Goal: Information Seeking & Learning: Find specific fact

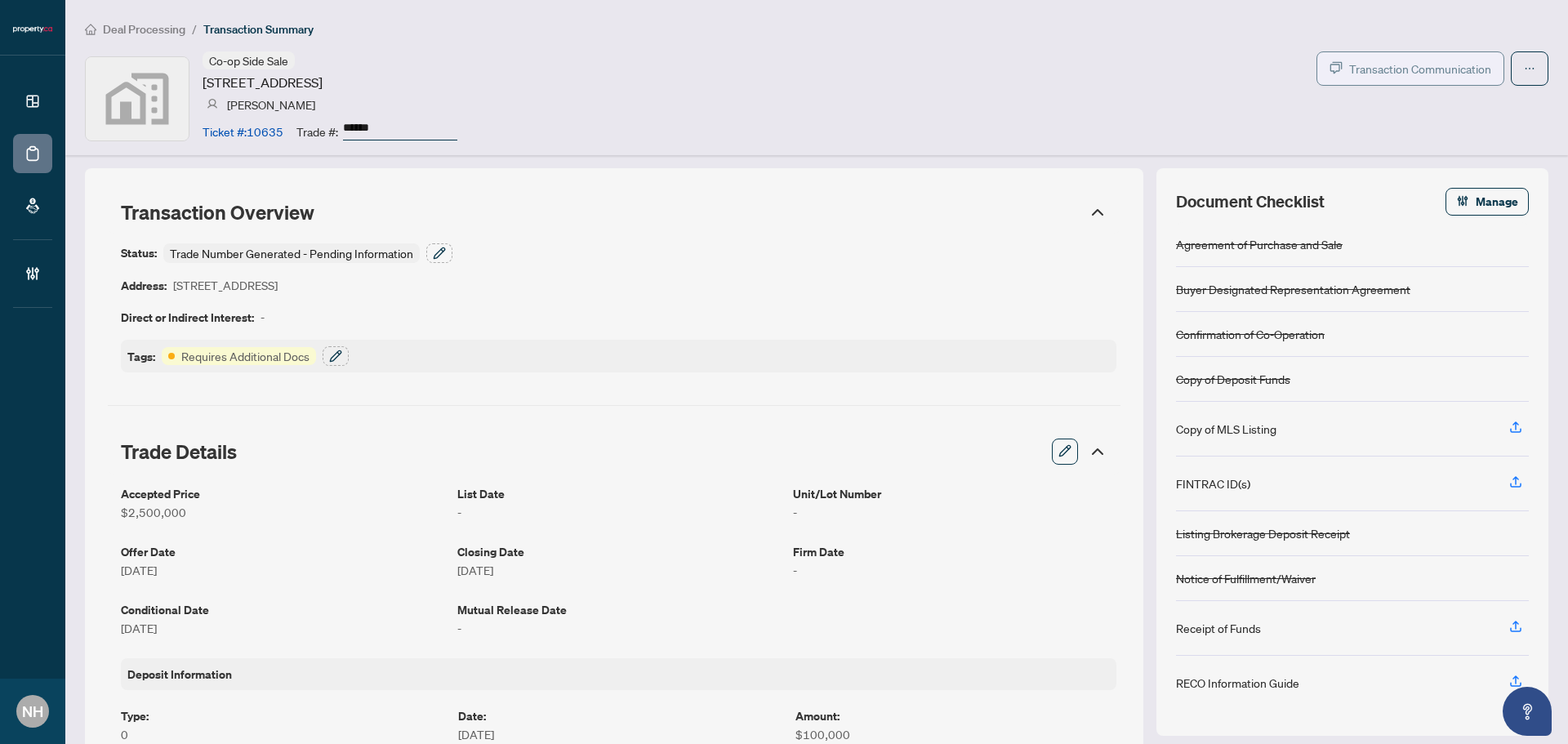
click at [1373, 67] on span "Transaction Communication" at bounding box center [1421, 69] width 143 height 19
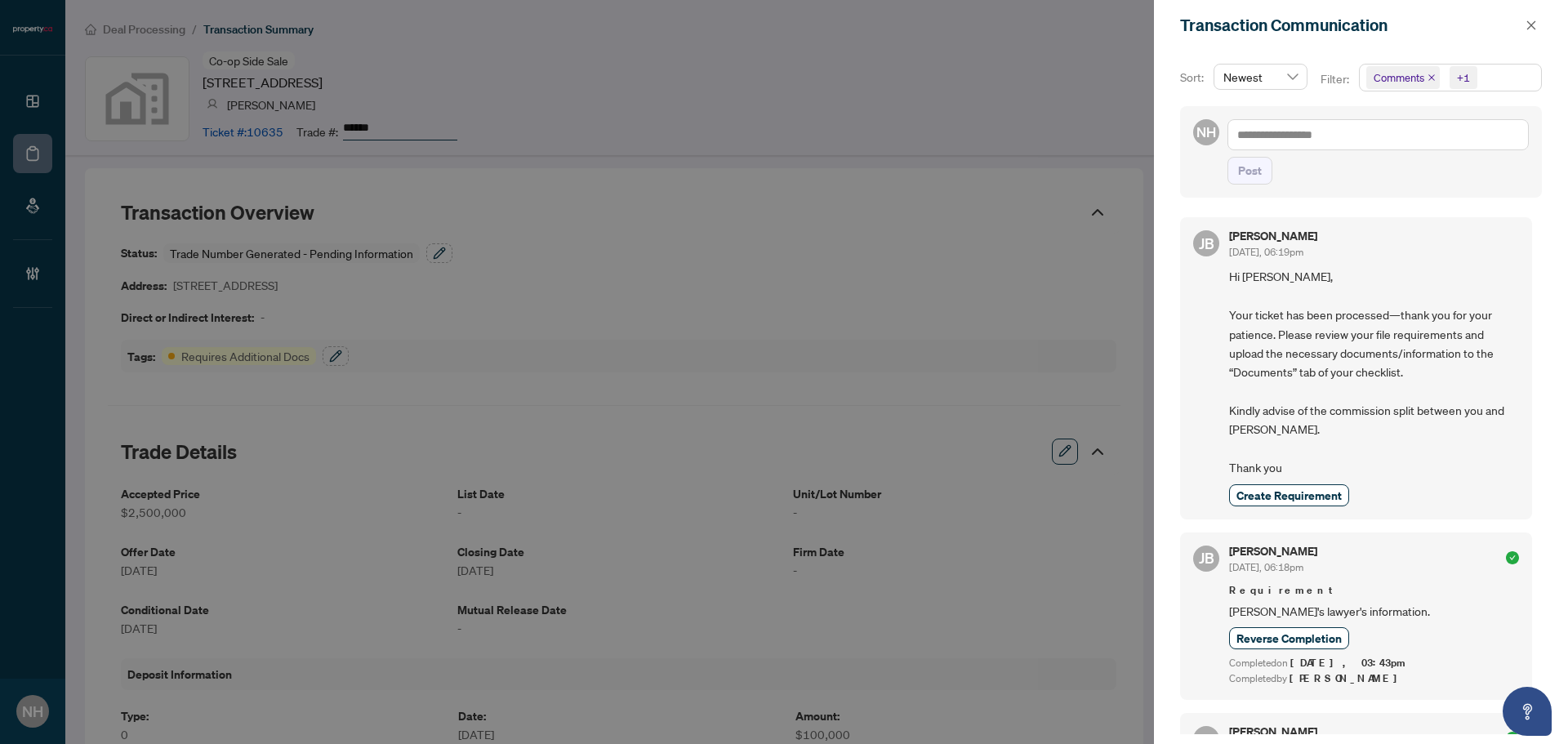
click at [1428, 77] on icon "close" at bounding box center [1431, 77] width 9 height 9
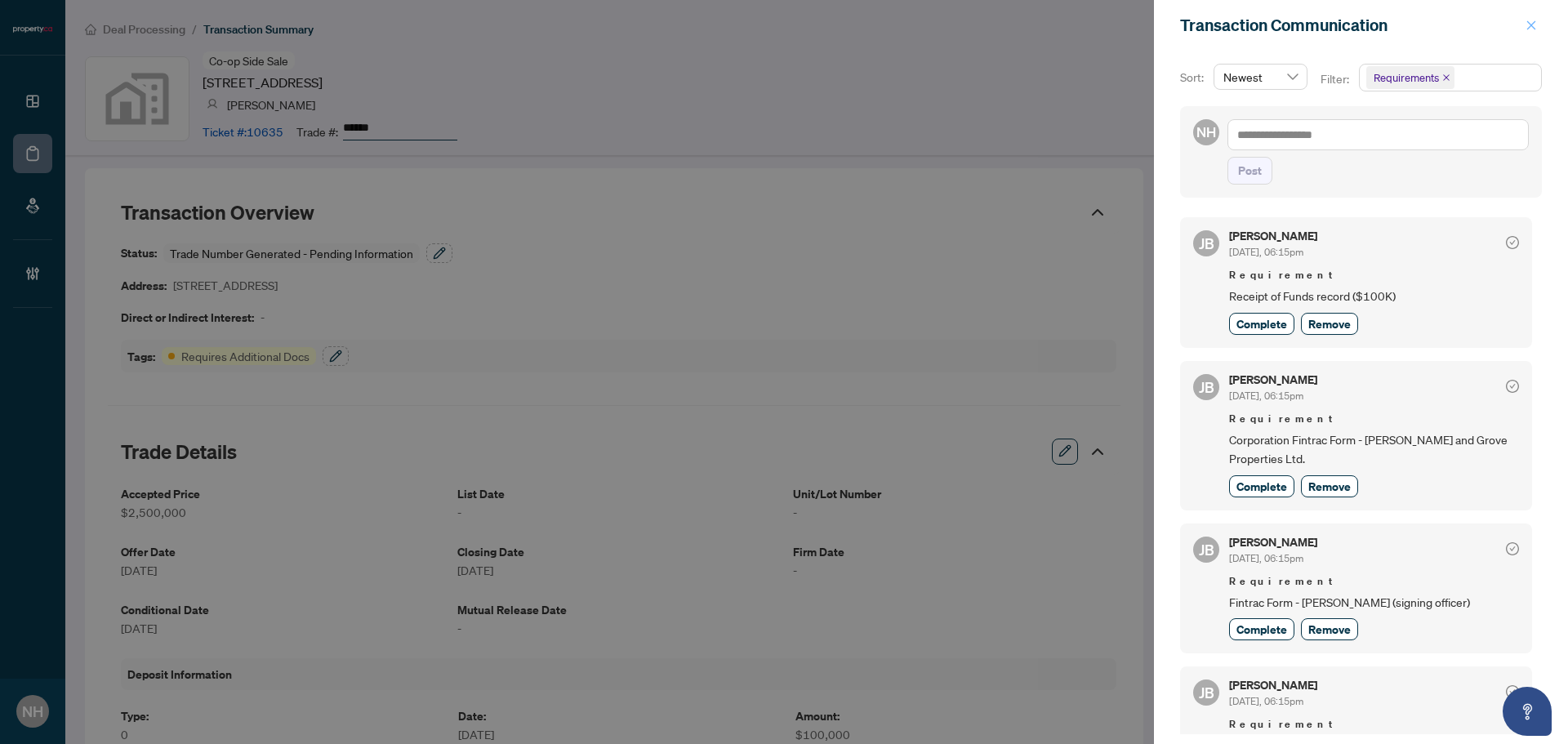
click at [1529, 26] on icon "close" at bounding box center [1532, 26] width 11 height 11
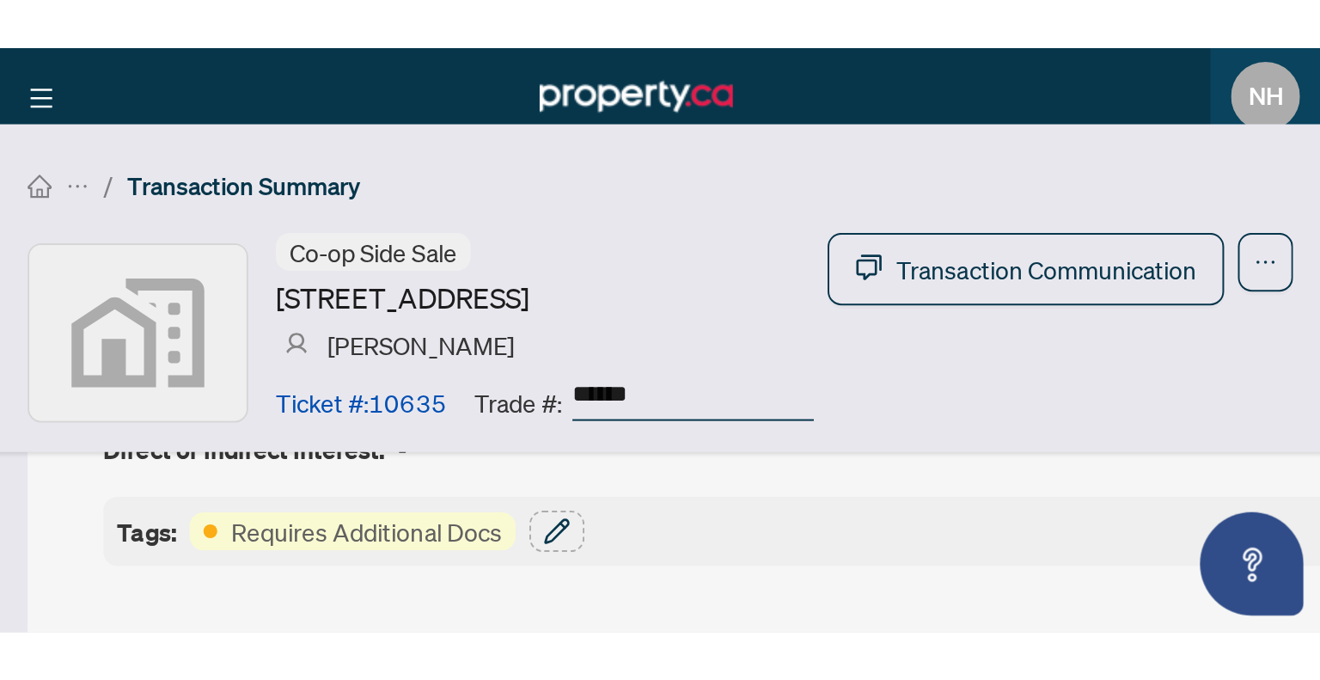
scroll to position [172, 0]
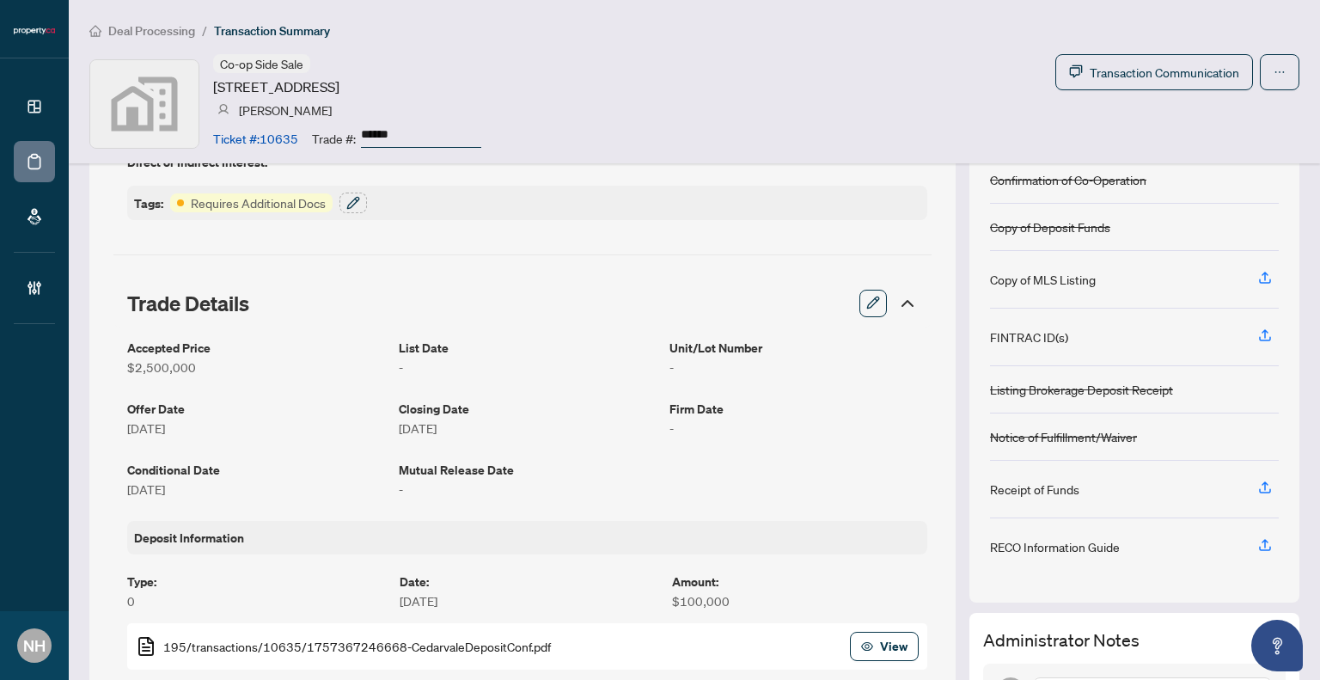
drag, startPoint x: 419, startPoint y: 126, endPoint x: 333, endPoint y: 116, distance: 86.6
click at [333, 116] on div "Co-op Side Sale 40 Cedarvale Avenue, East York, ON, Canada Leonard Fridman Tick…" at bounding box center [347, 103] width 268 height 99
click at [161, 32] on span "Deal Processing" at bounding box center [151, 30] width 87 height 15
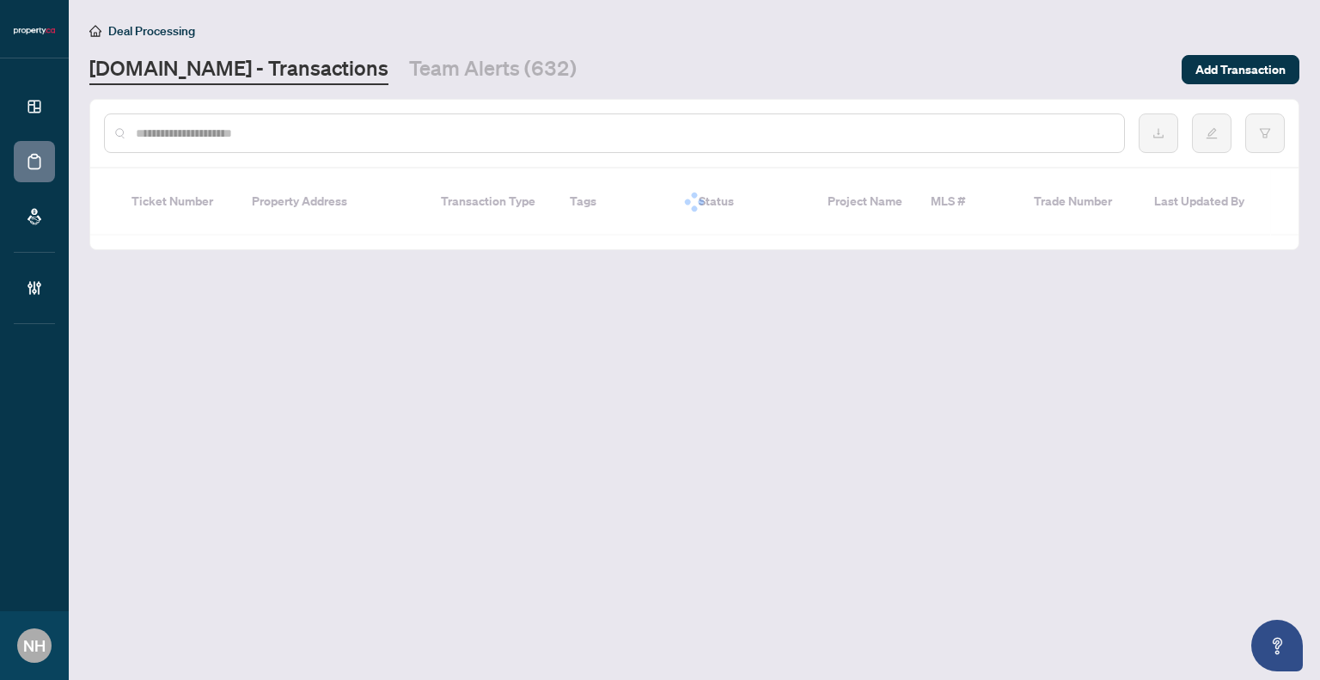
drag, startPoint x: 267, startPoint y: 138, endPoint x: 297, endPoint y: 85, distance: 61.2
click at [267, 138] on input "text" at bounding box center [623, 133] width 975 height 19
paste input "**********"
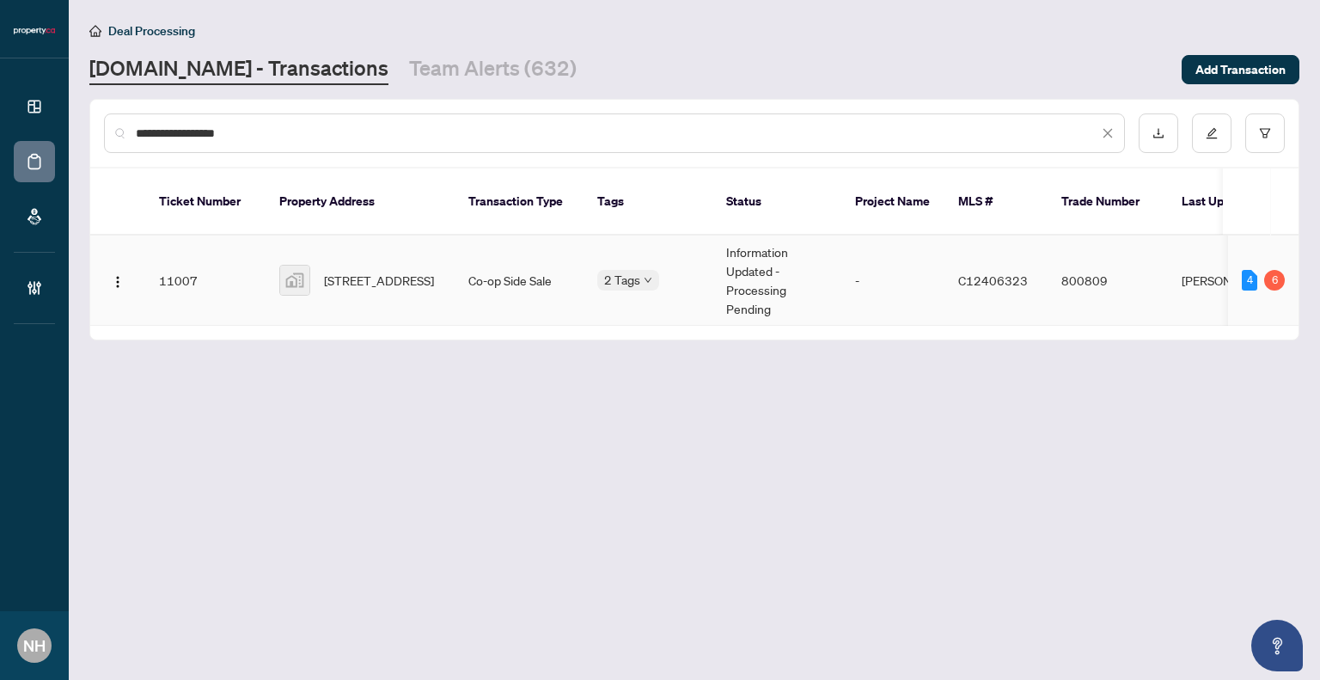
type input "**********"
click at [401, 273] on span "120 Argyle Street, Toronto, ON, Canada" at bounding box center [379, 280] width 110 height 19
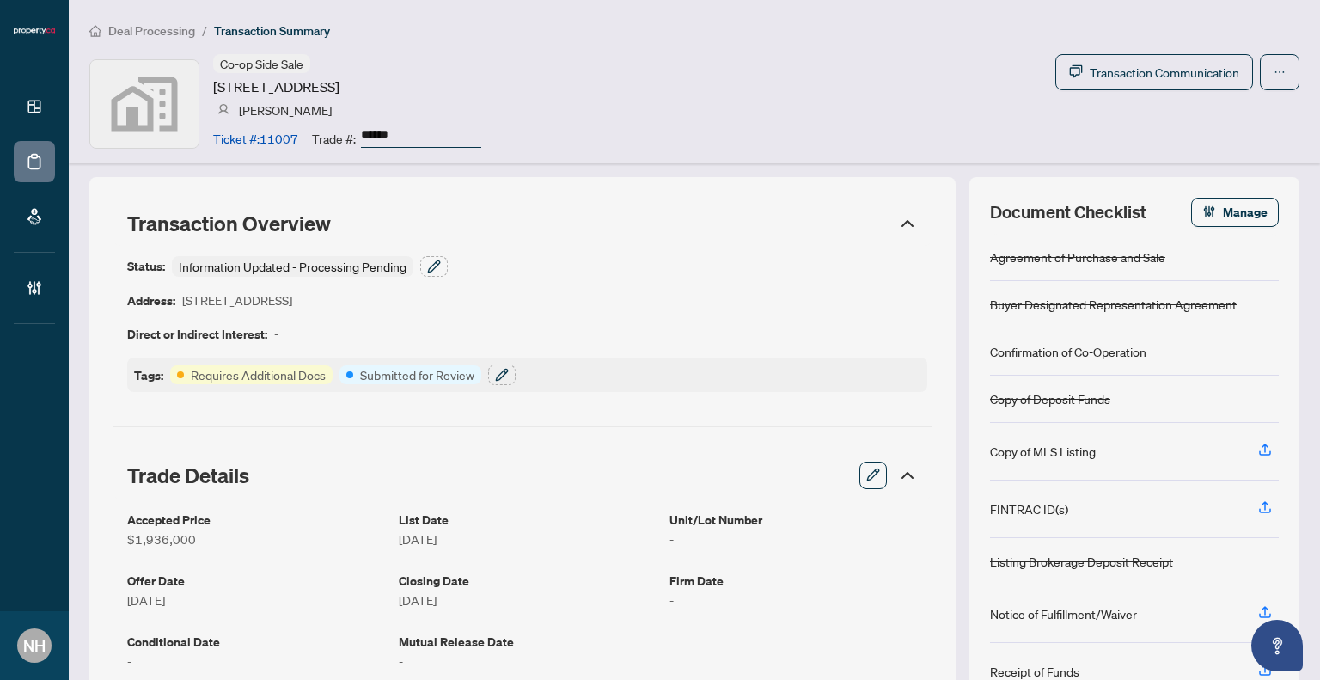
drag, startPoint x: 409, startPoint y: 126, endPoint x: 361, endPoint y: 119, distance: 48.8
click at [361, 119] on div "Co-op Side Sale 120 Argyle Street, Toronto, ON, Canada Leonard Fridman Ticket #…" at bounding box center [347, 103] width 268 height 99
click at [1117, 70] on span "Transaction Communication" at bounding box center [1165, 73] width 150 height 20
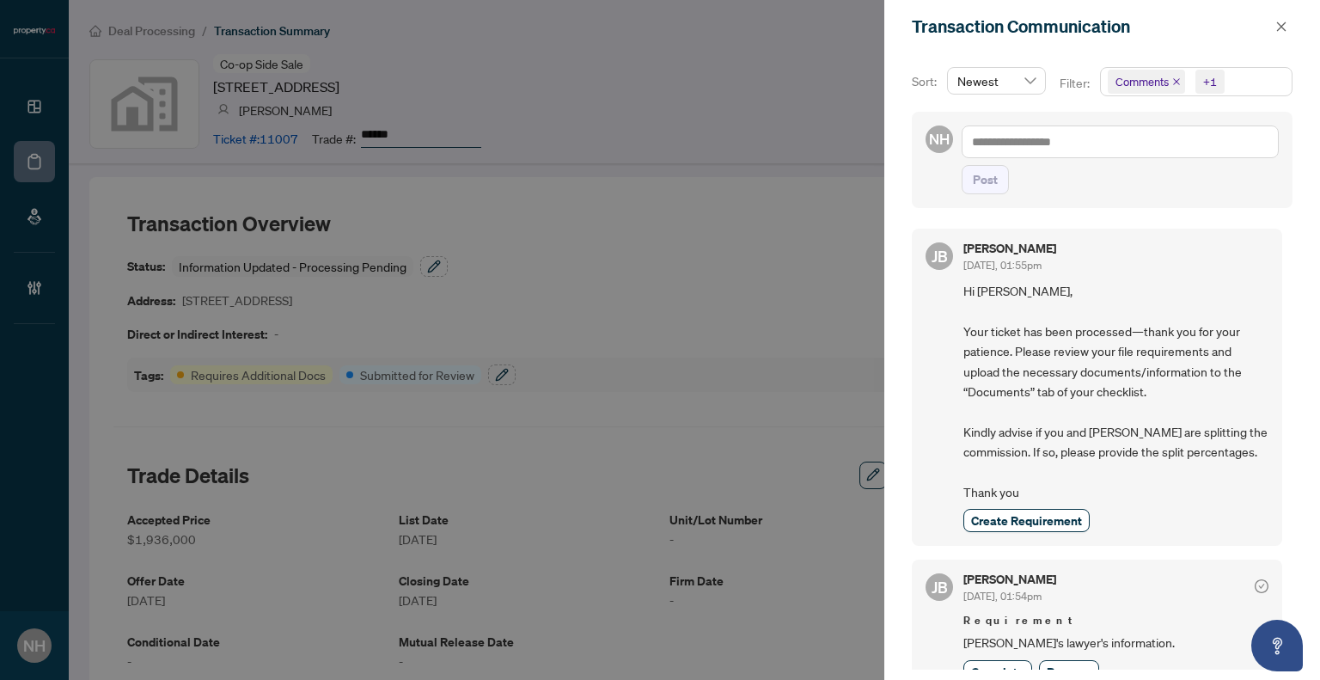
click at [1168, 77] on span "Comments" at bounding box center [1146, 82] width 77 height 24
click at [1173, 79] on icon "close" at bounding box center [1176, 81] width 7 height 7
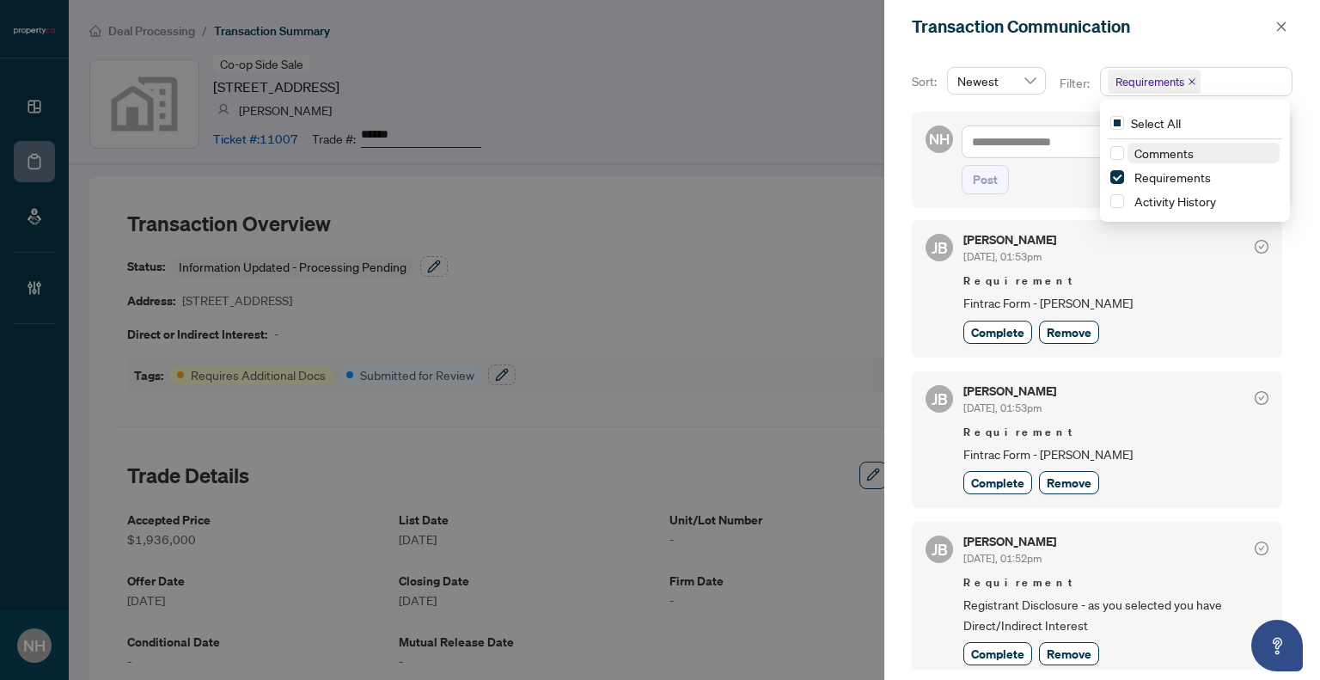
scroll to position [462, 0]
click at [1283, 24] on icon "close" at bounding box center [1281, 25] width 9 height 9
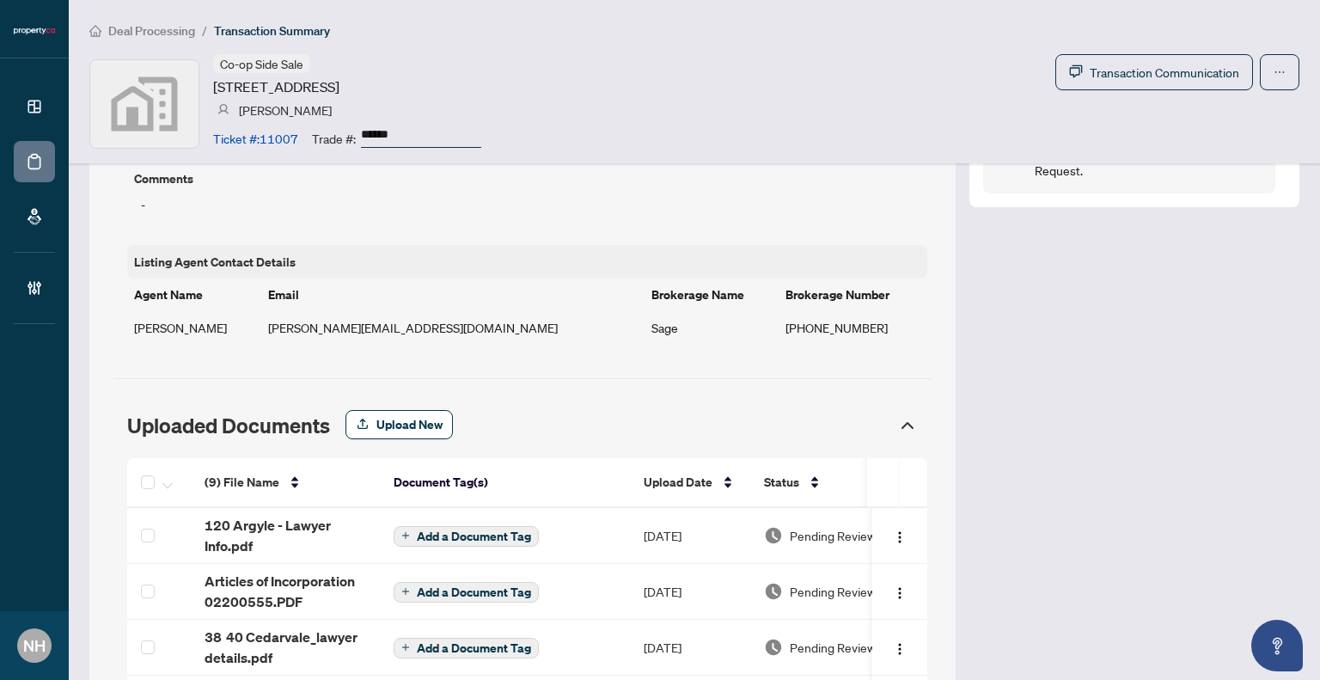
scroll to position [1237, 0]
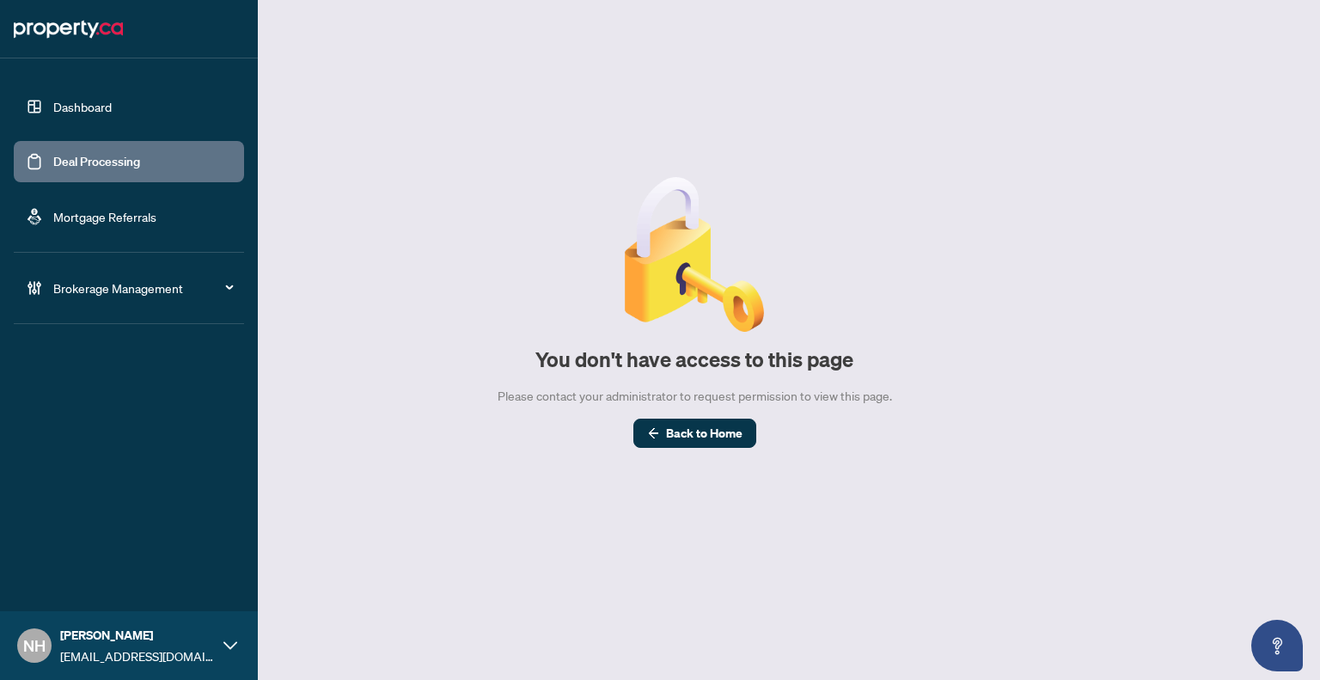
click at [103, 161] on link "Deal Processing" at bounding box center [96, 161] width 87 height 15
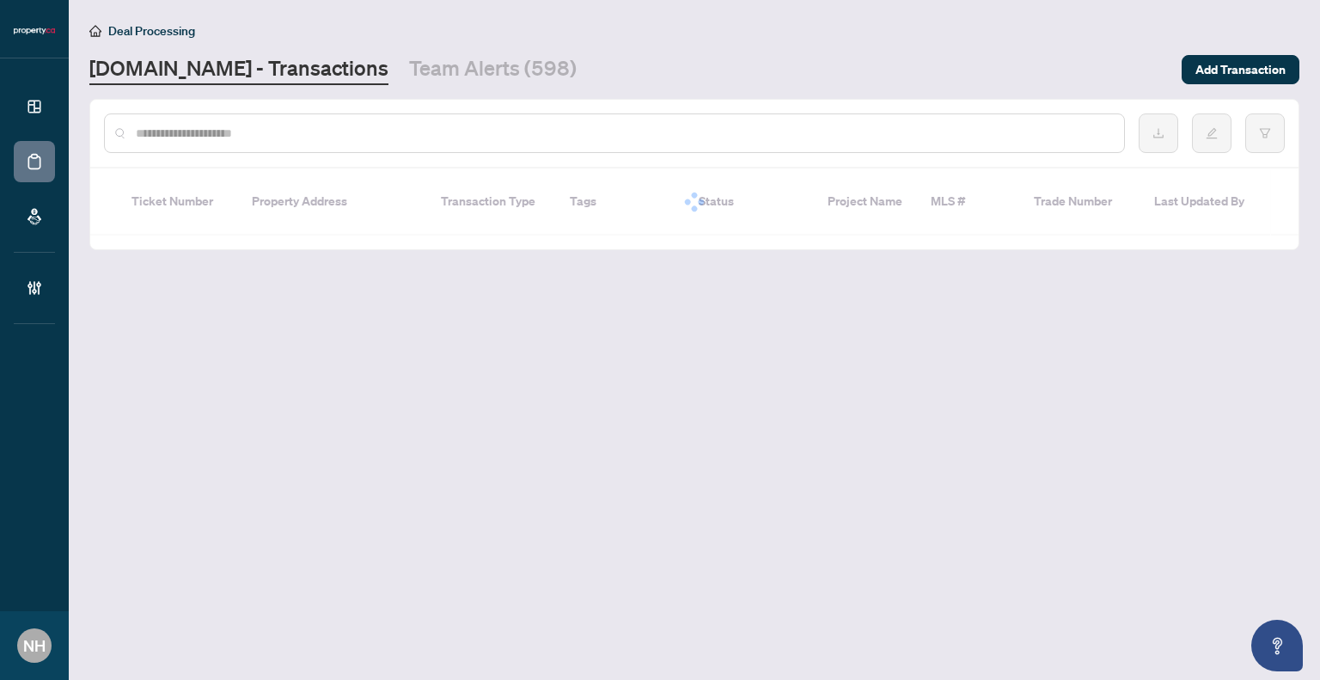
click at [314, 139] on input "text" at bounding box center [623, 133] width 975 height 19
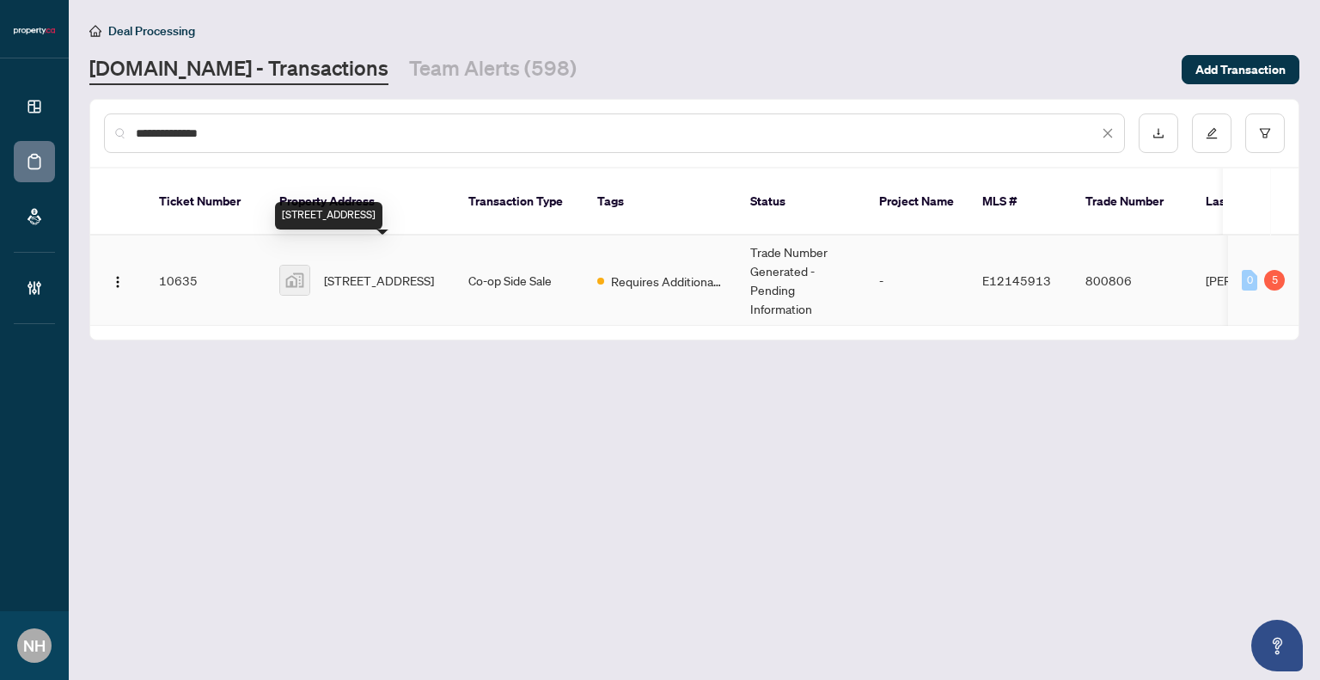
type input "**********"
click at [353, 272] on span "[STREET_ADDRESS]" at bounding box center [379, 280] width 110 height 19
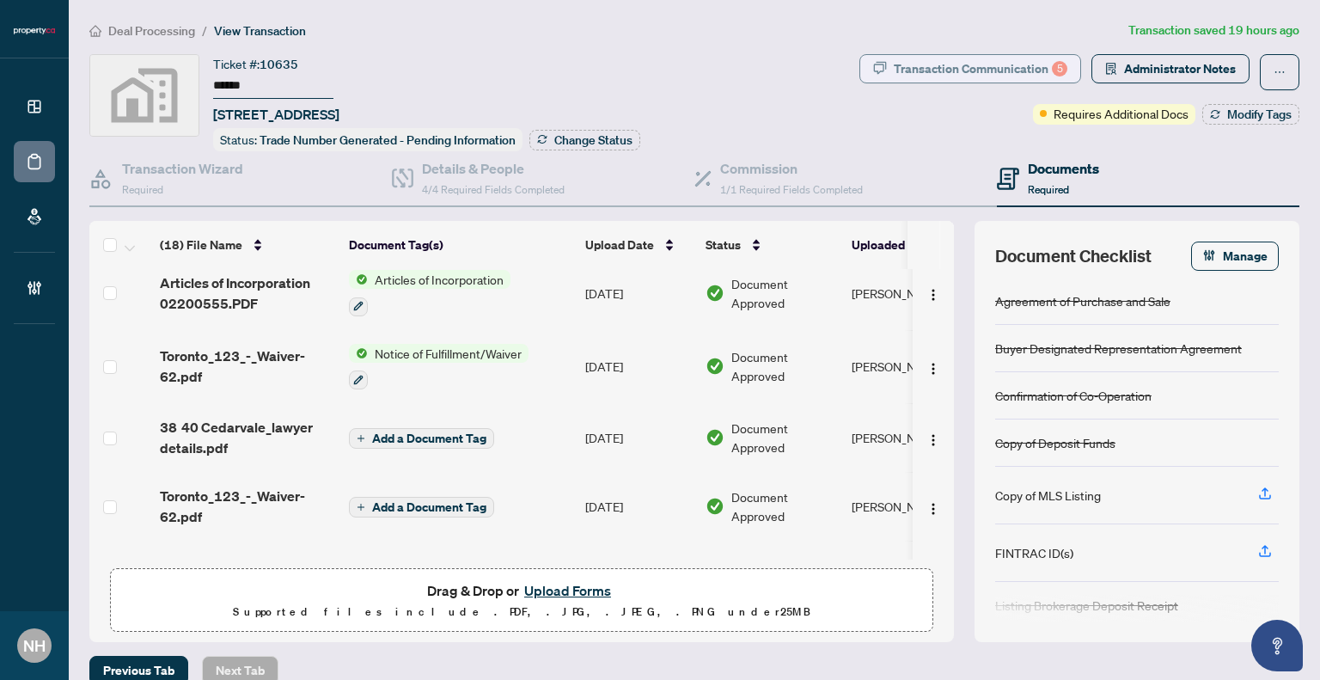
click at [917, 71] on div "Transaction Communication 5" at bounding box center [981, 69] width 174 height 28
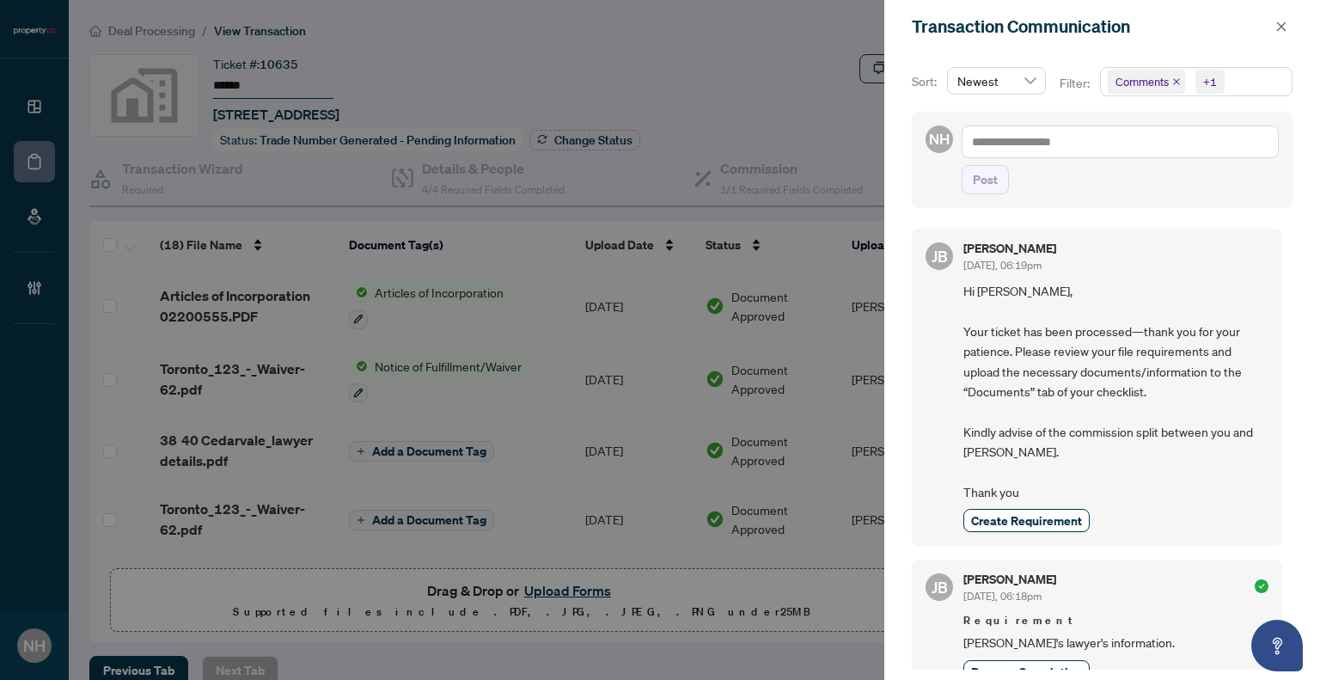
click at [1172, 77] on icon "close" at bounding box center [1176, 81] width 9 height 9
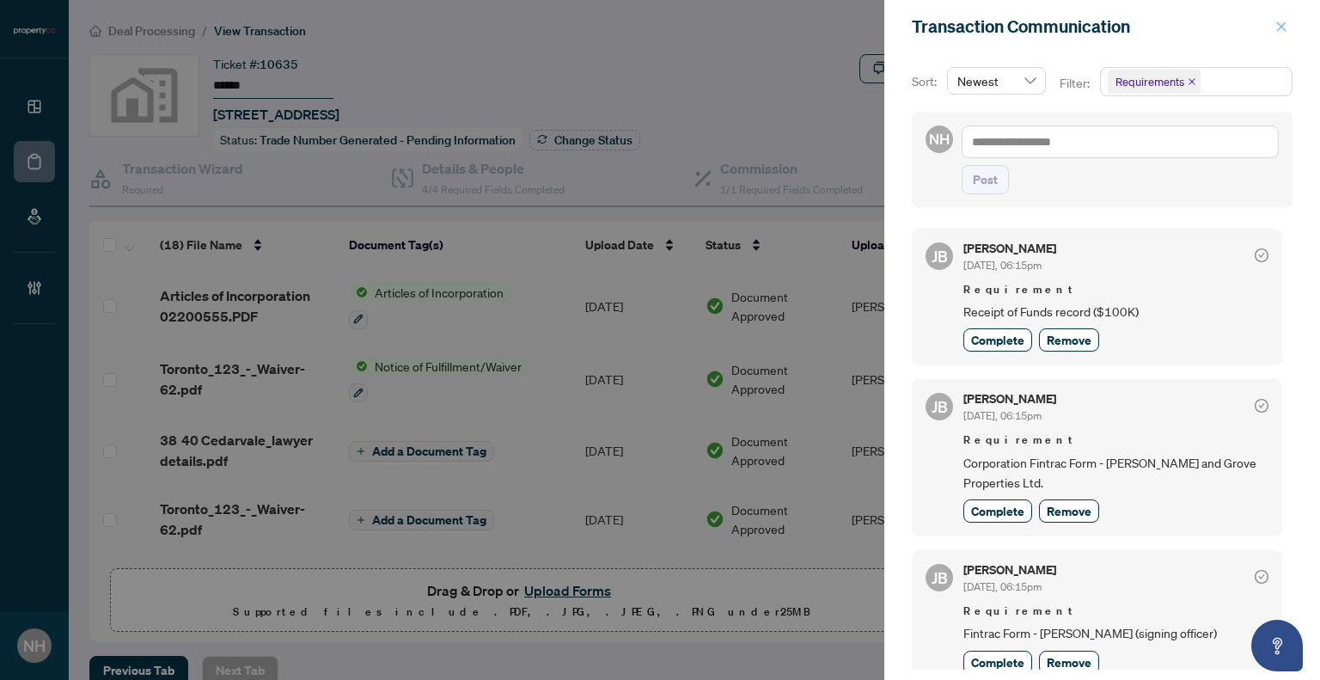
click at [1286, 28] on icon "close" at bounding box center [1282, 27] width 12 height 12
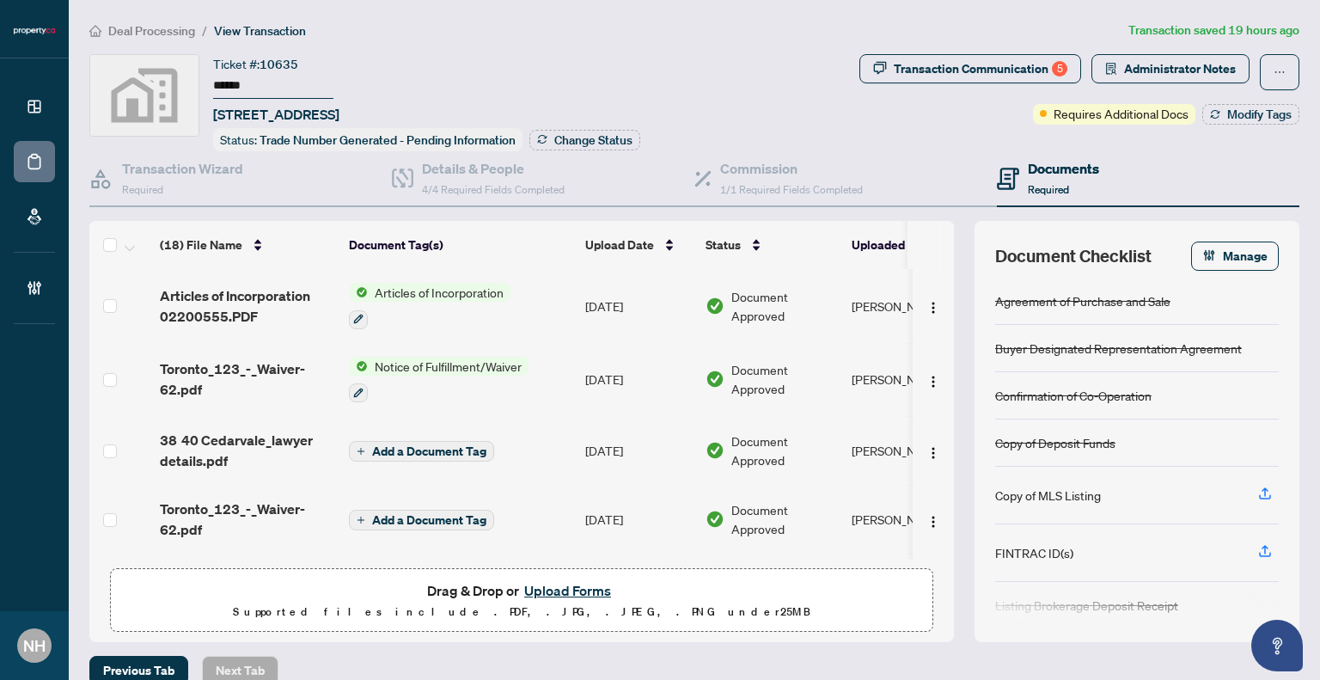
click at [185, 35] on span "Deal Processing" at bounding box center [151, 30] width 87 height 15
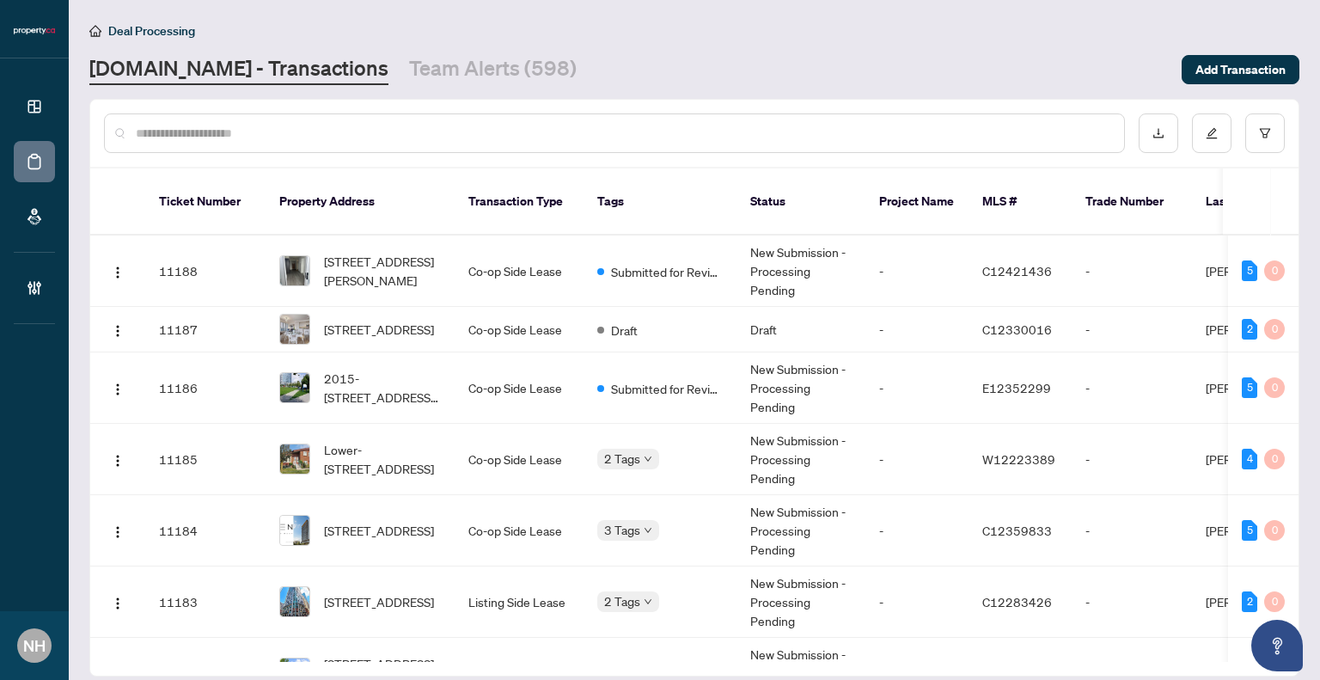
click at [658, 128] on input "text" at bounding box center [623, 133] width 975 height 19
paste input "**********"
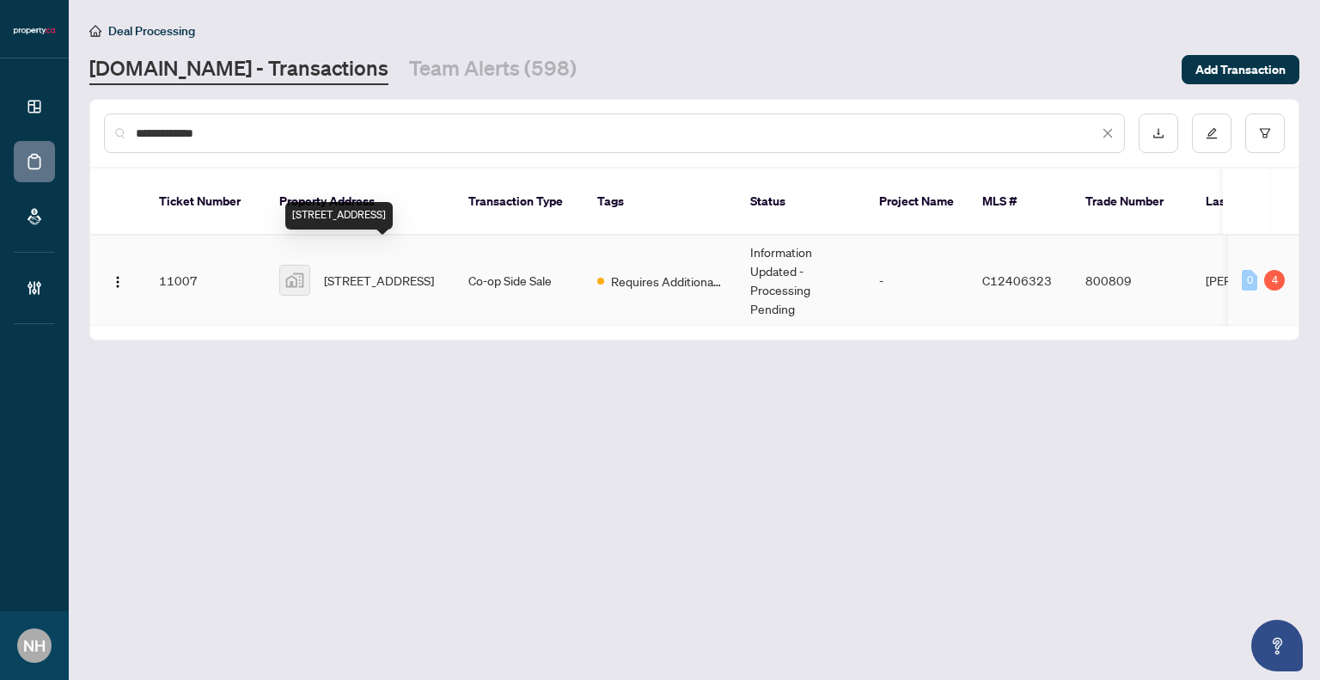
type input "**********"
click at [374, 271] on span "120 Argyle Street, Toronto, ON, Canada" at bounding box center [379, 280] width 110 height 19
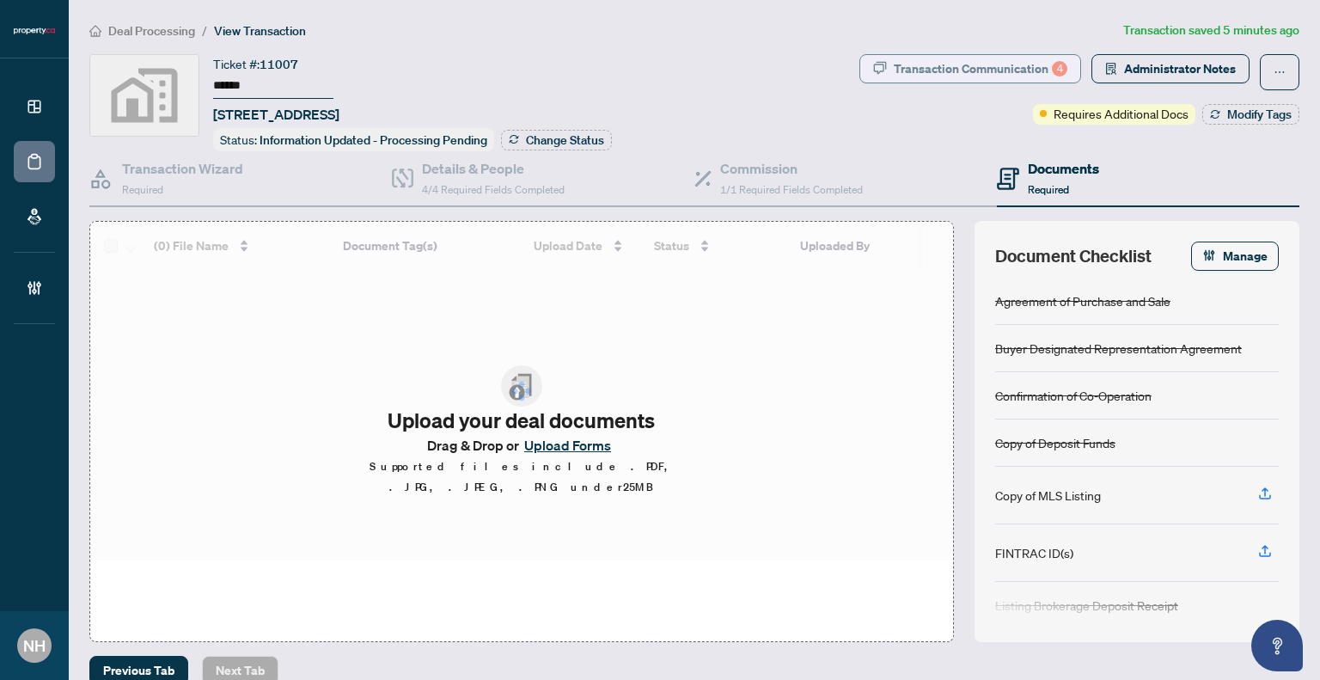
click at [950, 71] on div "Transaction Communication 4" at bounding box center [981, 69] width 174 height 28
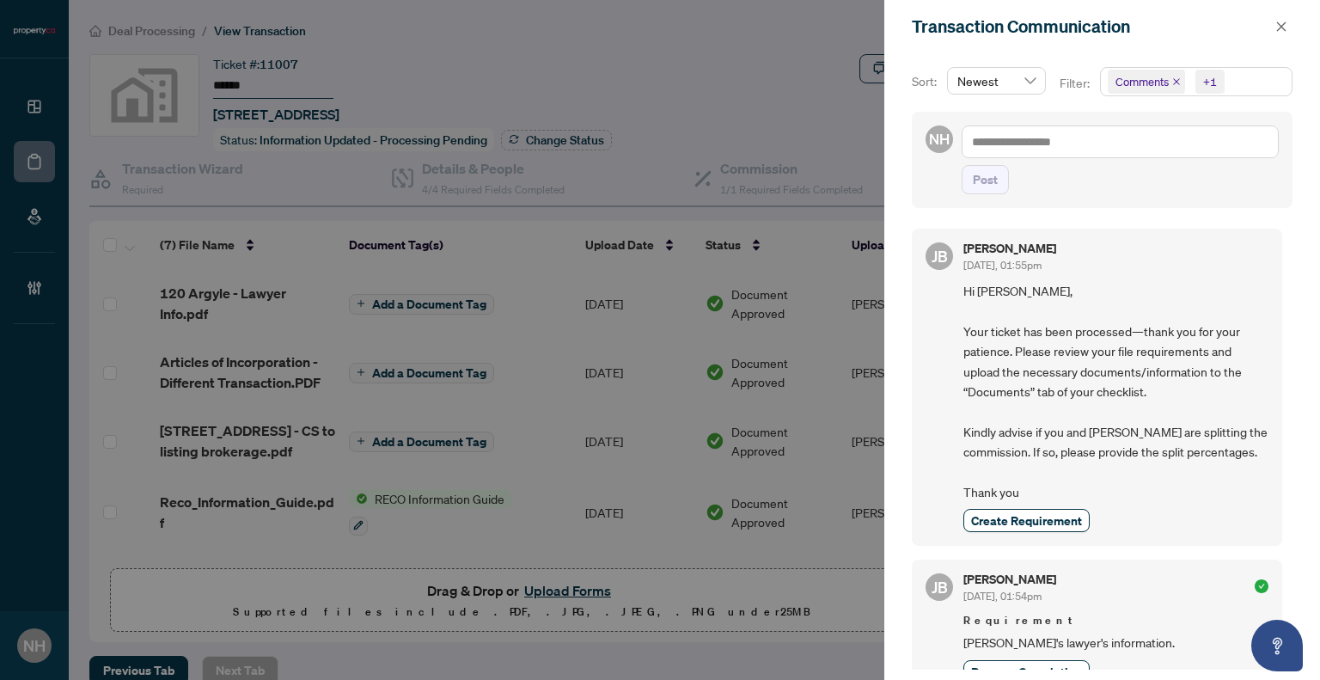
click at [1176, 82] on icon "close" at bounding box center [1176, 81] width 9 height 9
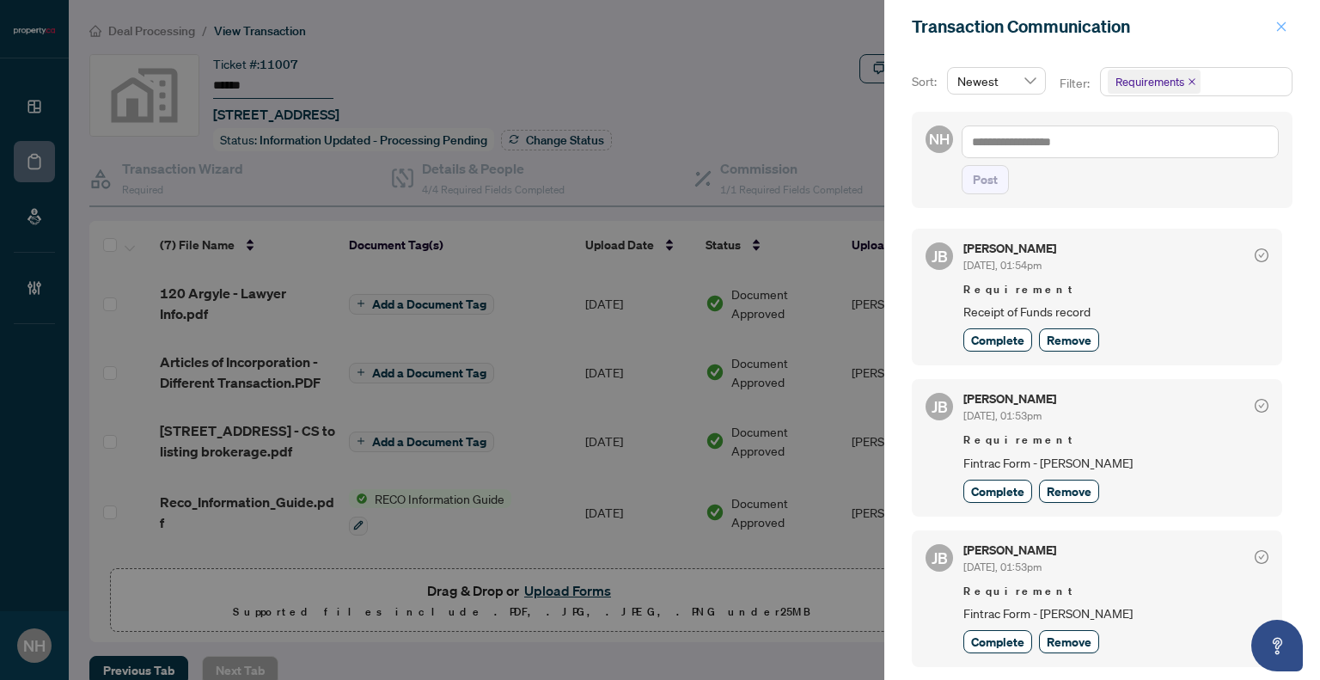
click at [1276, 28] on icon "close" at bounding box center [1282, 27] width 12 height 12
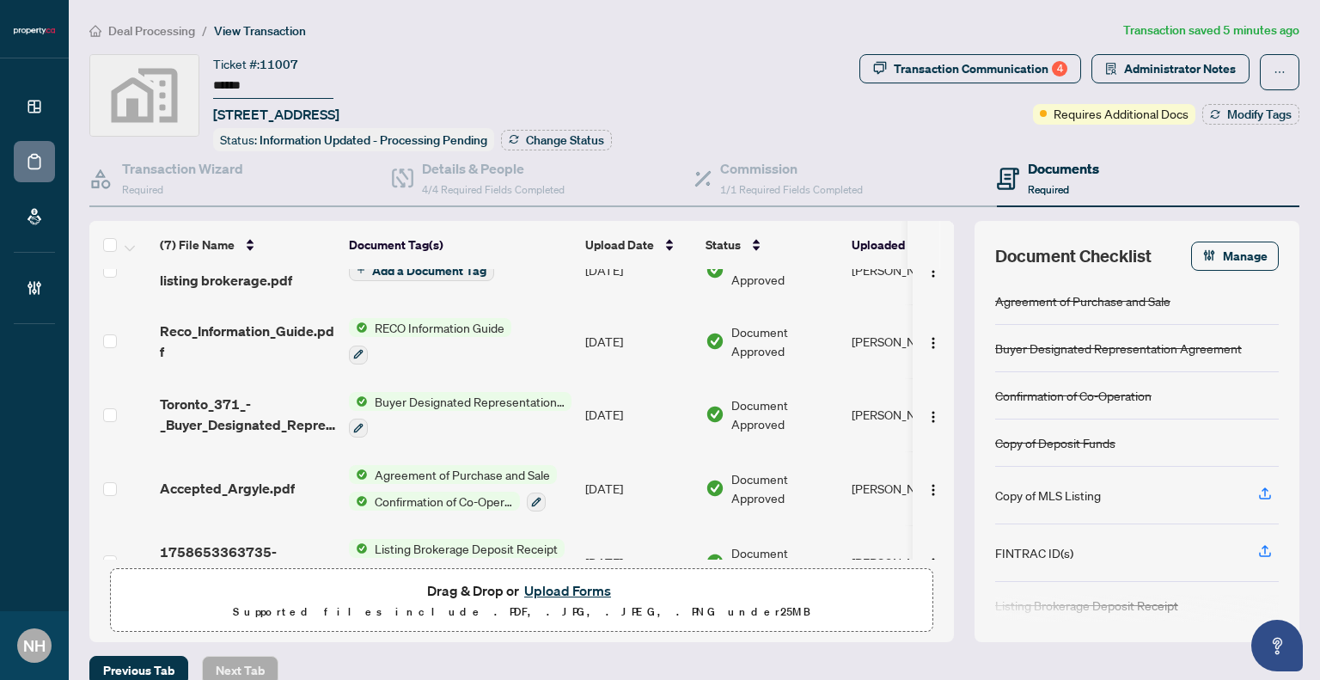
scroll to position [172, 0]
click at [261, 477] on span "Accepted_Argyle.pdf" at bounding box center [227, 487] width 135 height 21
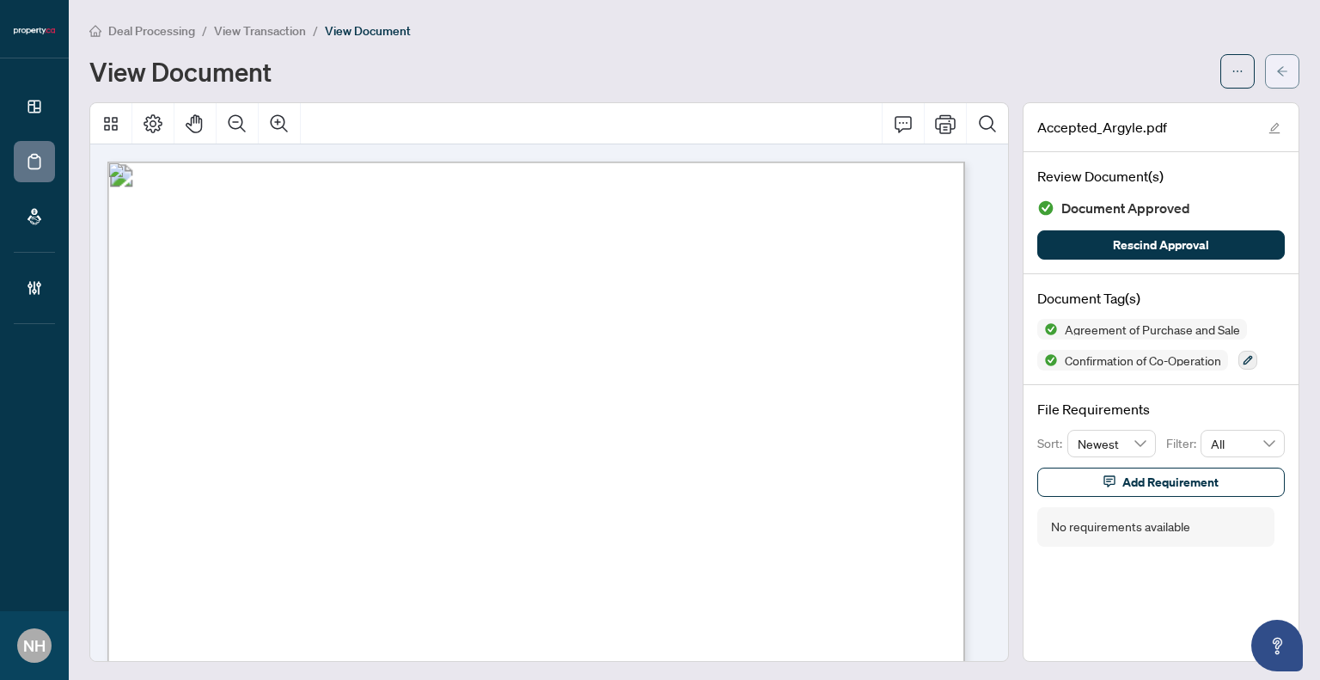
click at [1276, 70] on icon "arrow-left" at bounding box center [1282, 71] width 12 height 12
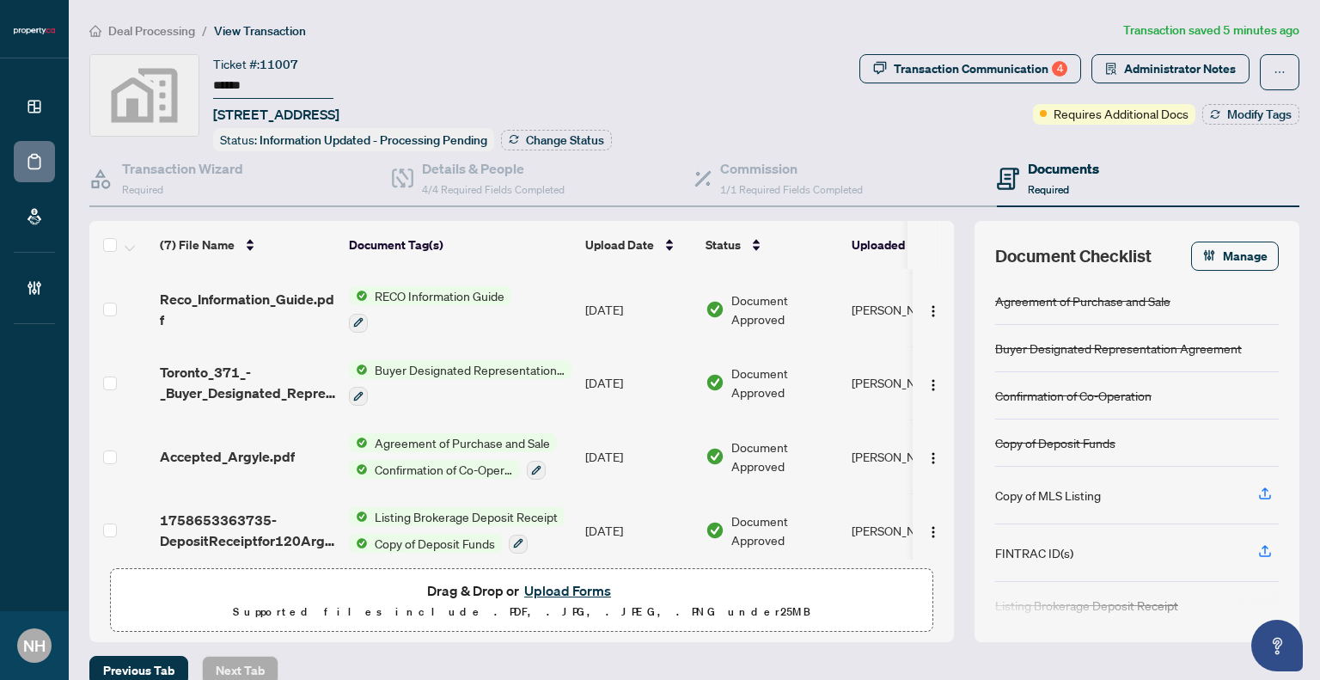
scroll to position [211, 0]
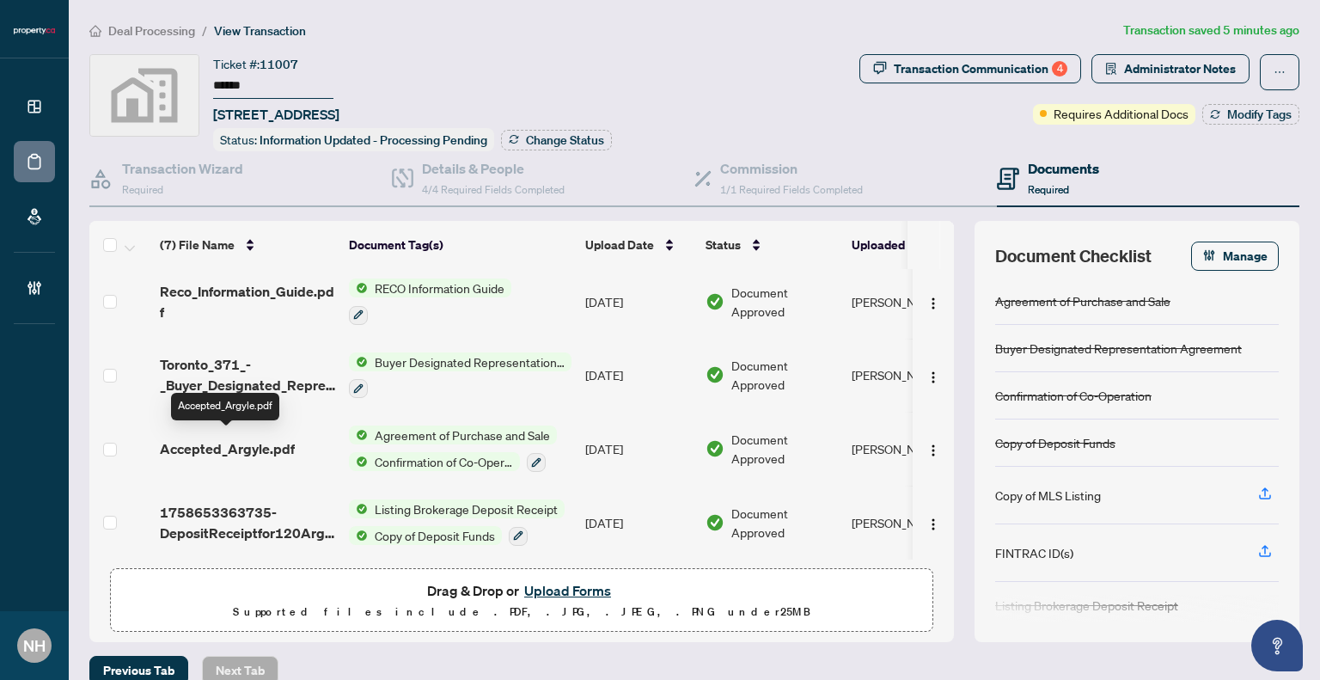
click at [258, 438] on span "Accepted_Argyle.pdf" at bounding box center [227, 448] width 135 height 21
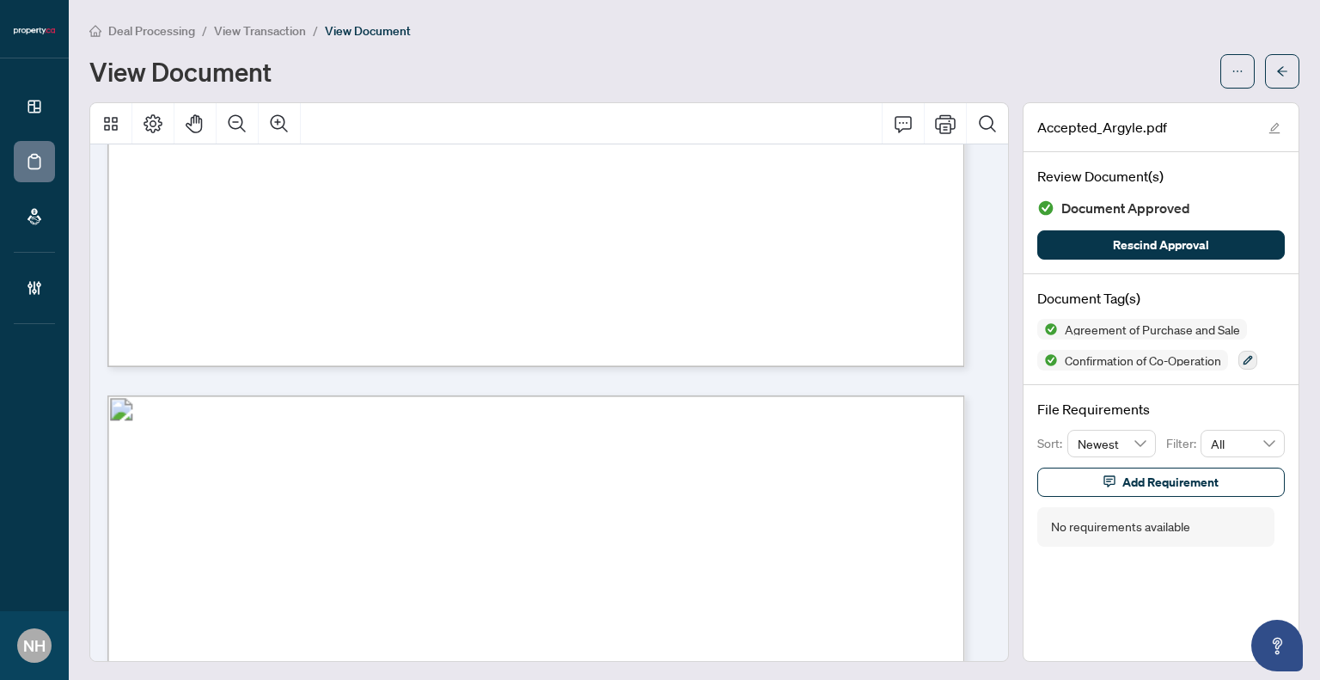
scroll to position [11958, 0]
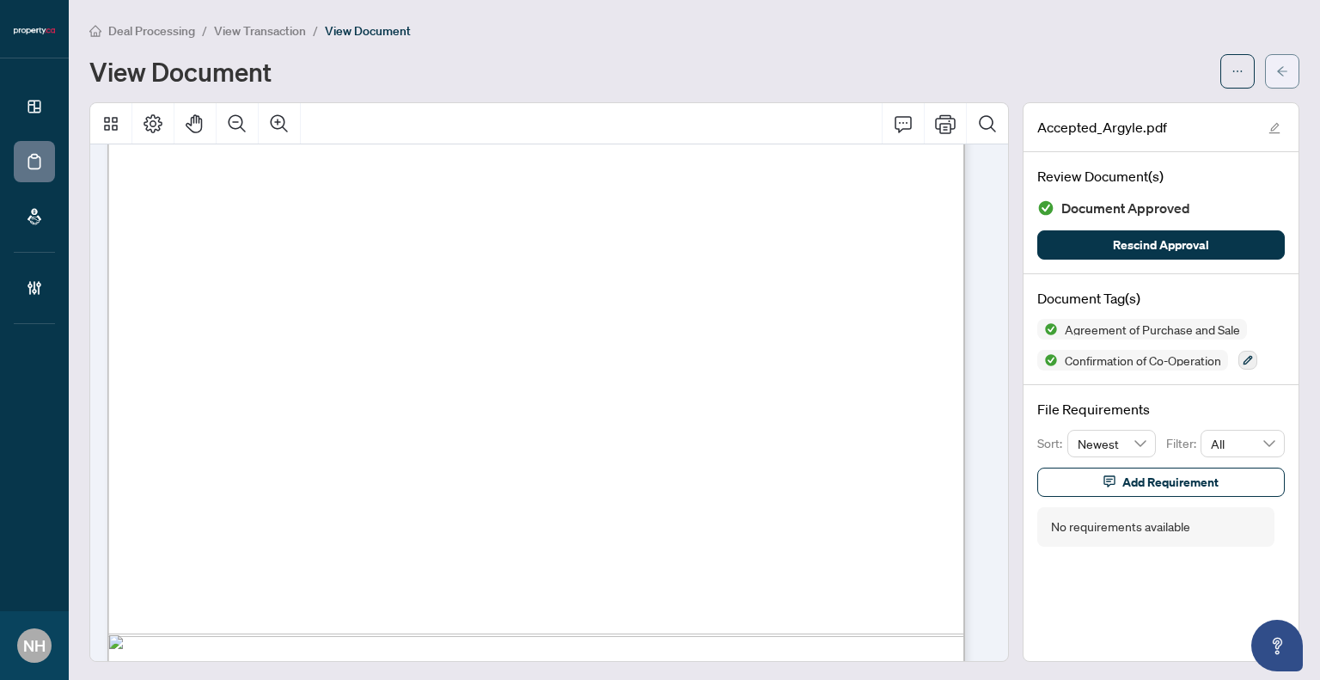
click at [1276, 75] on icon "arrow-left" at bounding box center [1282, 71] width 12 height 12
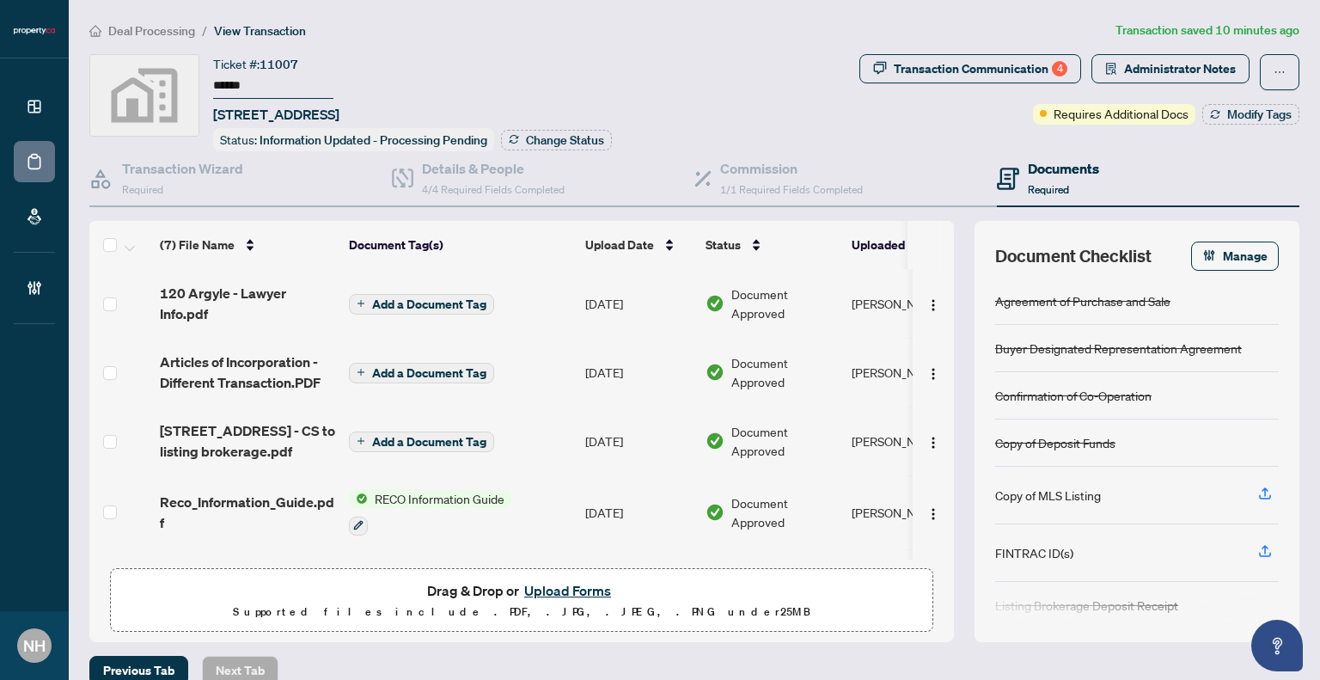
click at [150, 26] on span "Deal Processing" at bounding box center [151, 30] width 87 height 15
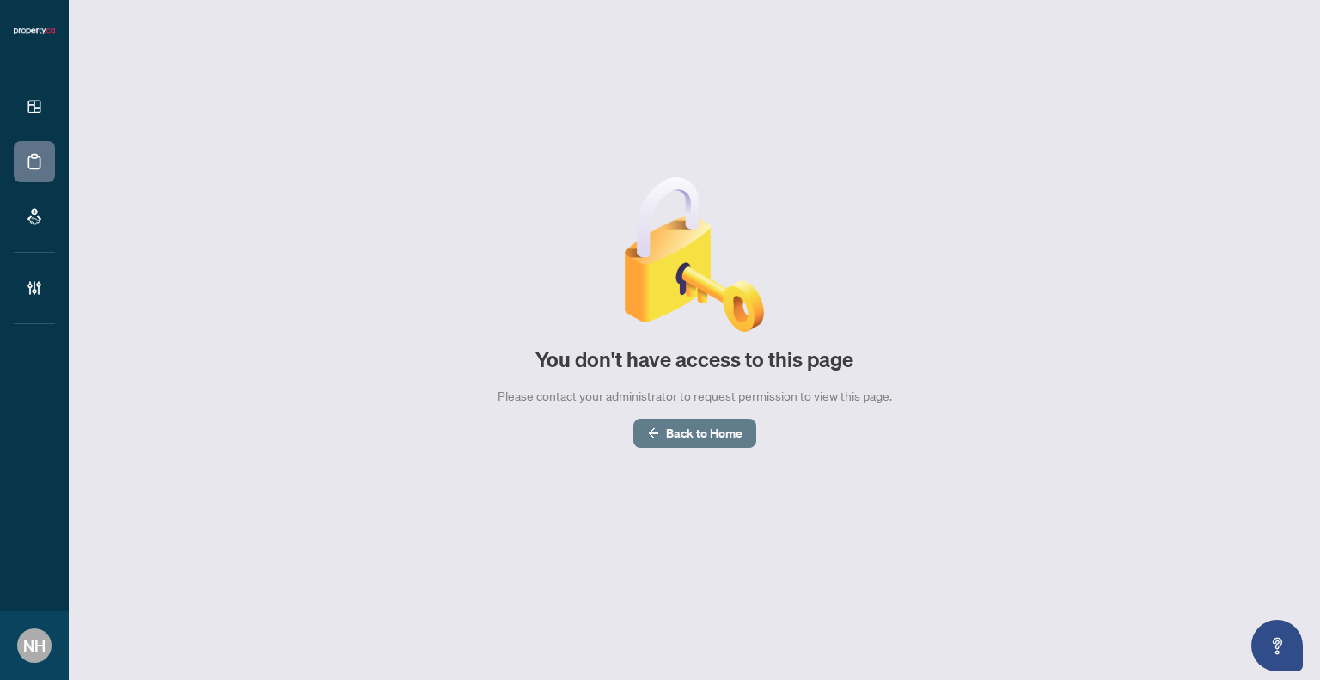
click at [694, 438] on span "Back to Home" at bounding box center [704, 433] width 76 height 28
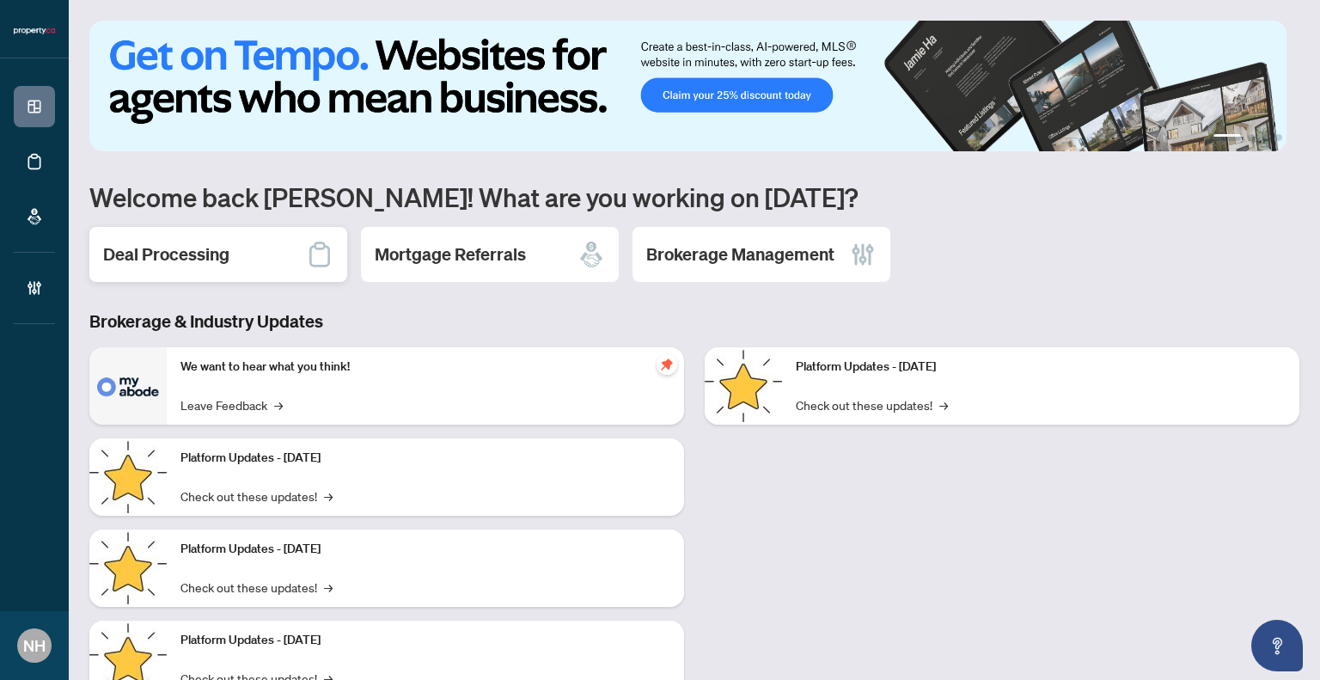
click at [242, 273] on div "Deal Processing" at bounding box center [218, 254] width 258 height 55
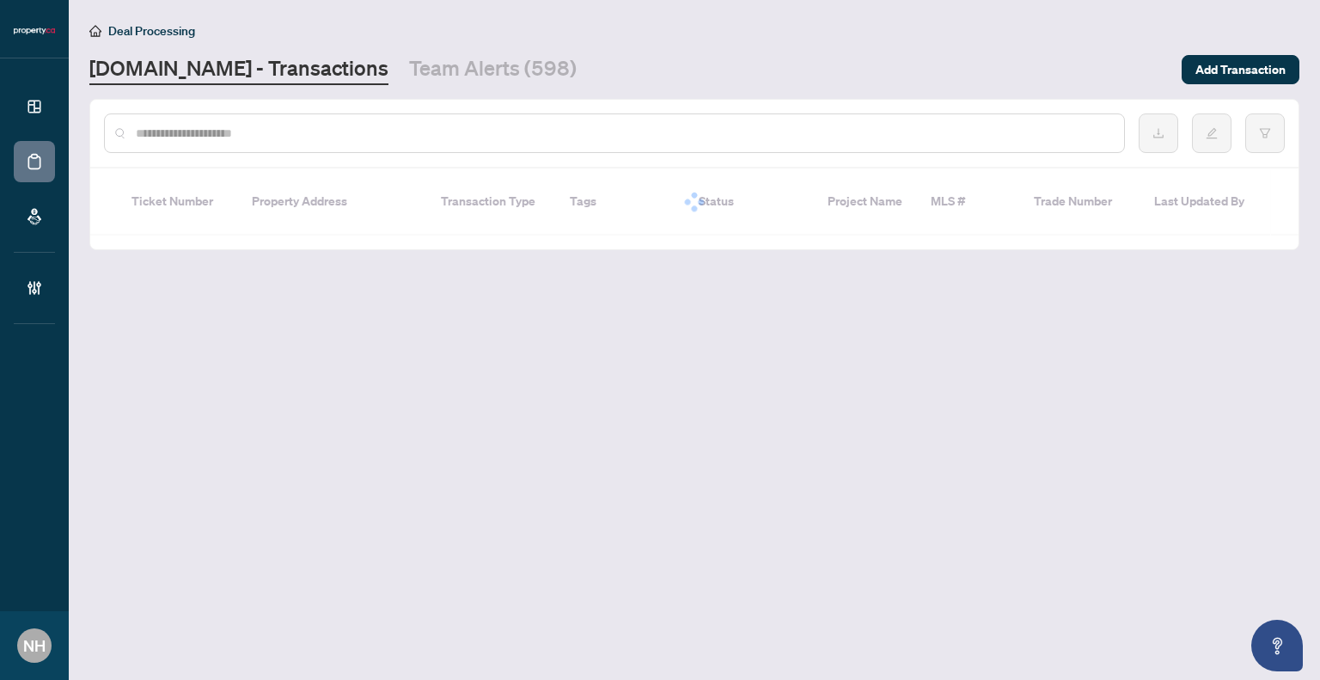
click at [392, 119] on div at bounding box center [614, 133] width 1021 height 40
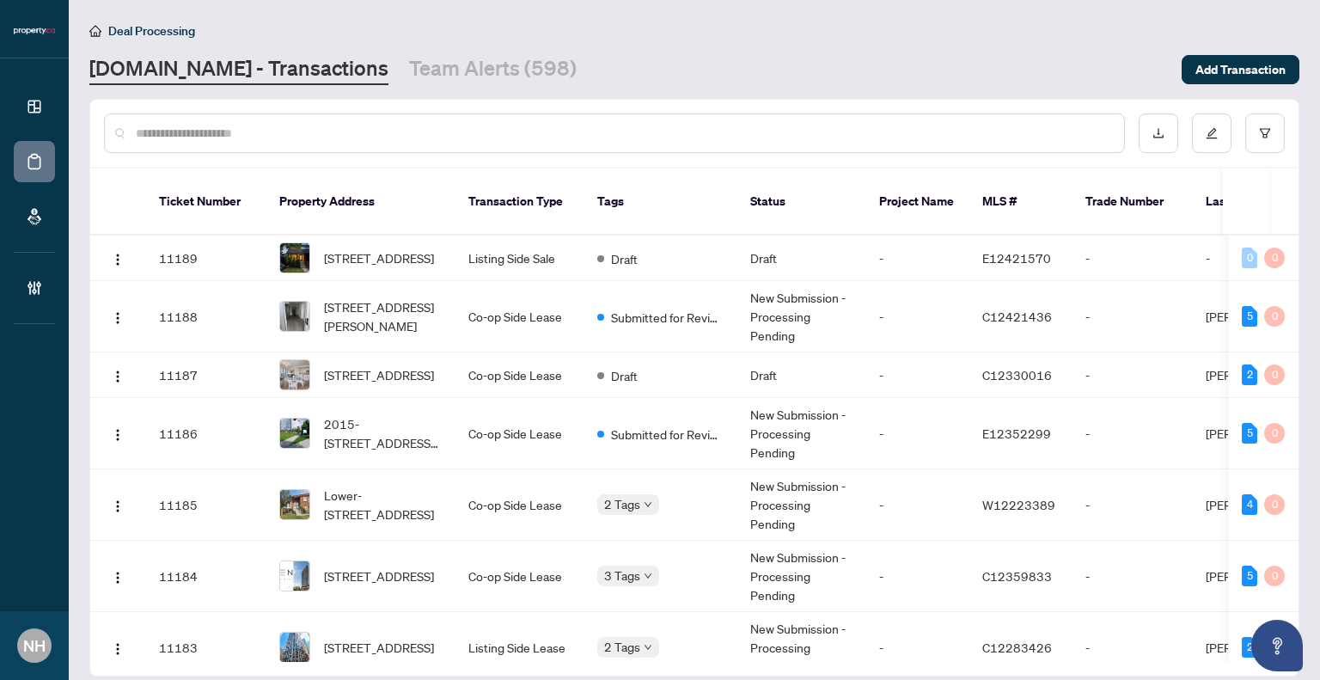
click at [392, 137] on input "text" at bounding box center [623, 133] width 975 height 19
paste input "**********"
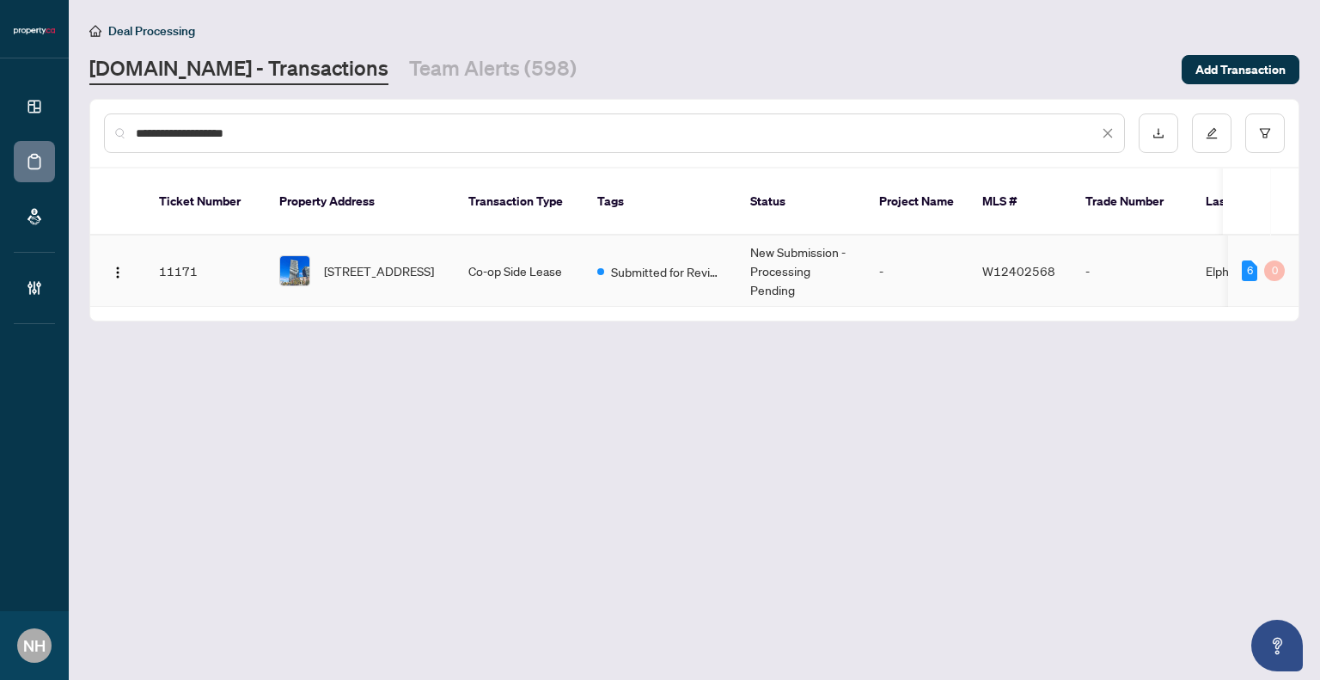
type input "**********"
click at [287, 257] on img at bounding box center [294, 270] width 29 height 29
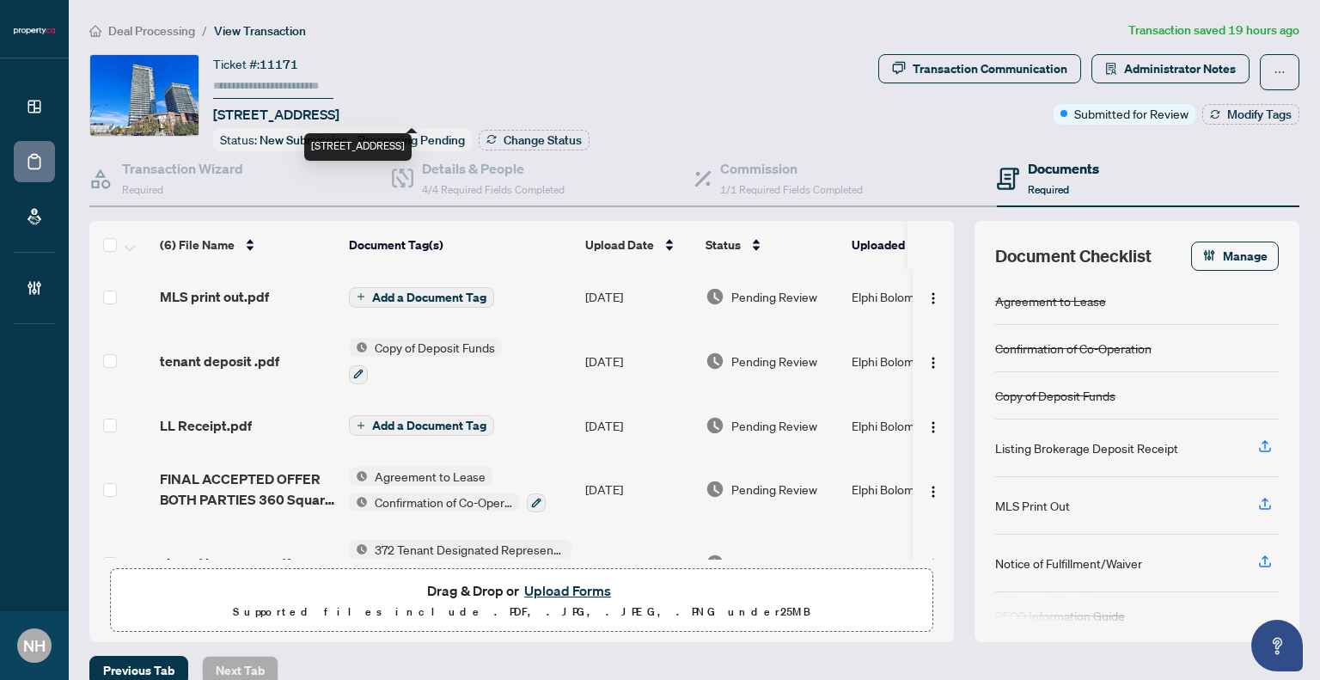
drag, startPoint x: 213, startPoint y: 109, endPoint x: 368, endPoint y: 109, distance: 154.7
click at [340, 109] on span "[STREET_ADDRESS]" at bounding box center [276, 114] width 126 height 21
copy span "2309-360 Square One Dr"
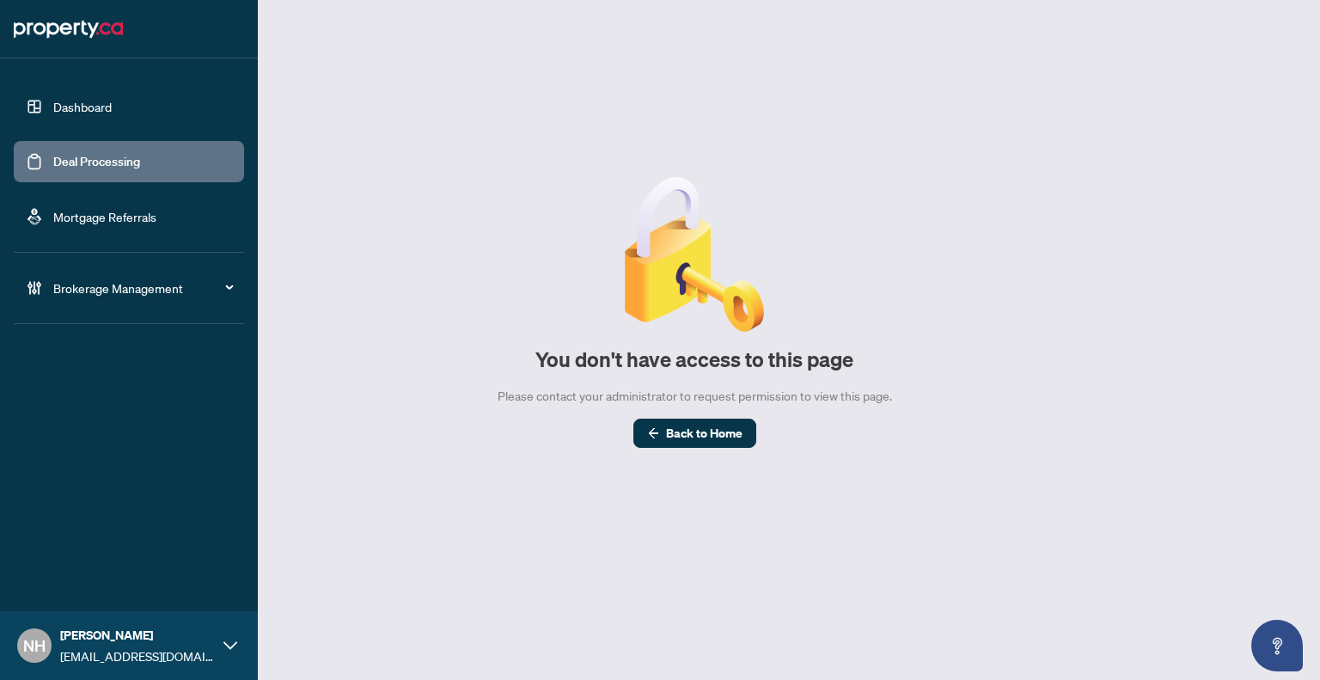
click at [58, 157] on link "Deal Processing" at bounding box center [96, 161] width 87 height 15
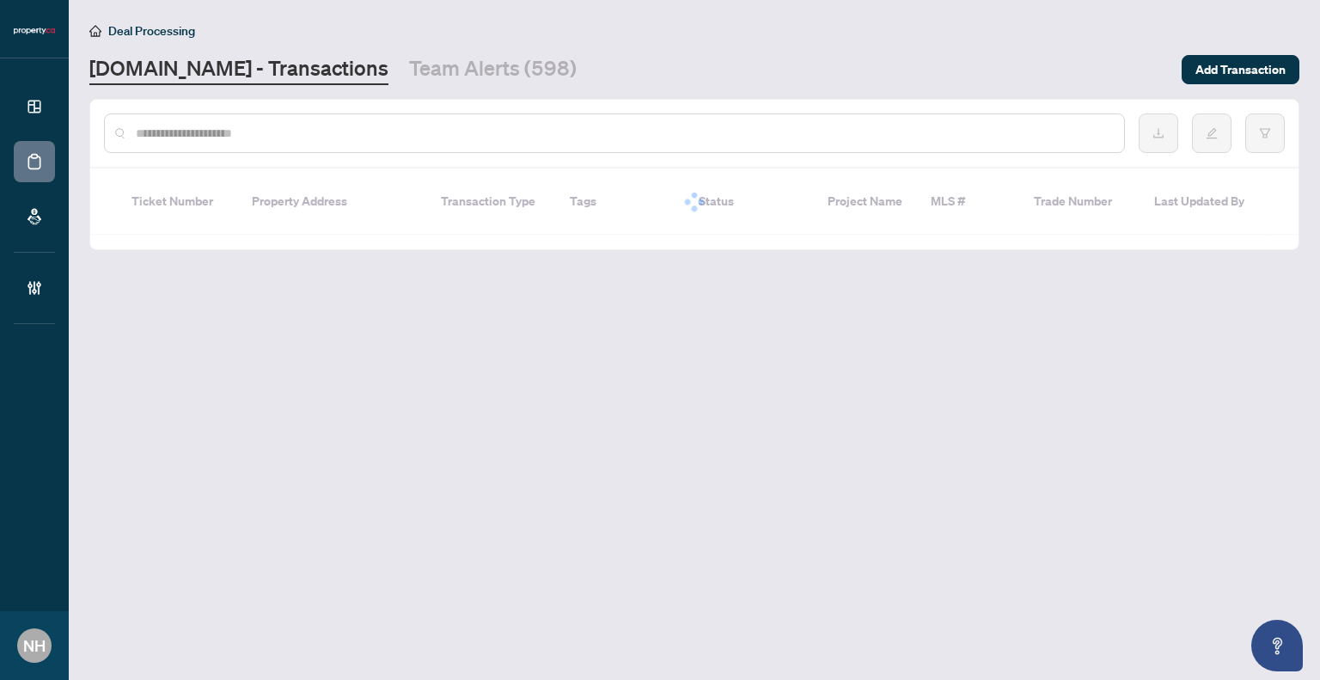
click at [316, 131] on input "text" at bounding box center [623, 133] width 975 height 19
paste input "**********"
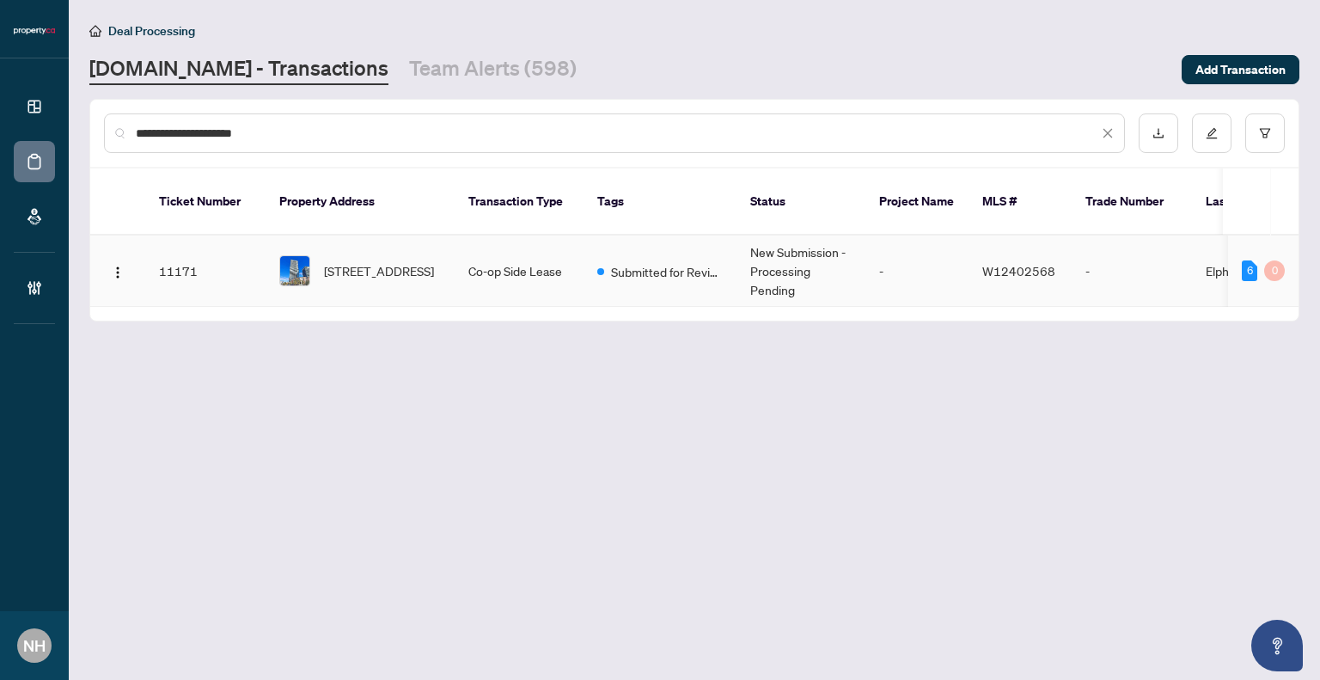
type input "**********"
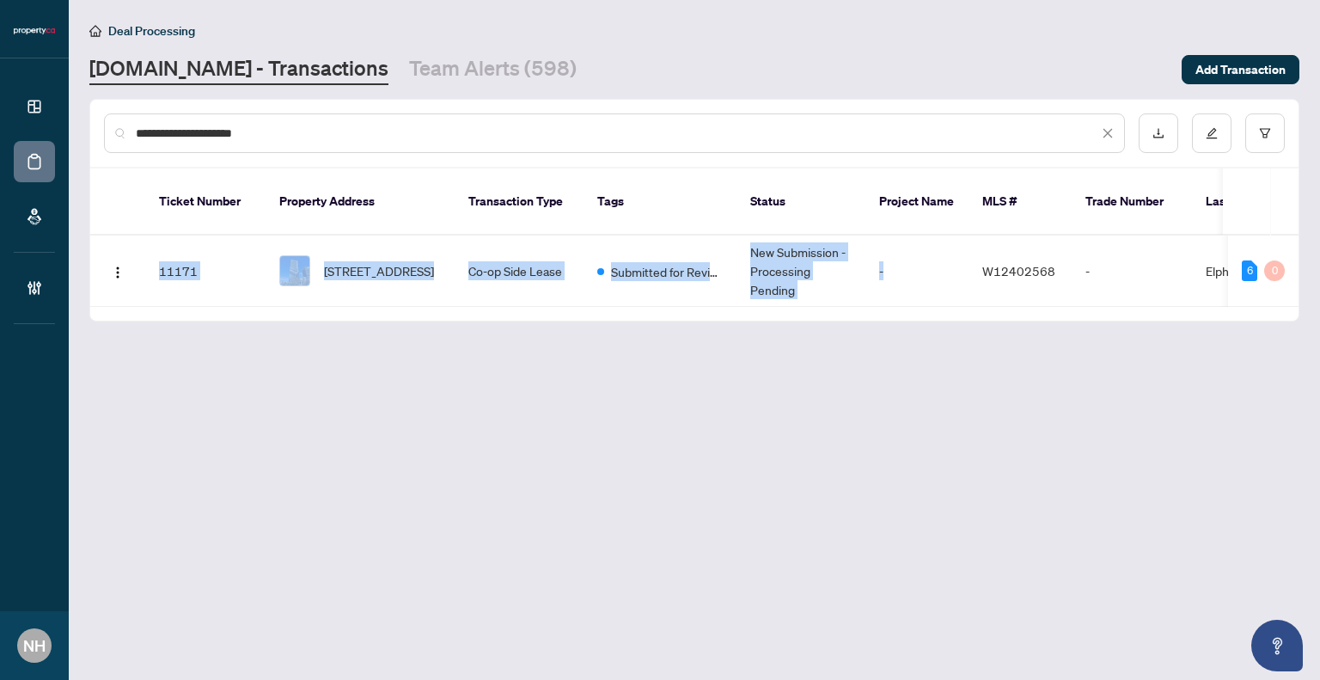
drag, startPoint x: 933, startPoint y: 285, endPoint x: 1024, endPoint y: 295, distance: 91.7
click at [1095, 285] on div "Ticket Number Property Address Transaction Type Tags Status Project Name MLS # …" at bounding box center [694, 271] width 1208 height 71
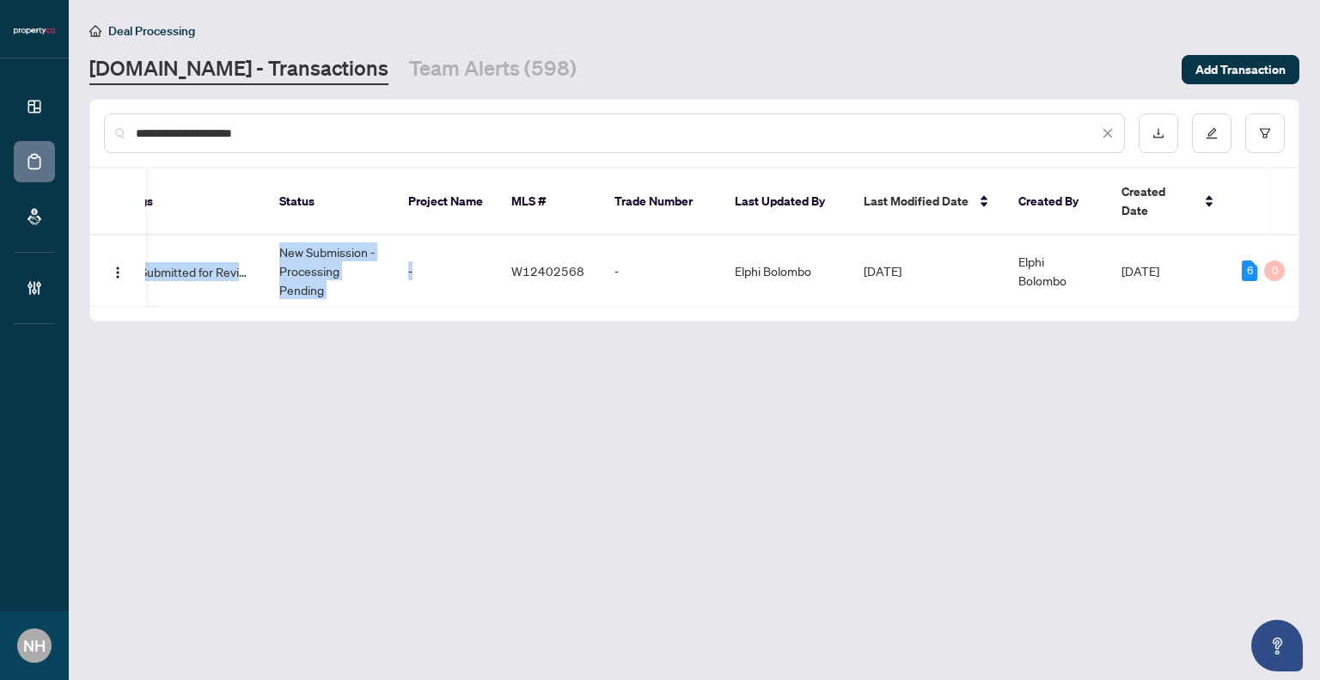
click at [1086, 350] on main "**********" at bounding box center [694, 340] width 1251 height 680
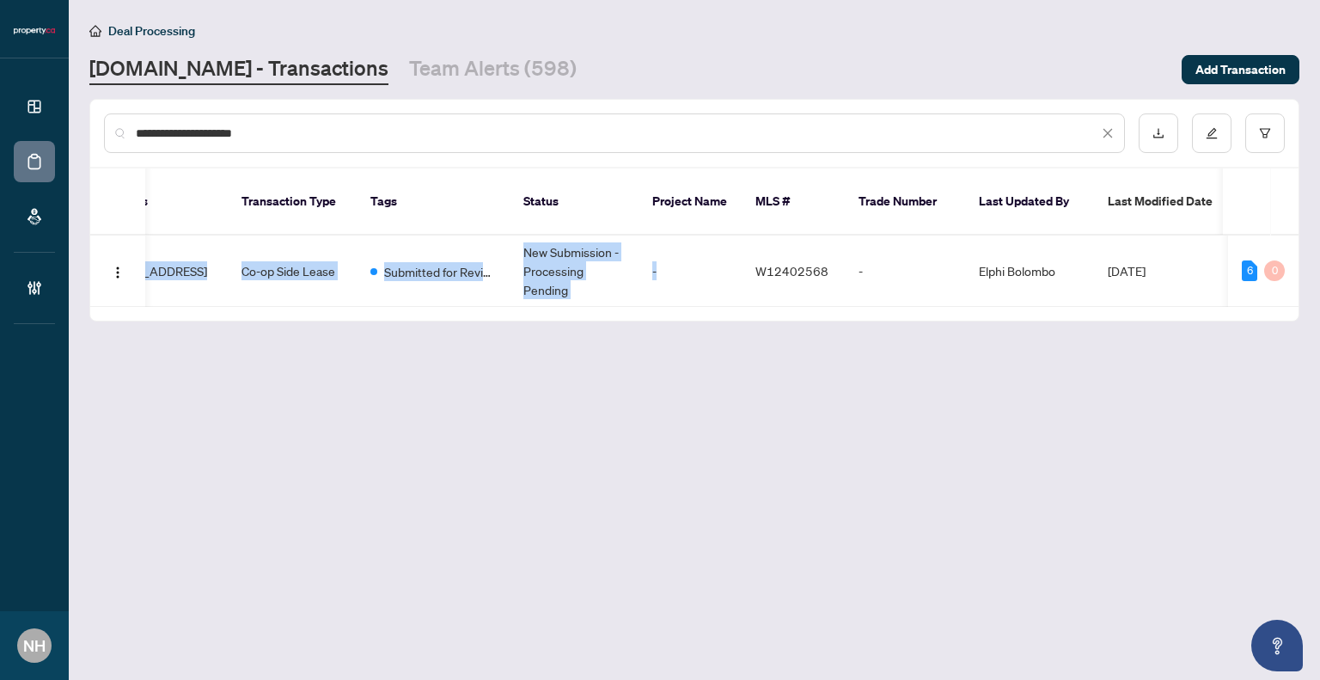
scroll to position [0, 0]
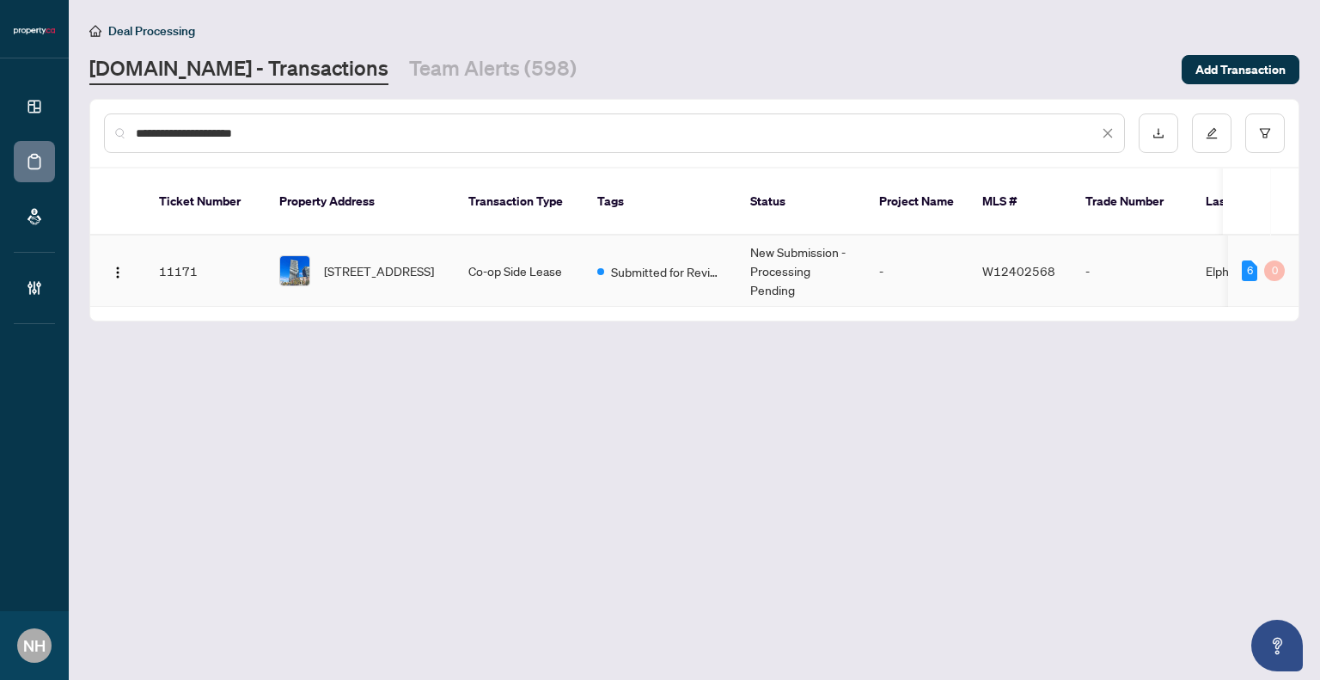
click at [355, 261] on span "[STREET_ADDRESS]" at bounding box center [379, 270] width 110 height 19
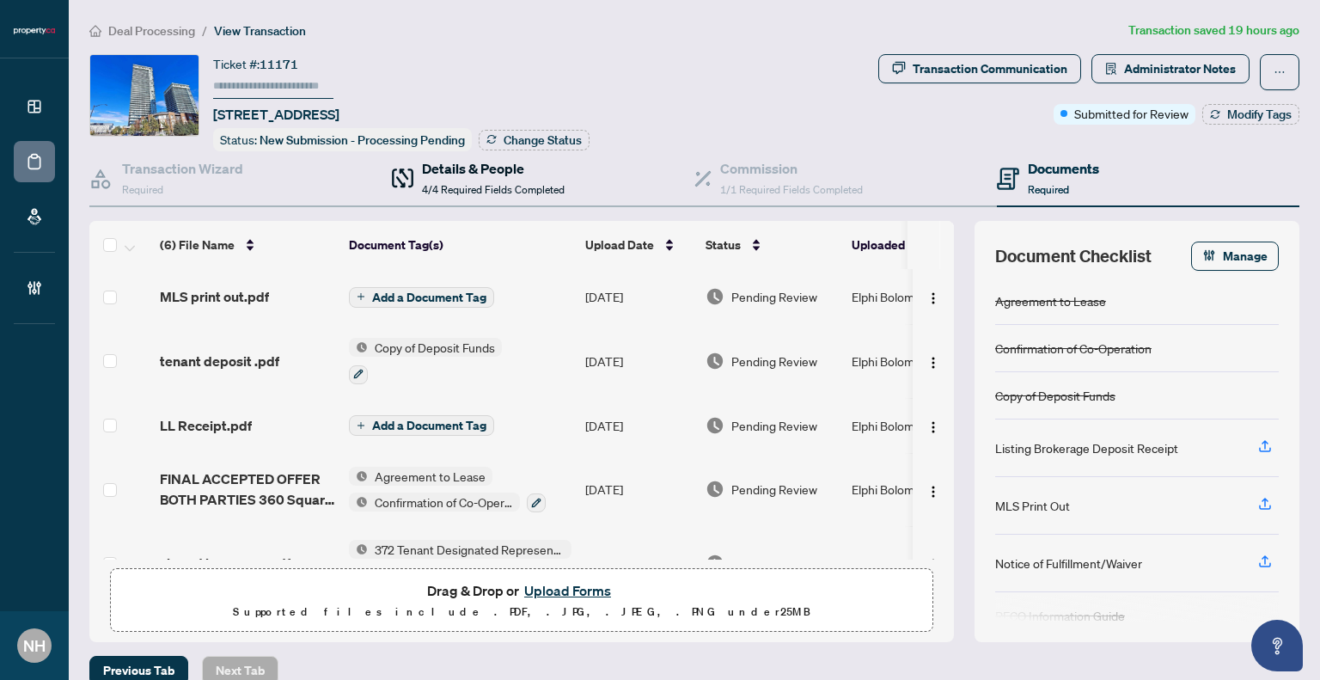
click at [473, 183] on span "4/4 Required Fields Completed" at bounding box center [493, 189] width 143 height 13
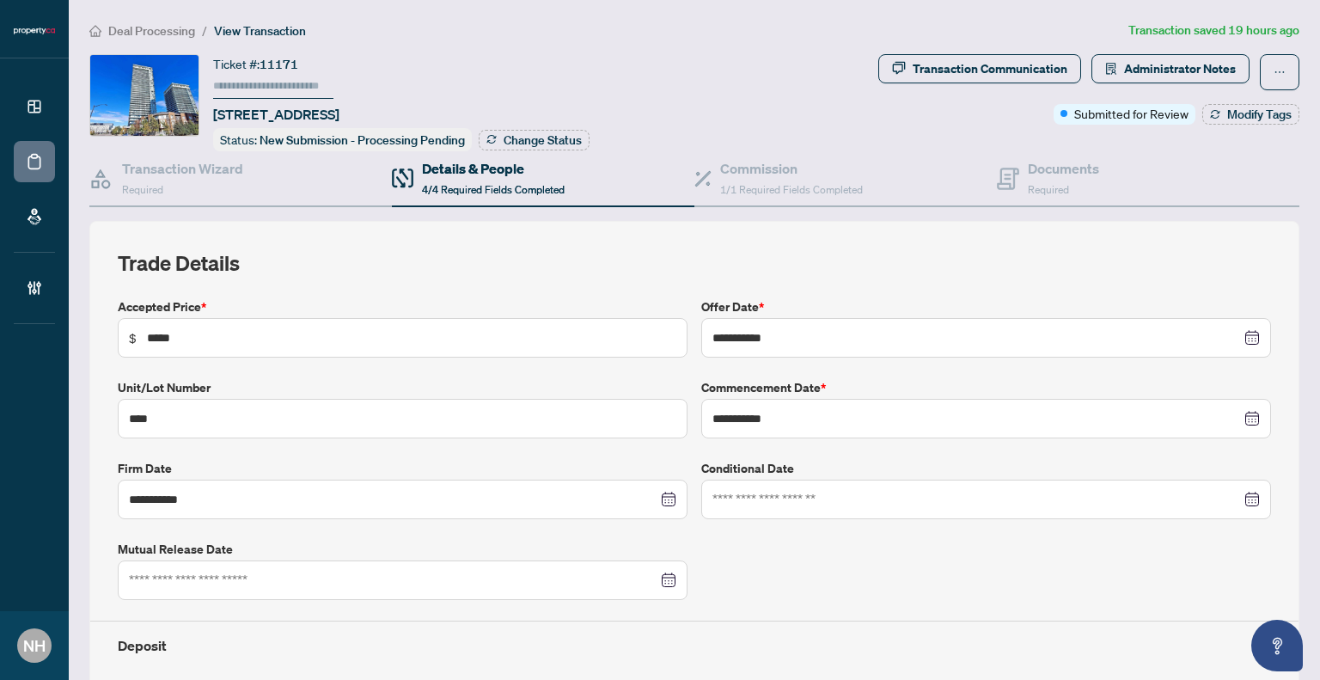
click at [179, 27] on span "Deal Processing" at bounding box center [151, 30] width 87 height 15
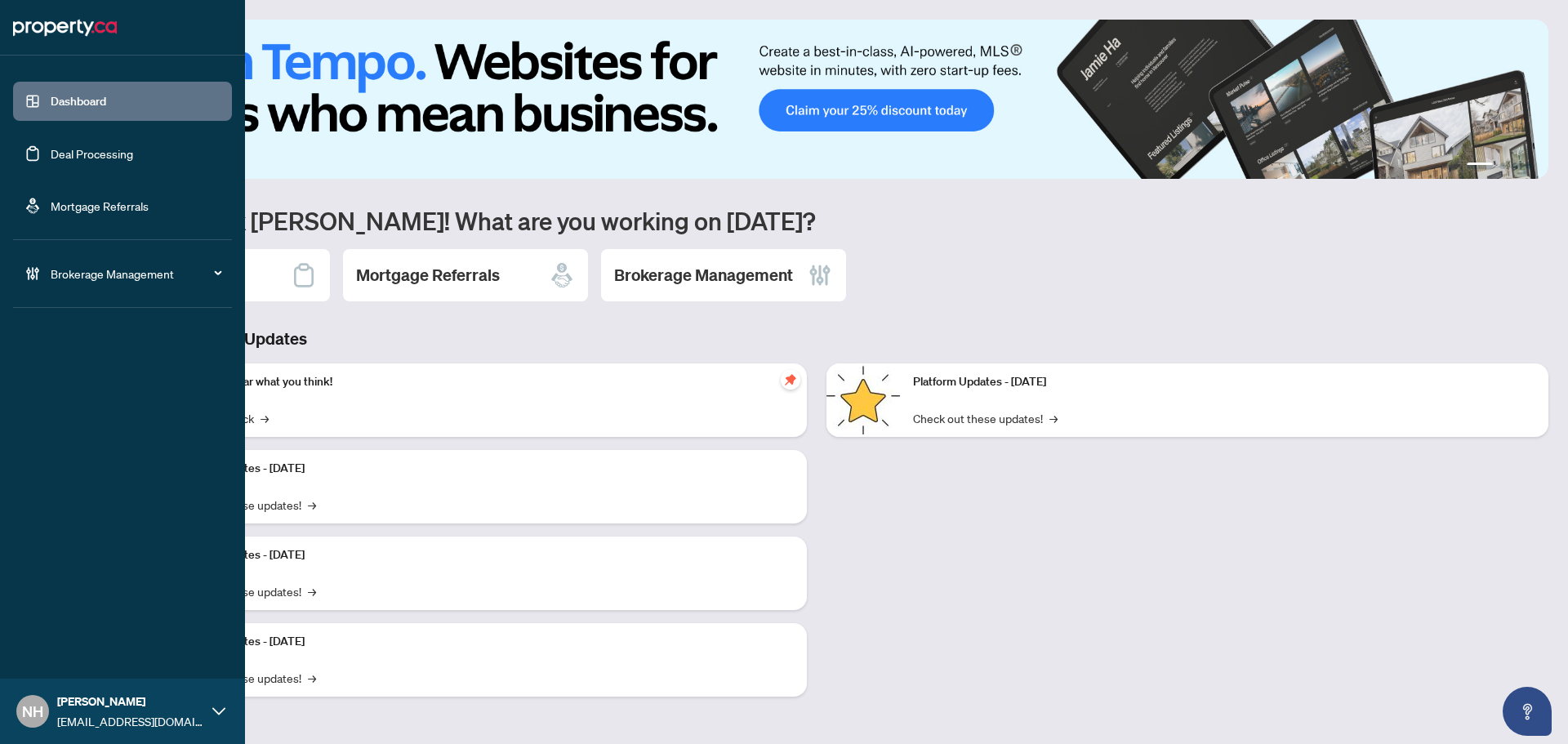
click at [93, 108] on link "Dashboard" at bounding box center [78, 101] width 55 height 14
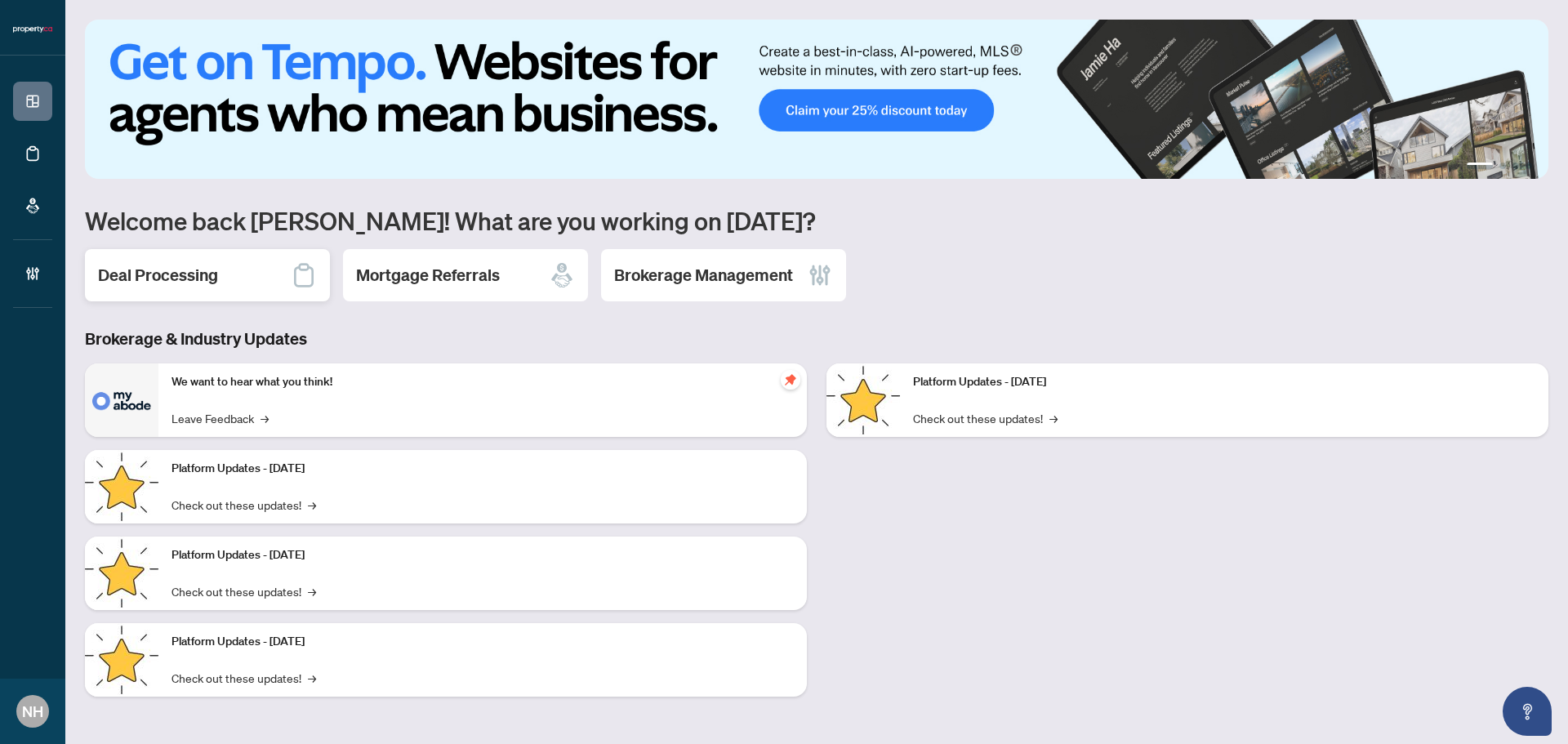
click at [183, 269] on h2 "Deal Processing" at bounding box center [158, 276] width 120 height 23
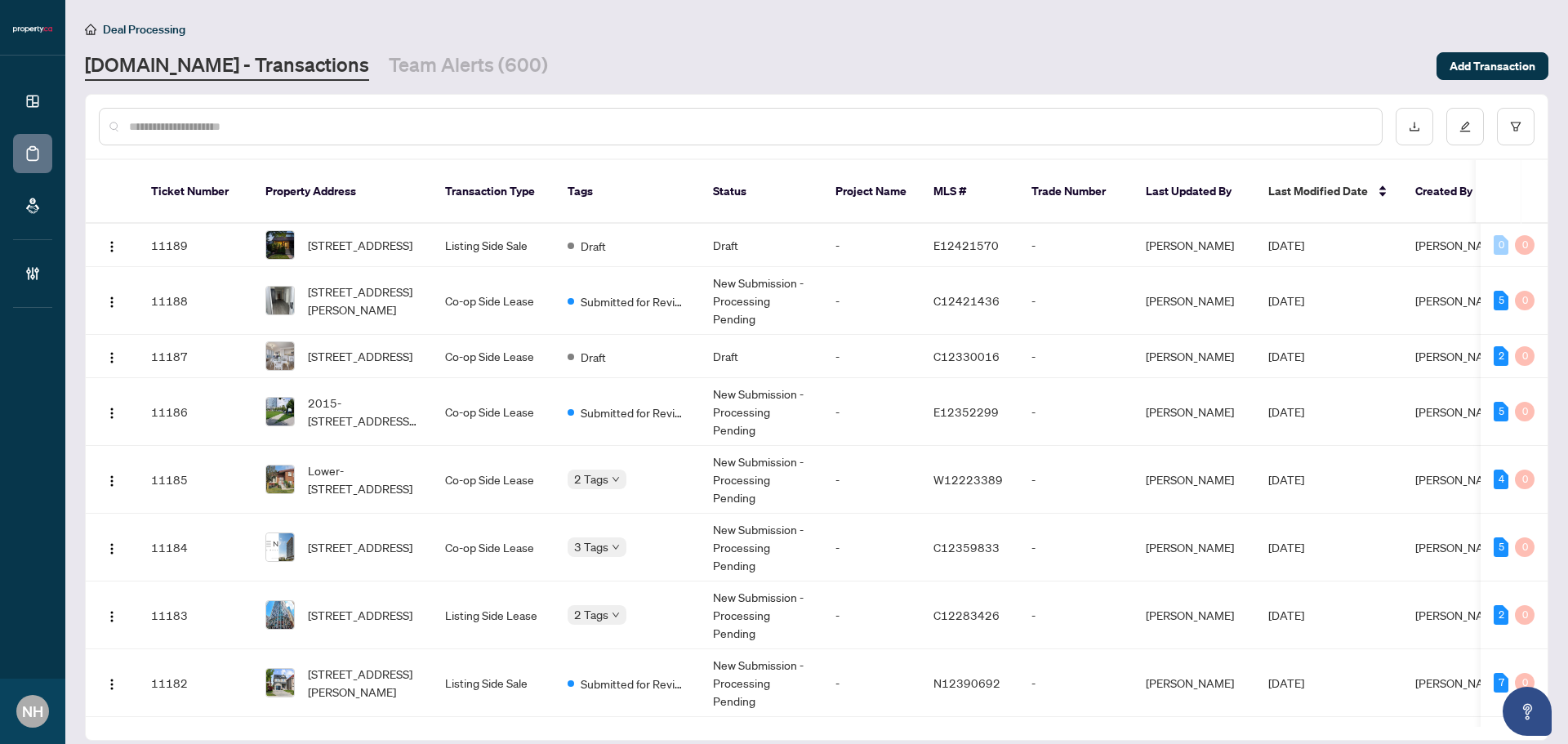
click at [452, 131] on input "text" at bounding box center [749, 126] width 1240 height 18
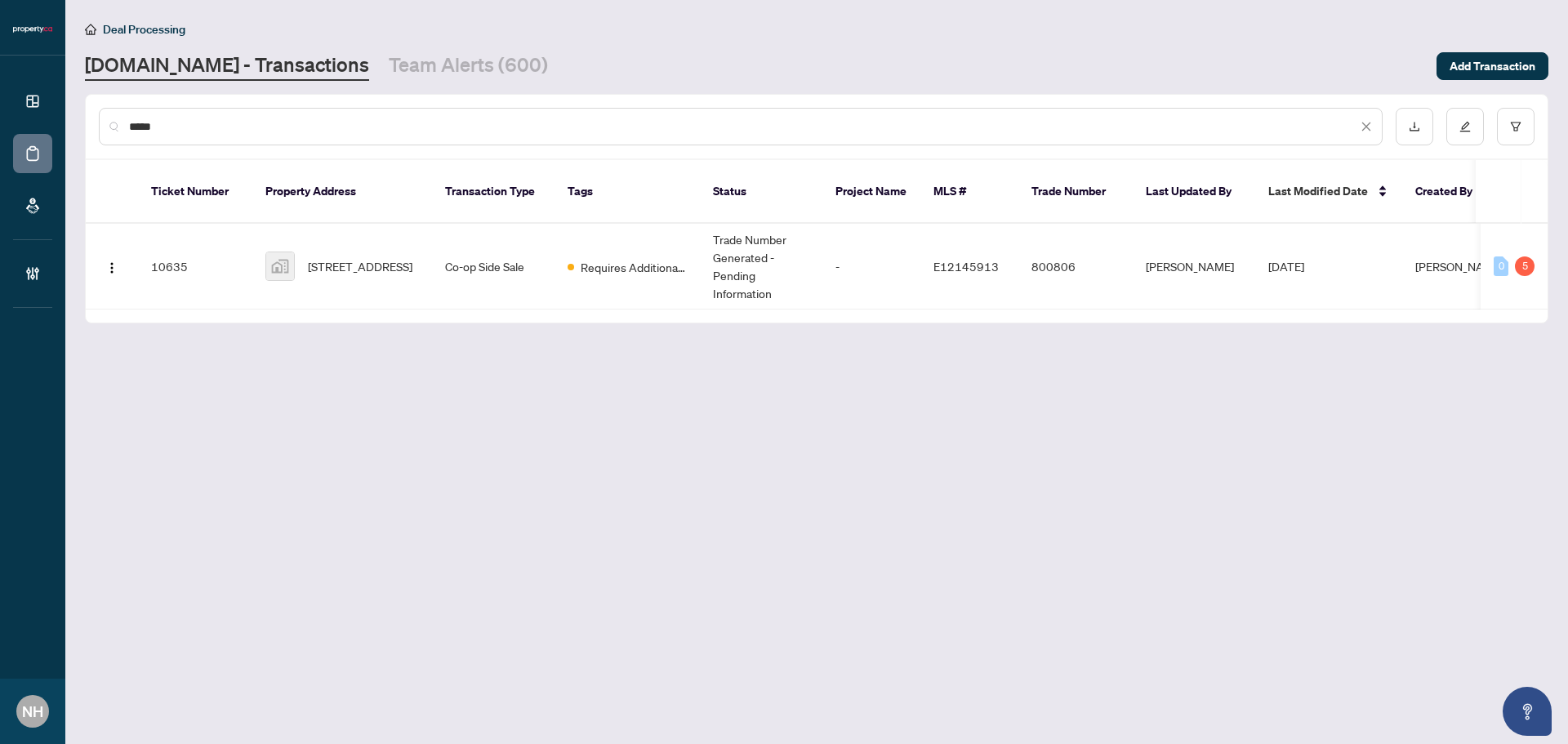
type input "*****"
click at [390, 226] on td "40 Cedarvale Avenue, East York, ON, Canada" at bounding box center [342, 267] width 180 height 86
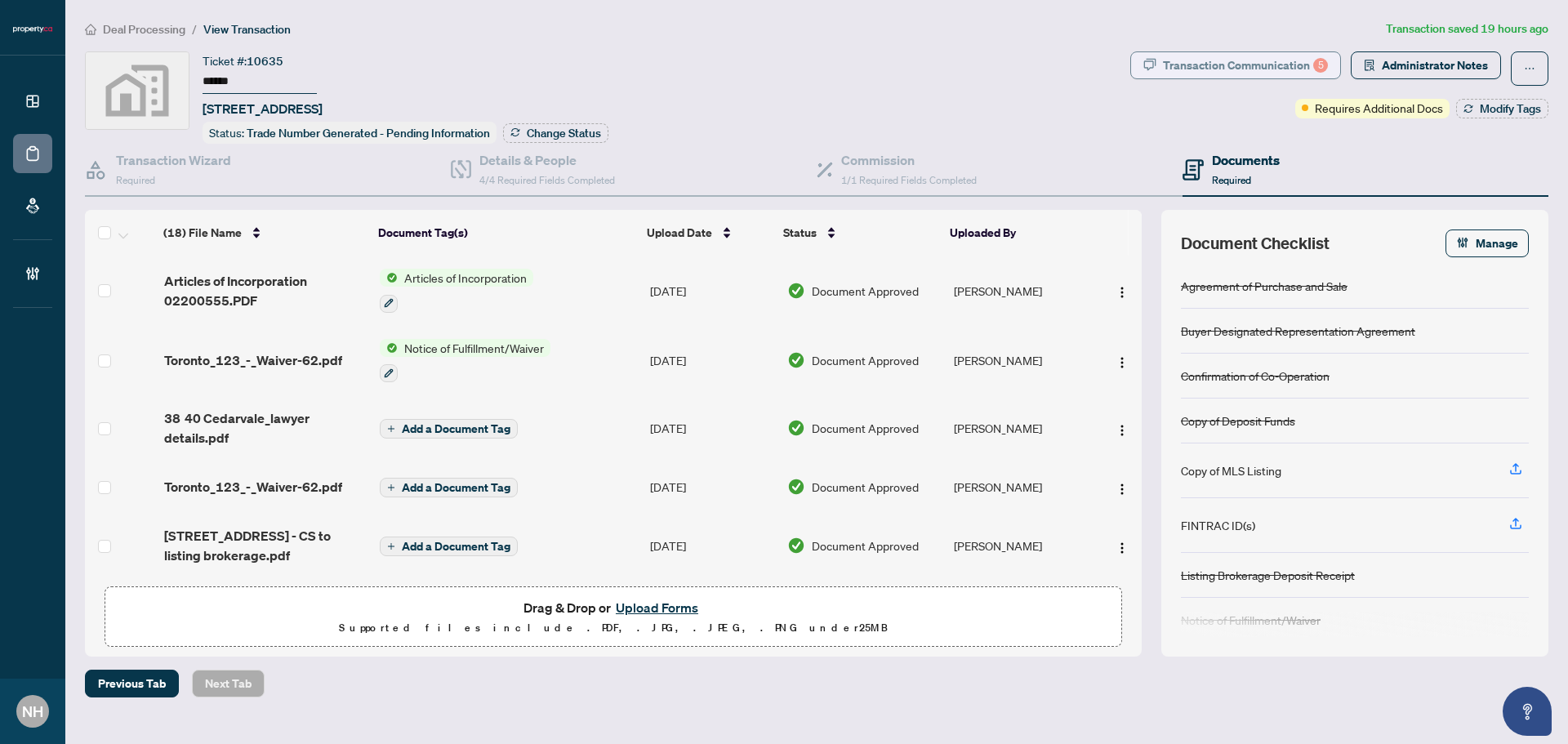
drag, startPoint x: 1245, startPoint y: 63, endPoint x: 1247, endPoint y: 72, distance: 9.2
click at [1247, 72] on div "Transaction Communication 5" at bounding box center [1246, 66] width 165 height 27
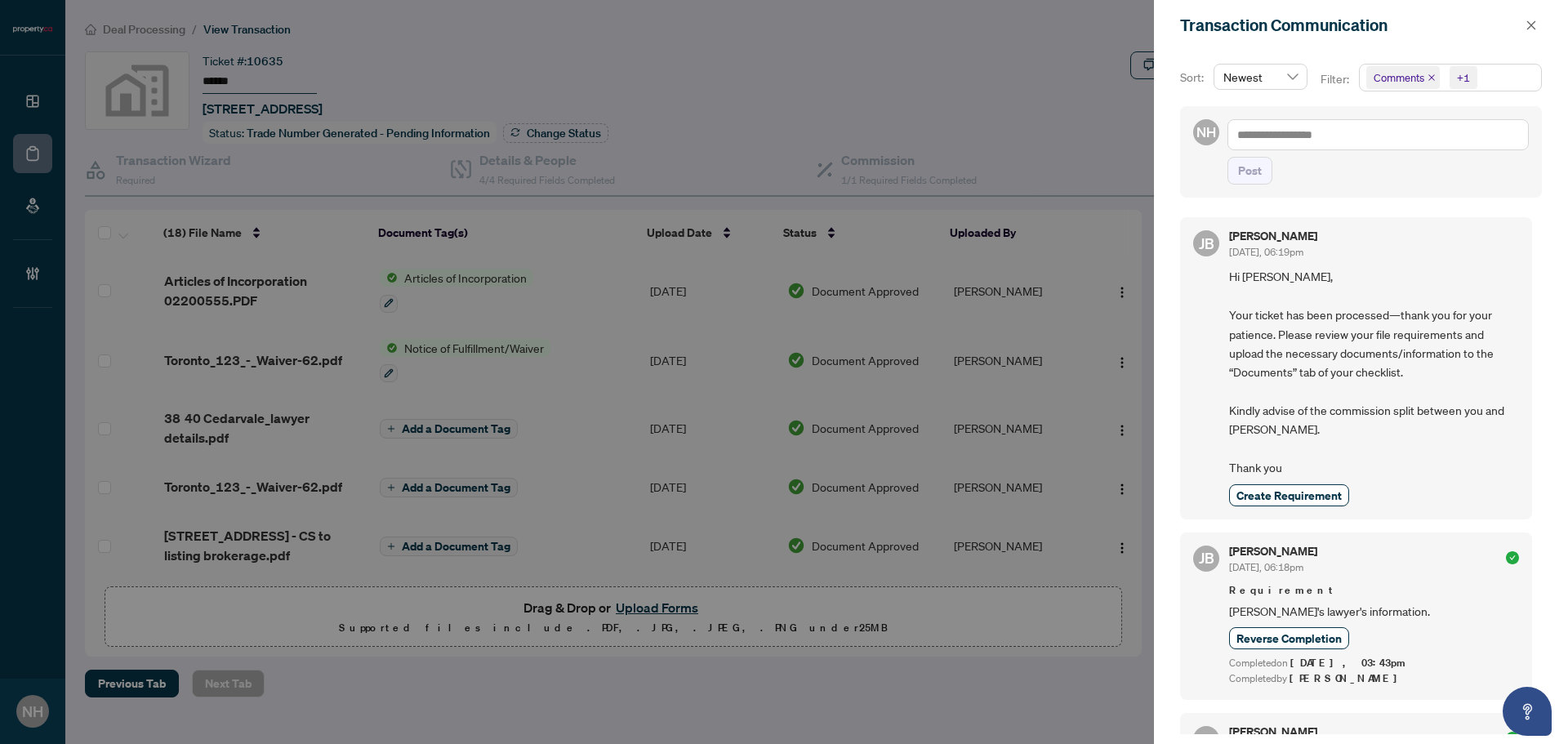
click at [1428, 73] on icon "close" at bounding box center [1431, 77] width 9 height 9
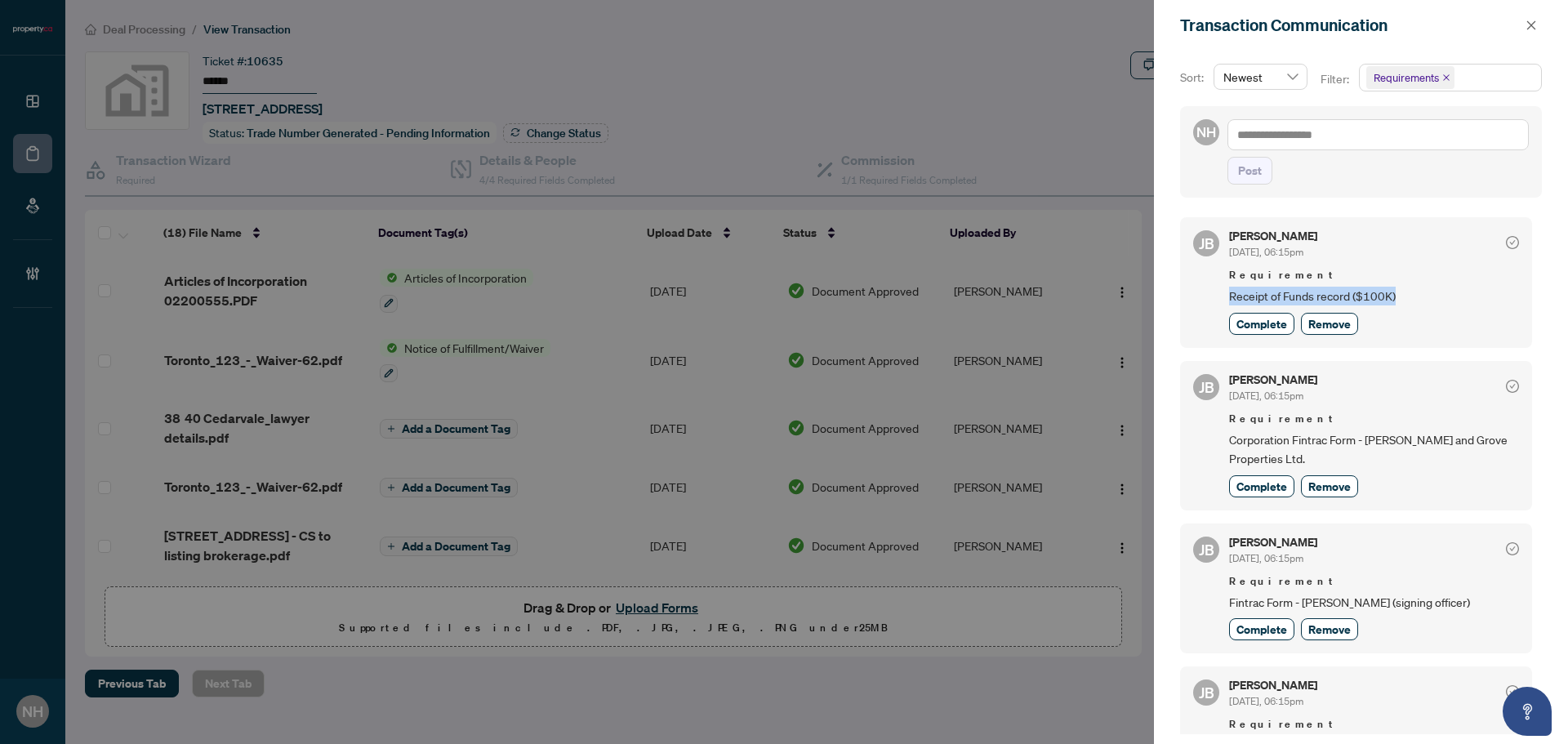
drag, startPoint x: 1227, startPoint y: 289, endPoint x: 1398, endPoint y: 288, distance: 171.0
click at [1398, 288] on div "JB Jean Belarde Sep/26/2025, 06:15pm Requirement Receipt of Funds record ($100K…" at bounding box center [1356, 282] width 352 height 130
copy span "Receipt of Funds record ($100K)"
drag, startPoint x: 1229, startPoint y: 436, endPoint x: 1319, endPoint y: 454, distance: 91.8
click at [1319, 454] on div "JB Jean Belarde Sep/26/2025, 06:15pm Requirement Corporation Fintrac Form - Hud…" at bounding box center [1356, 435] width 352 height 149
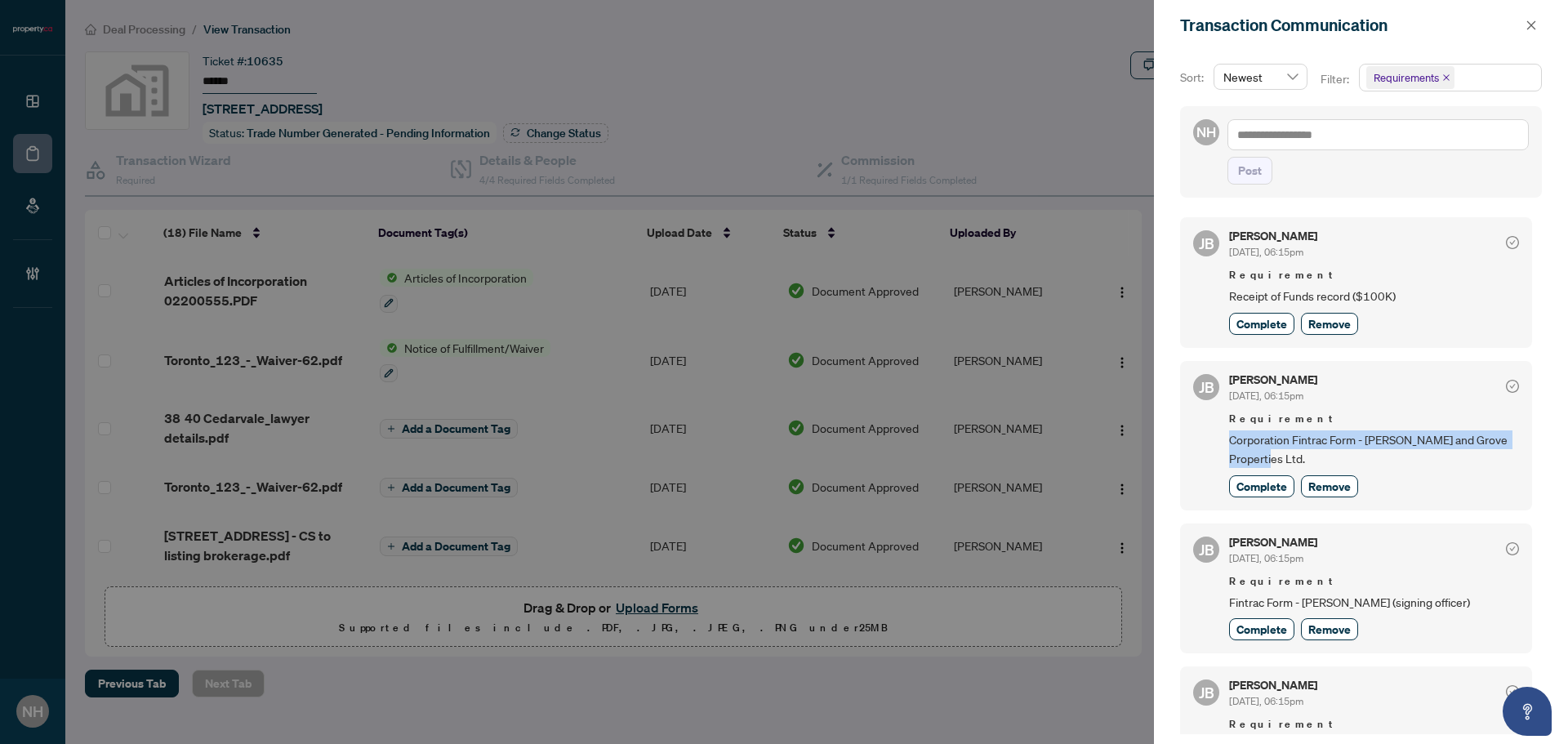
copy span "Corporation Fintrac Form - Hudson and Grove Properties Ltd."
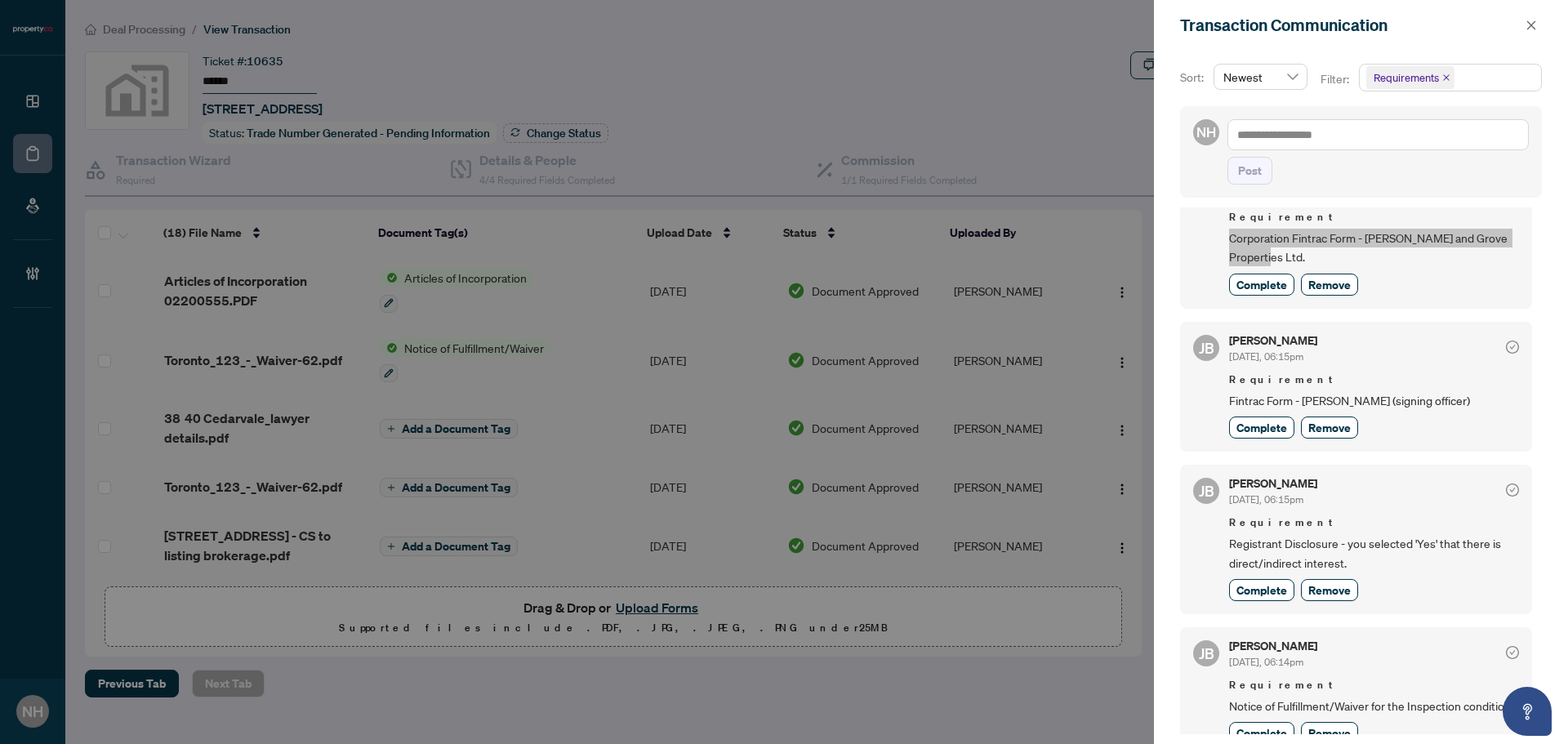
scroll to position [245, 0]
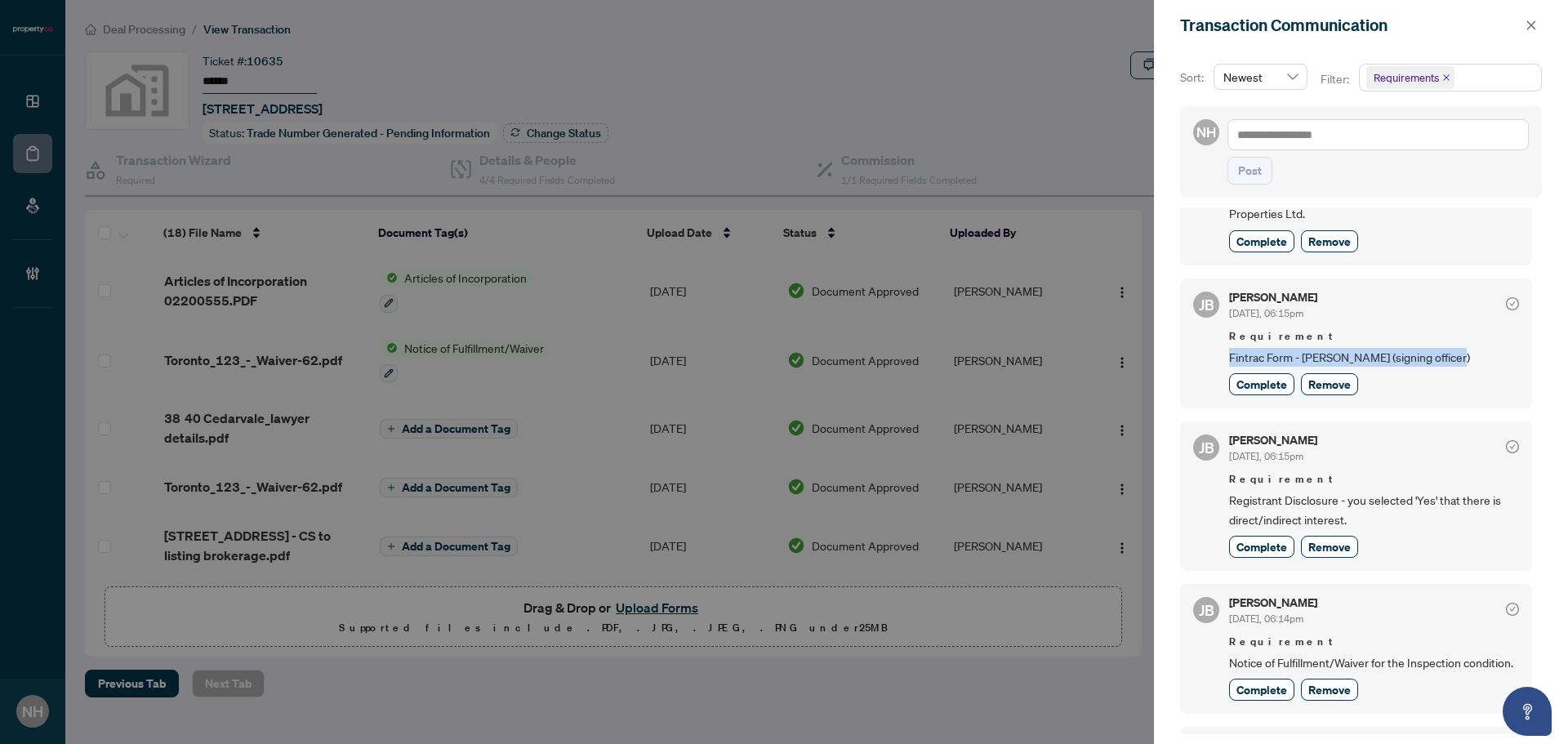
drag, startPoint x: 1219, startPoint y: 358, endPoint x: 1481, endPoint y: 364, distance: 262.1
click at [1481, 364] on div "JB Jean Belarde Sep/26/2025, 06:15pm Requirement Fintrac Form - Duncan Smith (s…" at bounding box center [1356, 343] width 352 height 130
copy span "Fintrac Form - Duncan Smith (signing officer)"
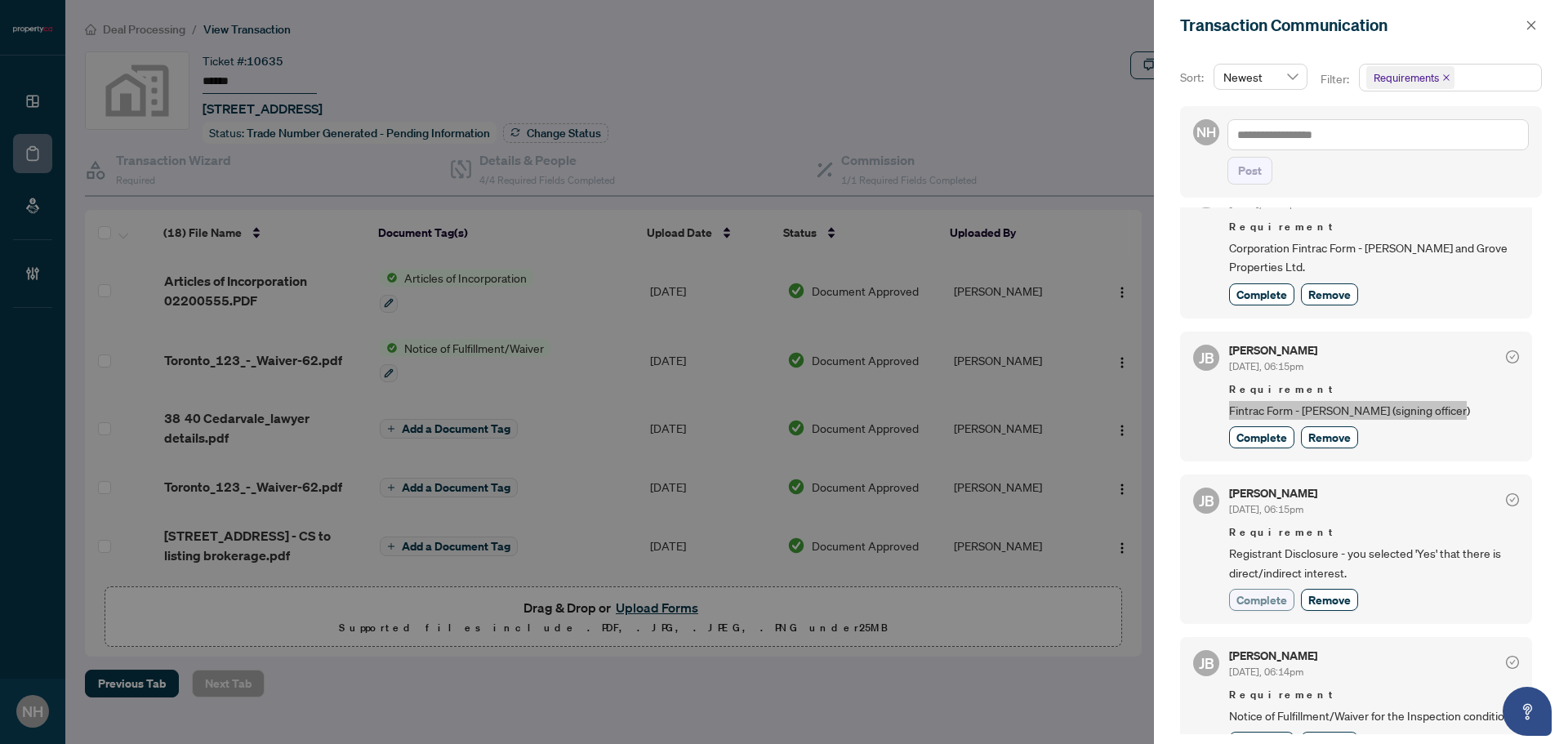
scroll to position [327, 0]
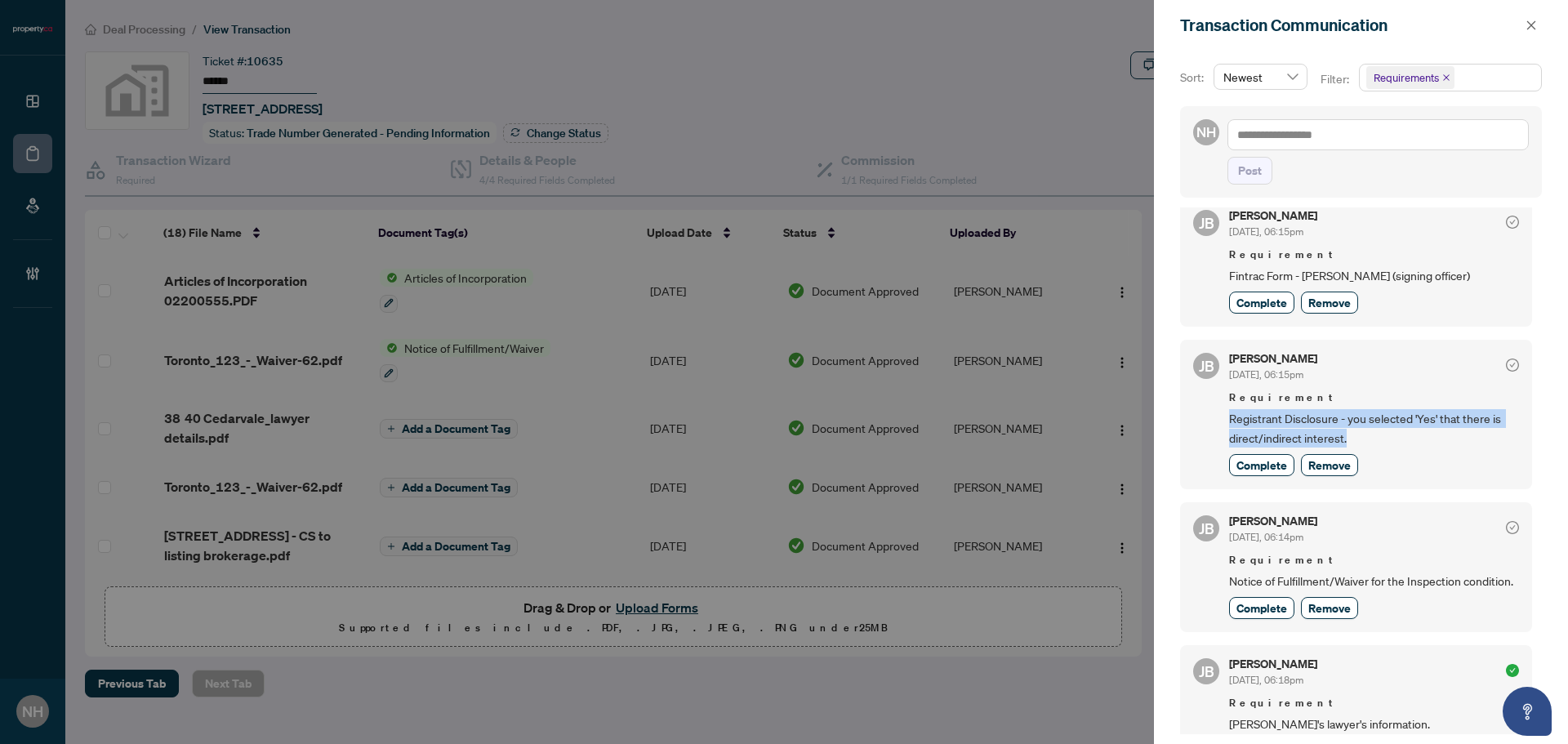
drag, startPoint x: 1227, startPoint y: 412, endPoint x: 1369, endPoint y: 432, distance: 143.4
click at [1369, 432] on div "JB Jean Belarde Sep/26/2025, 06:15pm Requirement Registrant Disclosure - you se…" at bounding box center [1356, 414] width 352 height 149
copy span "Registrant Disclosure - you selected 'Yes' that there is direct/indirect intere…"
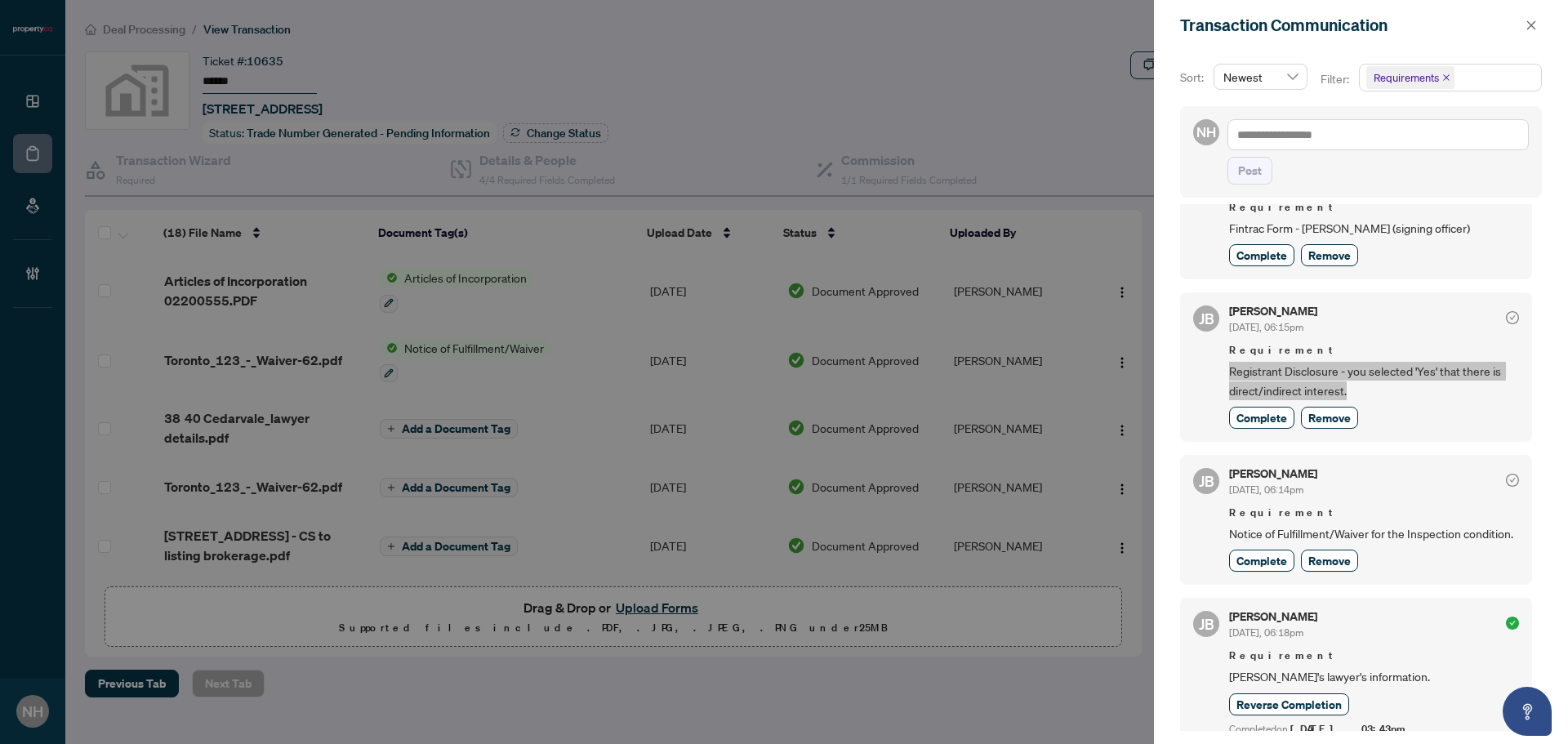
scroll to position [409, 0]
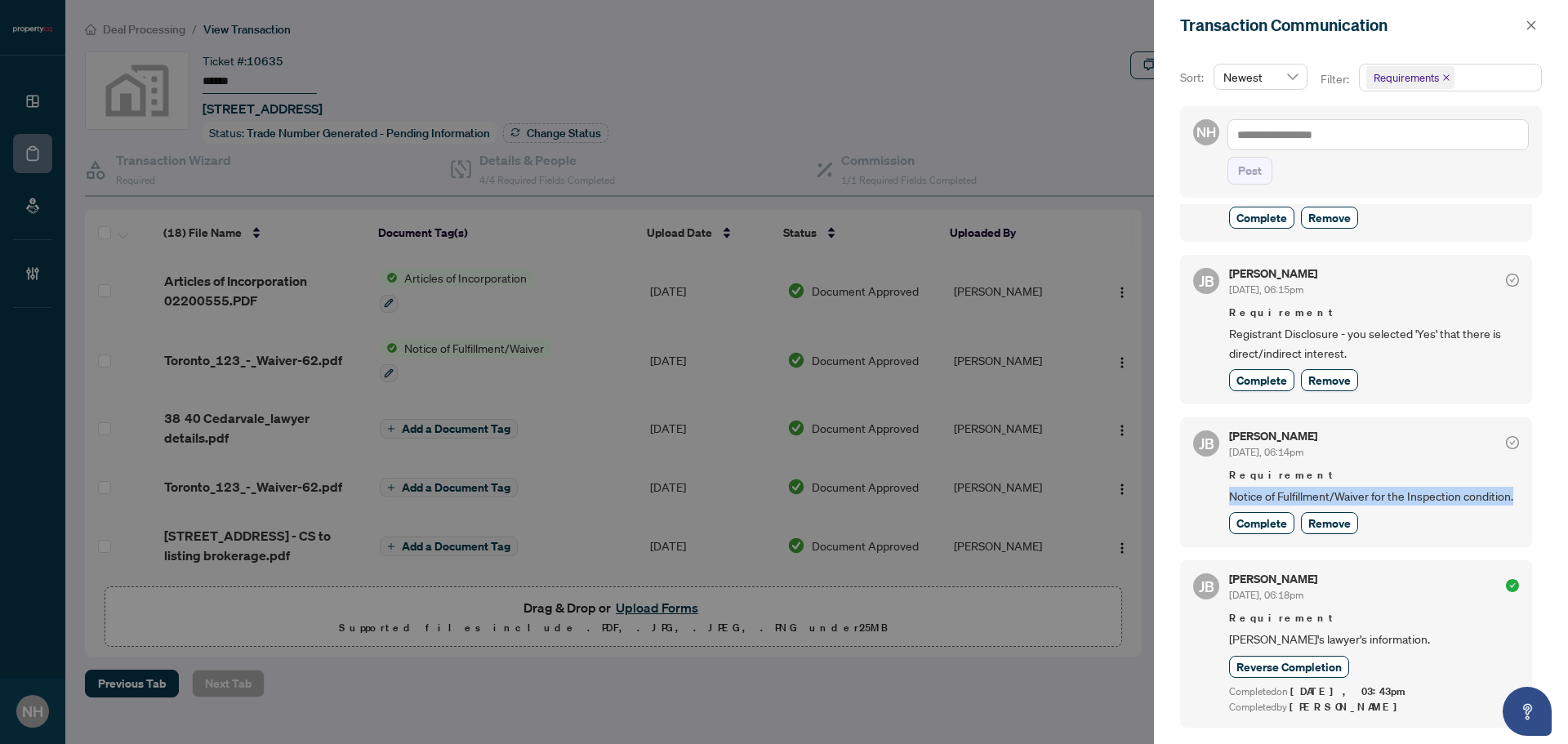
drag, startPoint x: 1229, startPoint y: 491, endPoint x: 1285, endPoint y: 516, distance: 61.3
click at [1285, 516] on div "JB Jean Belarde Sep/26/2025, 06:14pm Requirement Notice of Fulfillment/Waiver f…" at bounding box center [1356, 482] width 352 height 130
copy span "Notice of Fulfillment/Waiver for the Inspection condition."
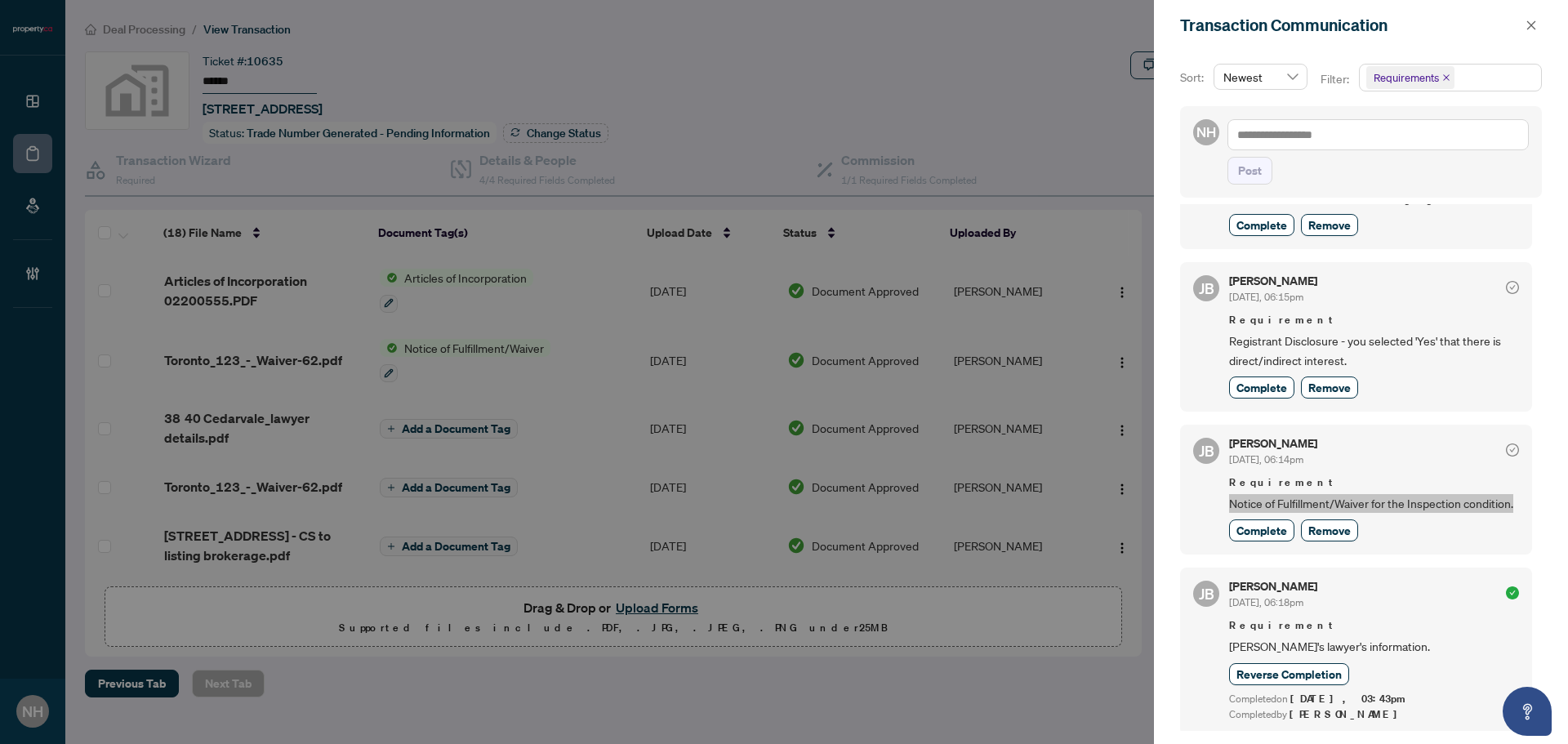
scroll to position [490, 0]
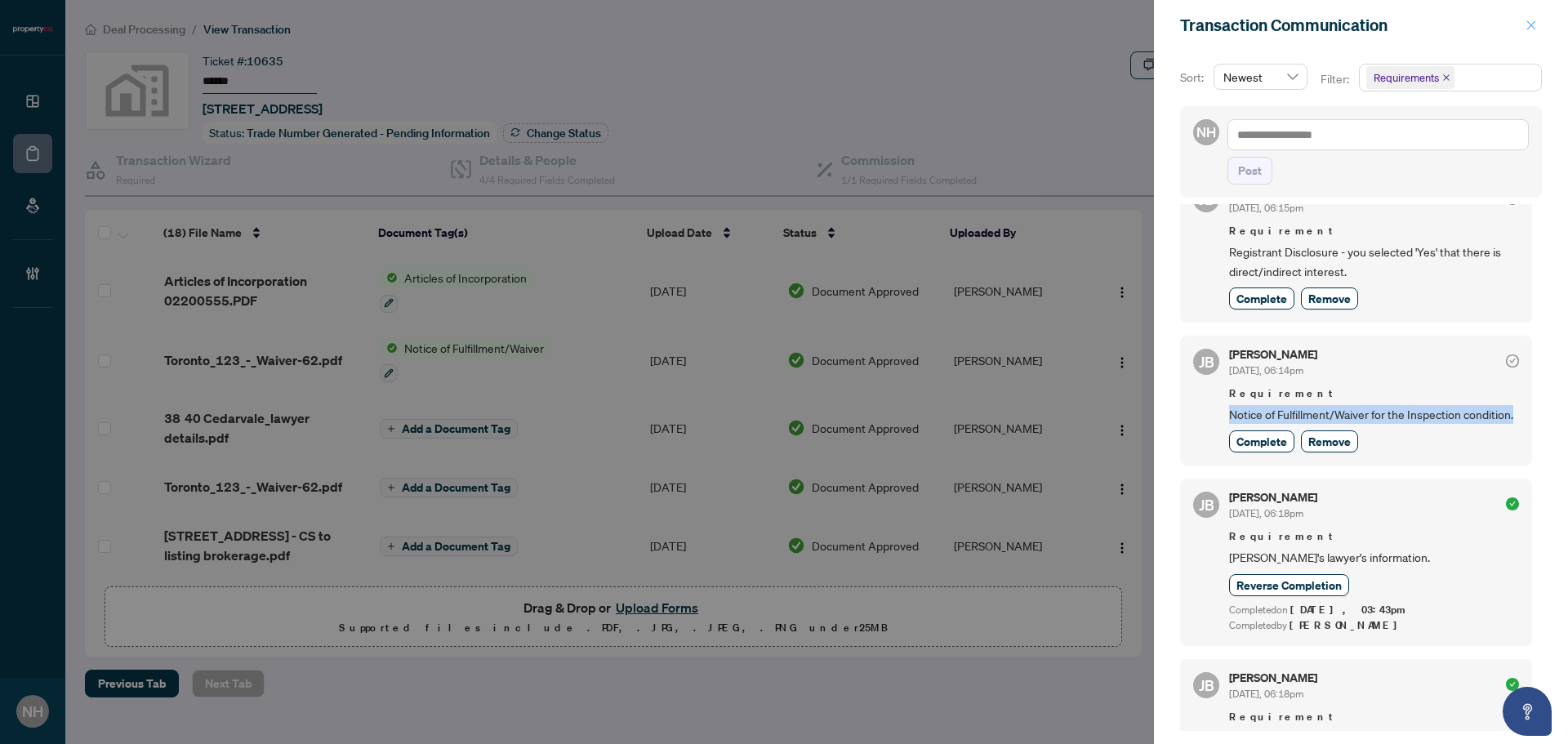
click at [1532, 27] on icon "close" at bounding box center [1531, 24] width 9 height 9
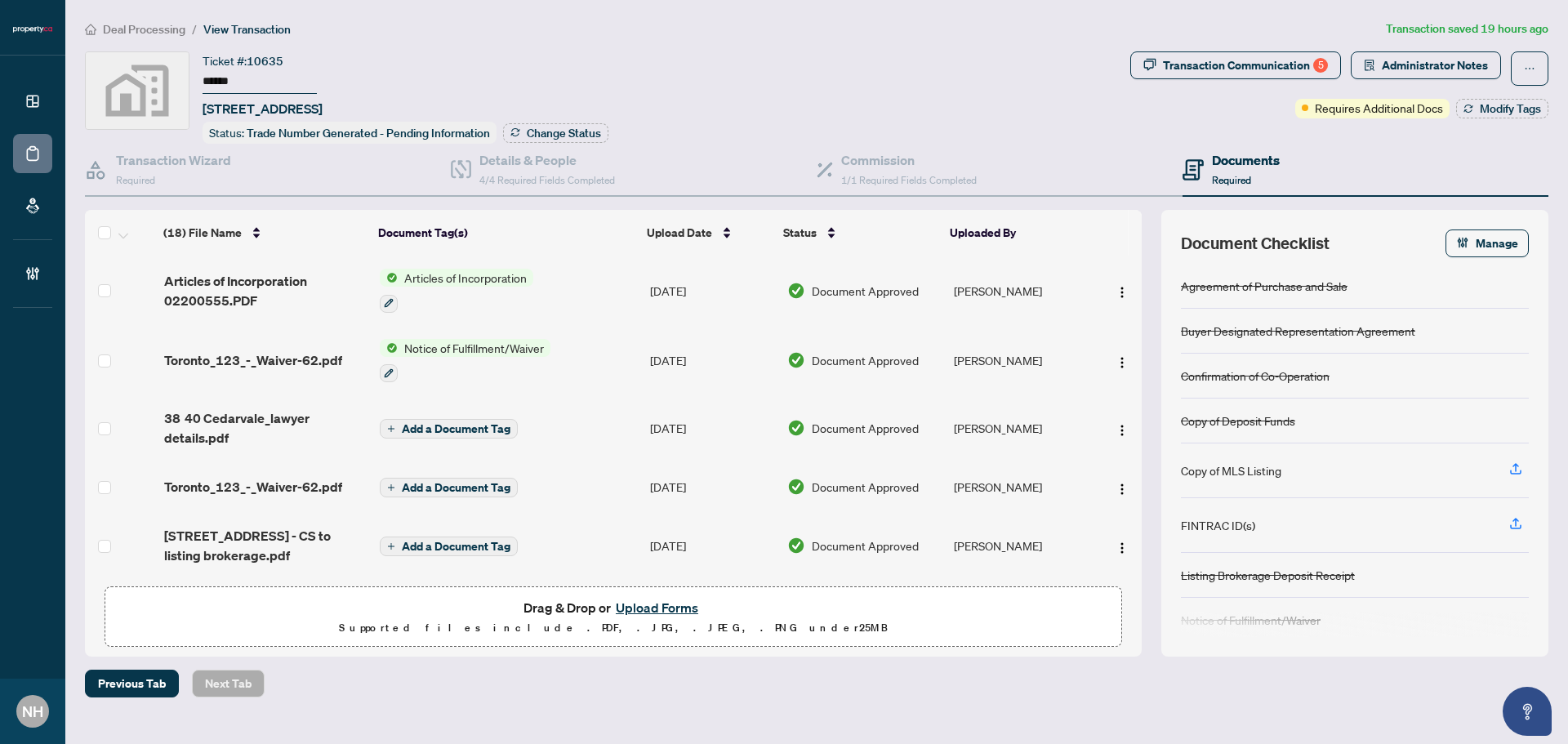
click at [129, 29] on span "Deal Processing" at bounding box center [143, 29] width 83 height 14
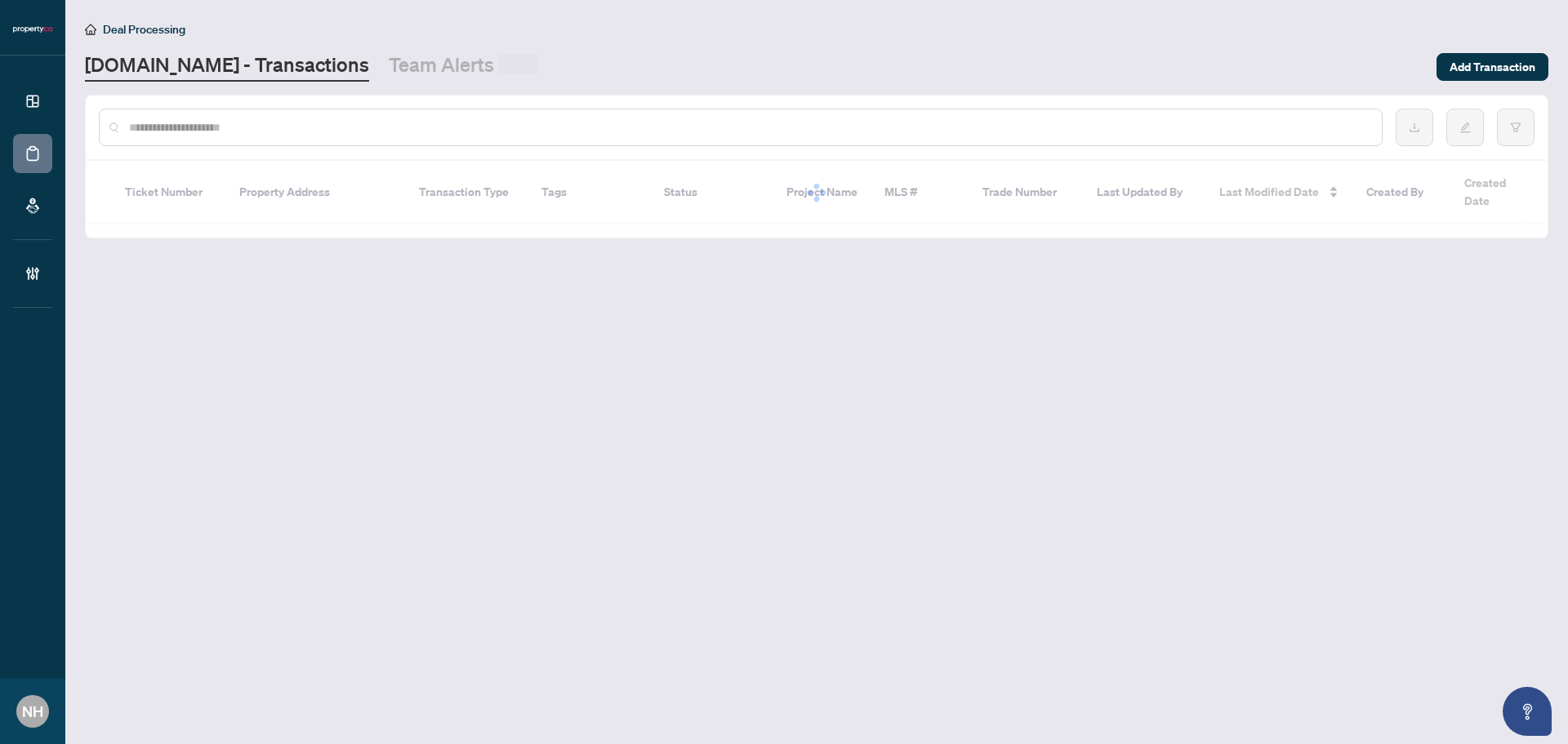
click at [233, 117] on div at bounding box center [740, 127] width 1284 height 38
drag, startPoint x: 231, startPoint y: 131, endPoint x: 257, endPoint y: 97, distance: 42.8
click at [231, 130] on input "text" at bounding box center [749, 127] width 1240 height 18
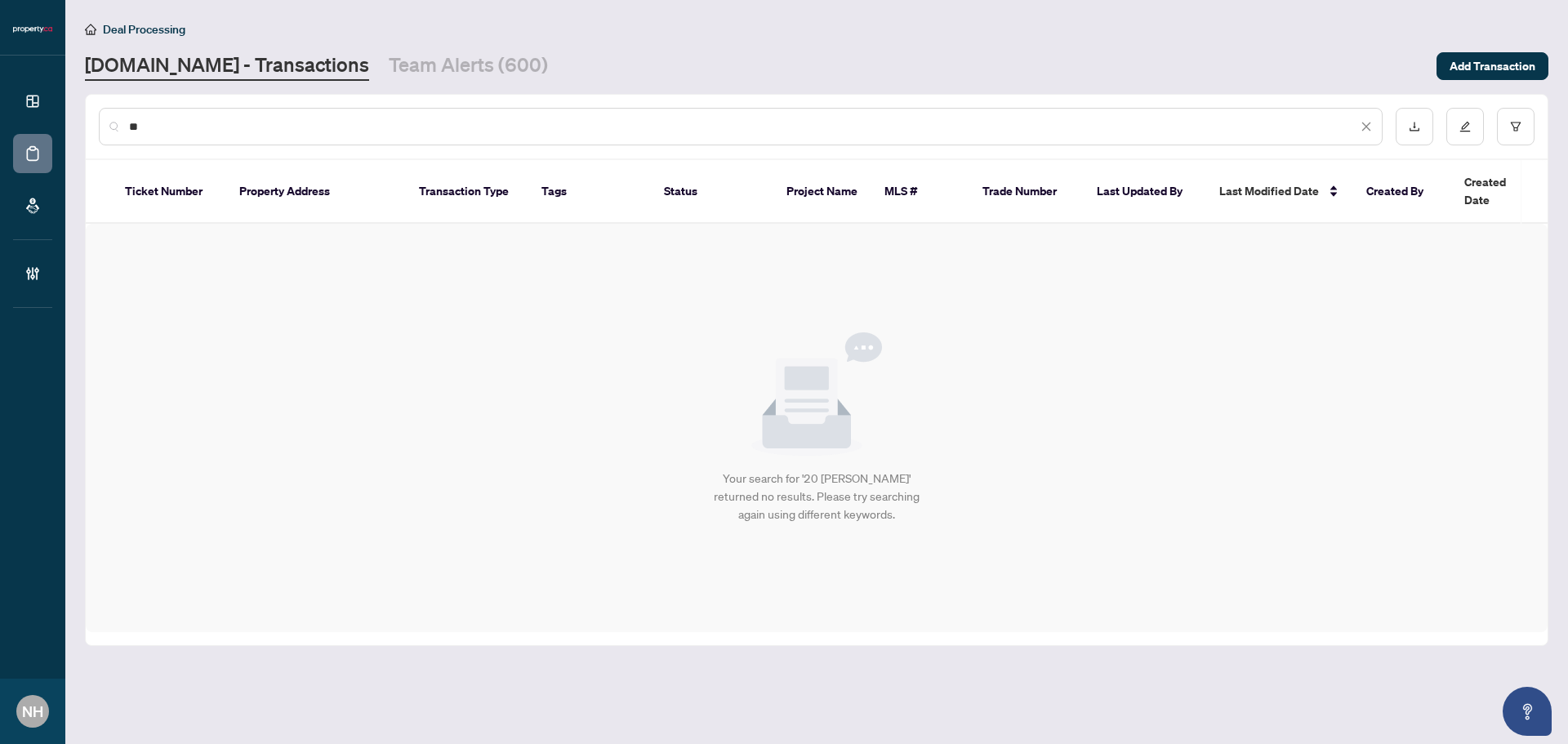
type input "*"
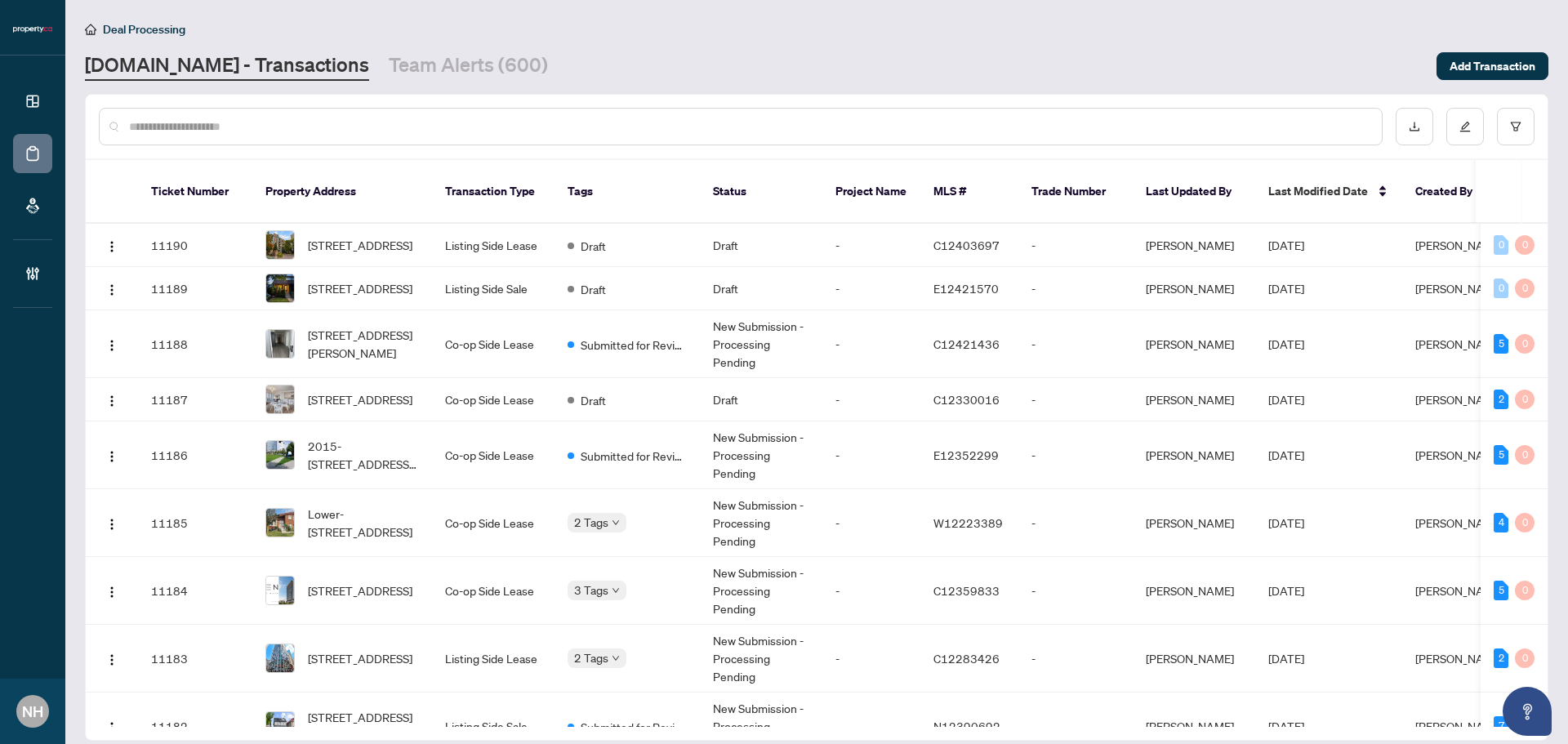
click at [478, 122] on input "text" at bounding box center [749, 126] width 1240 height 18
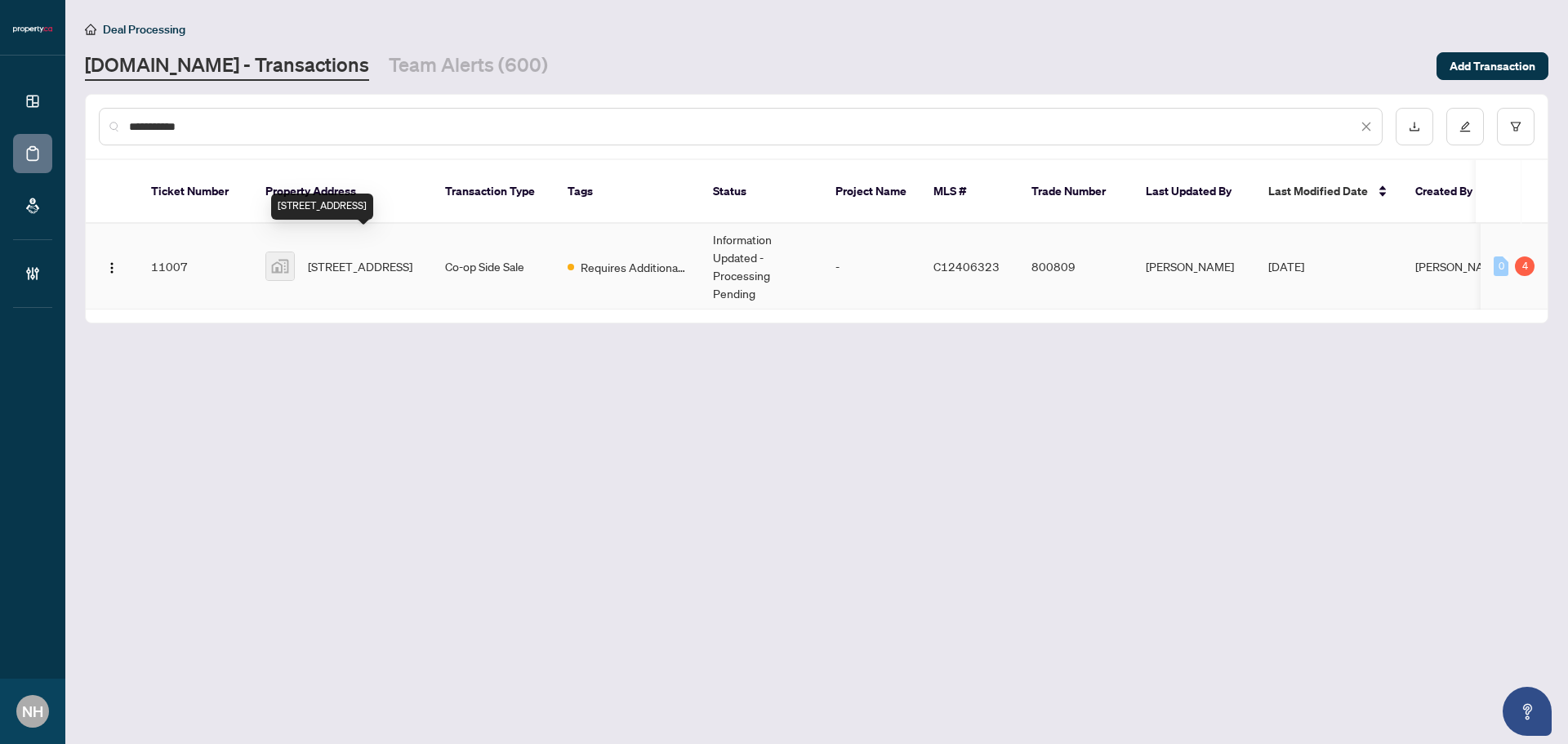
type input "**********"
click at [344, 258] on span "120 Argyle Street, Toronto, ON, Canada" at bounding box center [360, 266] width 105 height 18
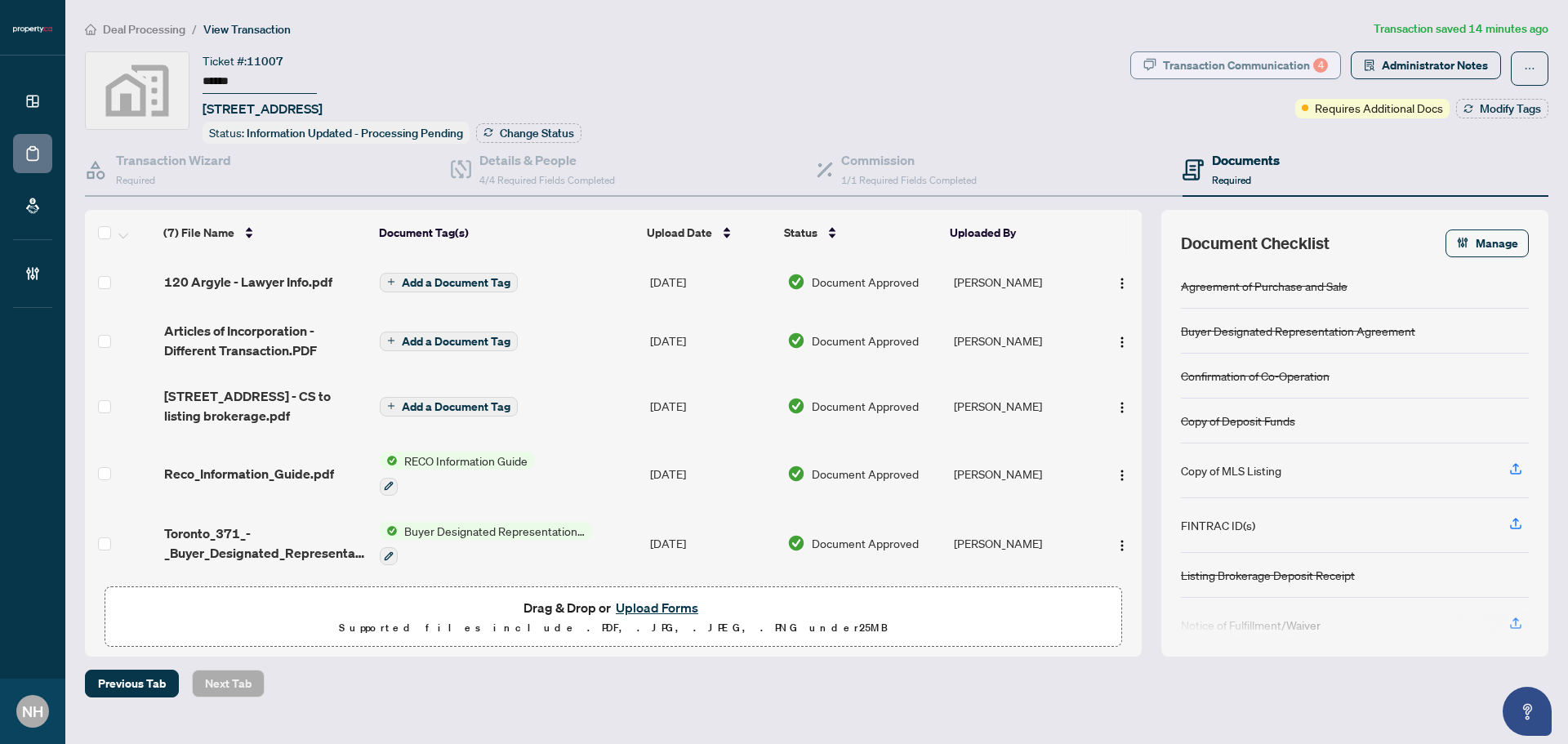
click at [1192, 67] on div "Transaction Communication 4" at bounding box center [1246, 66] width 165 height 27
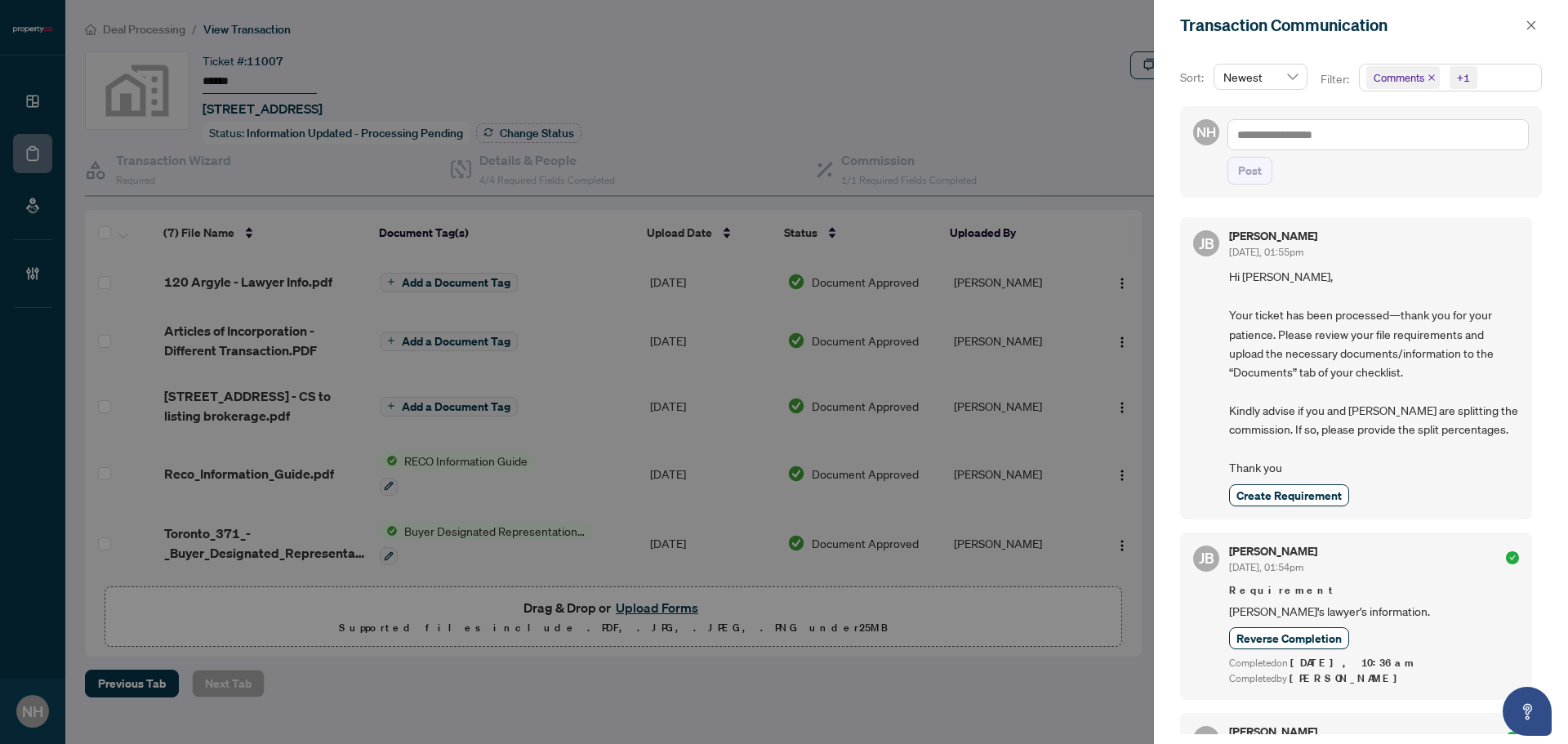
click at [1427, 76] on icon "close" at bounding box center [1431, 77] width 9 height 9
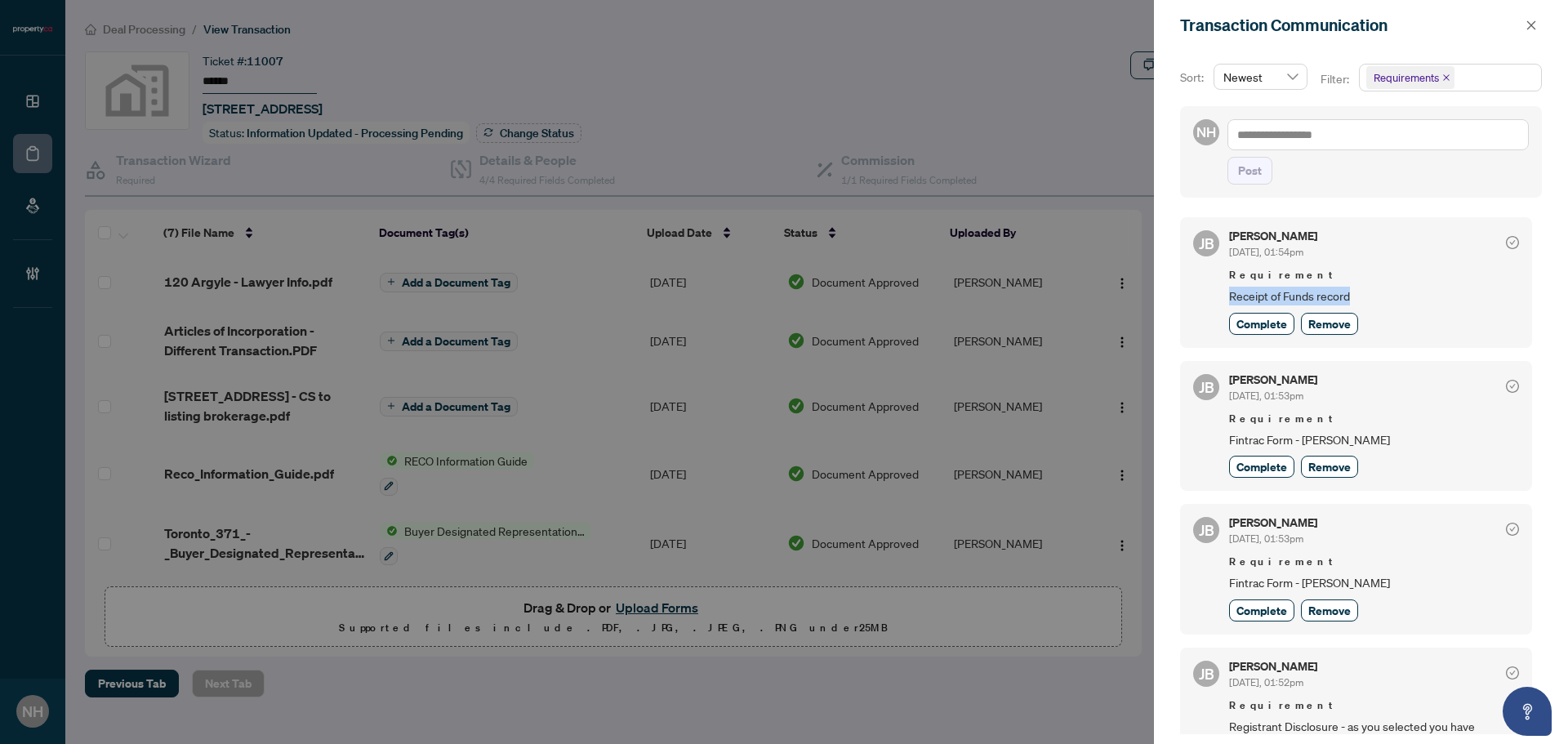
drag, startPoint x: 1214, startPoint y: 292, endPoint x: 1356, endPoint y: 293, distance: 142.0
click at [1356, 293] on div "JB Jean Belarde Sep/29/2025, 01:54pm Requirement Receipt of Funds record Comple…" at bounding box center [1356, 282] width 352 height 130
copy span "Receipt of Funds record"
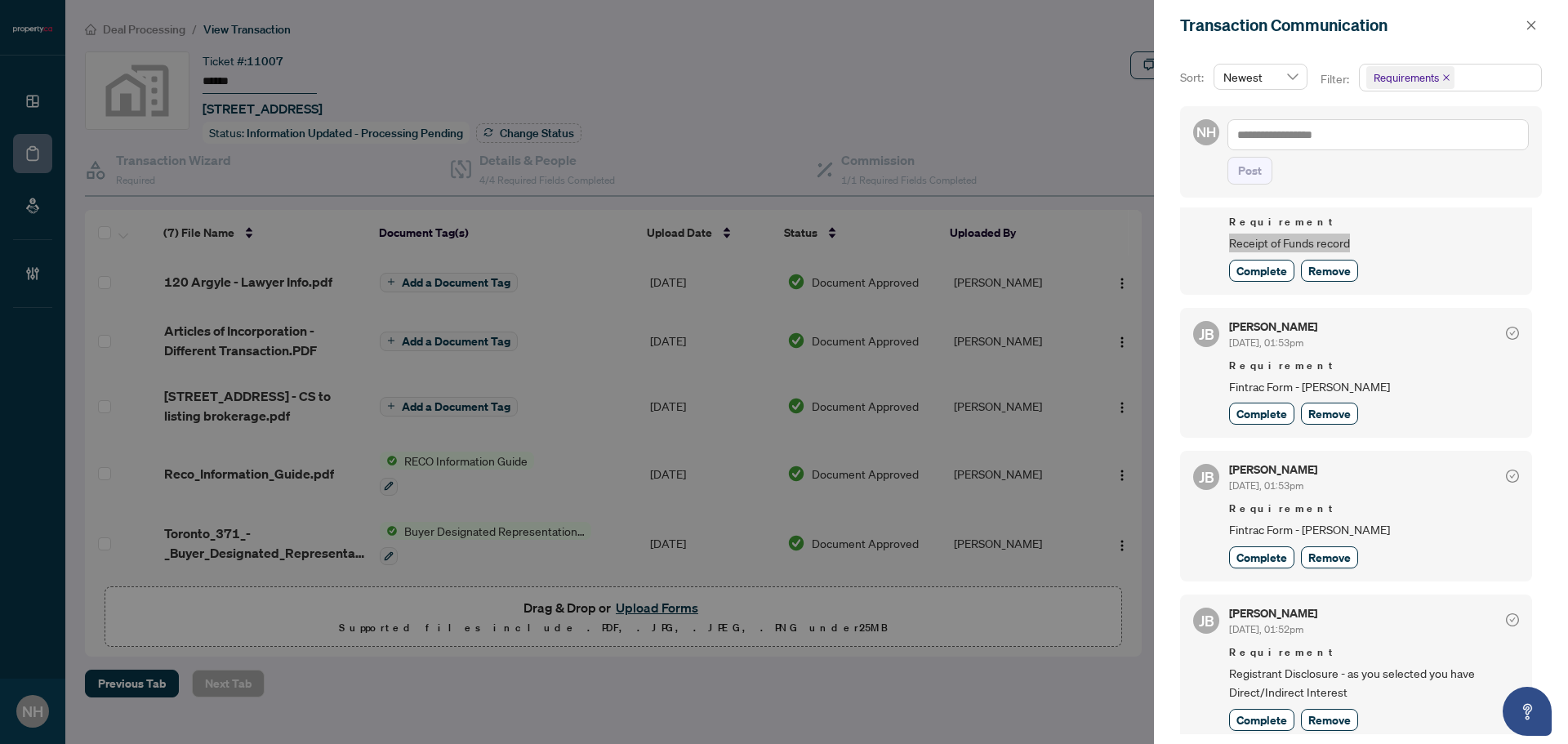
scroll to position [82, 0]
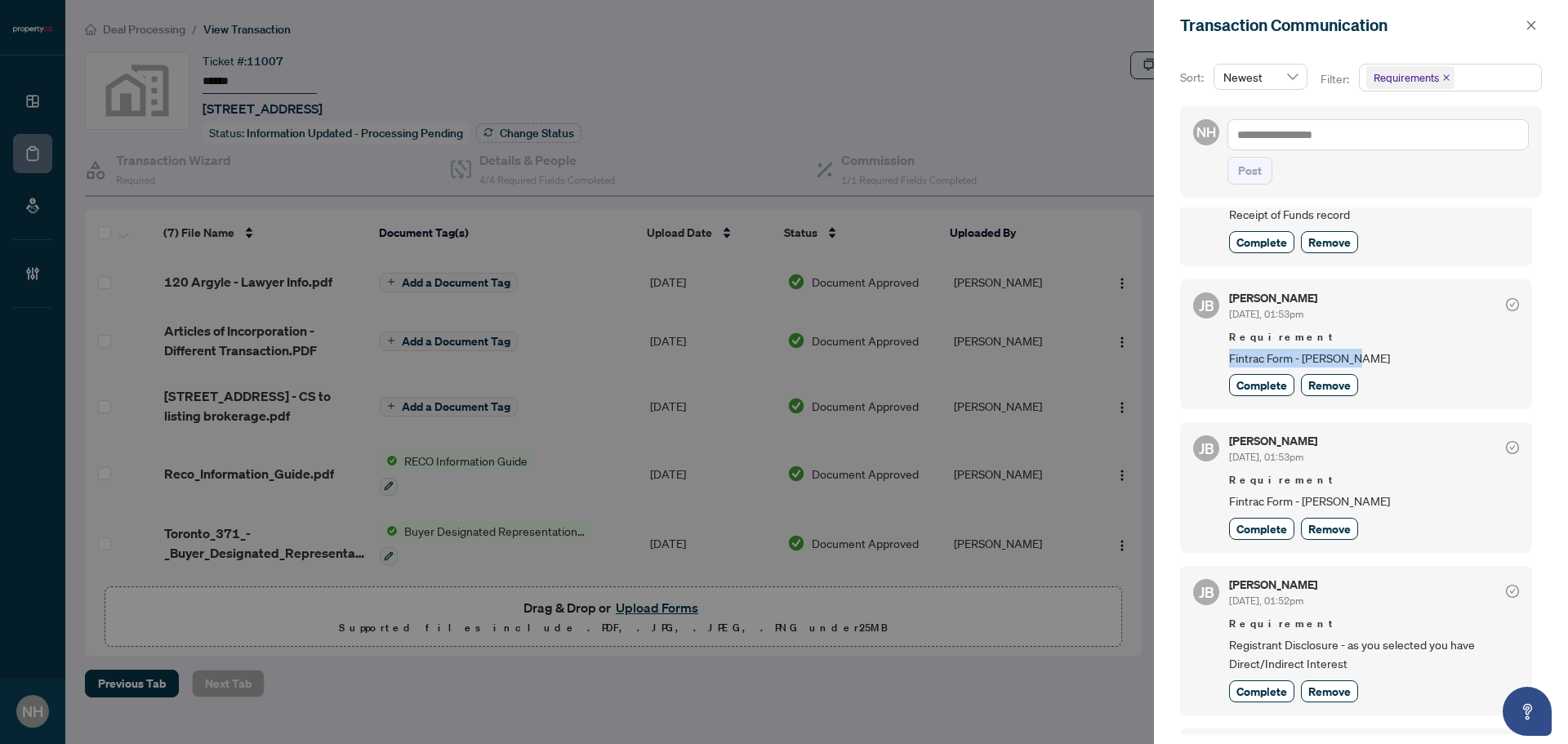
drag, startPoint x: 1240, startPoint y: 353, endPoint x: 1383, endPoint y: 359, distance: 143.1
click at [1383, 359] on div "JB Jean Belarde Sep/29/2025, 01:53pm Requirement Fintrac Form - Madeleine Compl…" at bounding box center [1356, 344] width 352 height 130
copy span "Fintrac Form - Madeleine"
drag, startPoint x: 1233, startPoint y: 504, endPoint x: 1367, endPoint y: 508, distance: 134.1
click at [1367, 508] on div "JB Jean Belarde Sep/29/2025, 01:53pm Requirement Fintrac Form - Lucas Complete …" at bounding box center [1356, 486] width 352 height 130
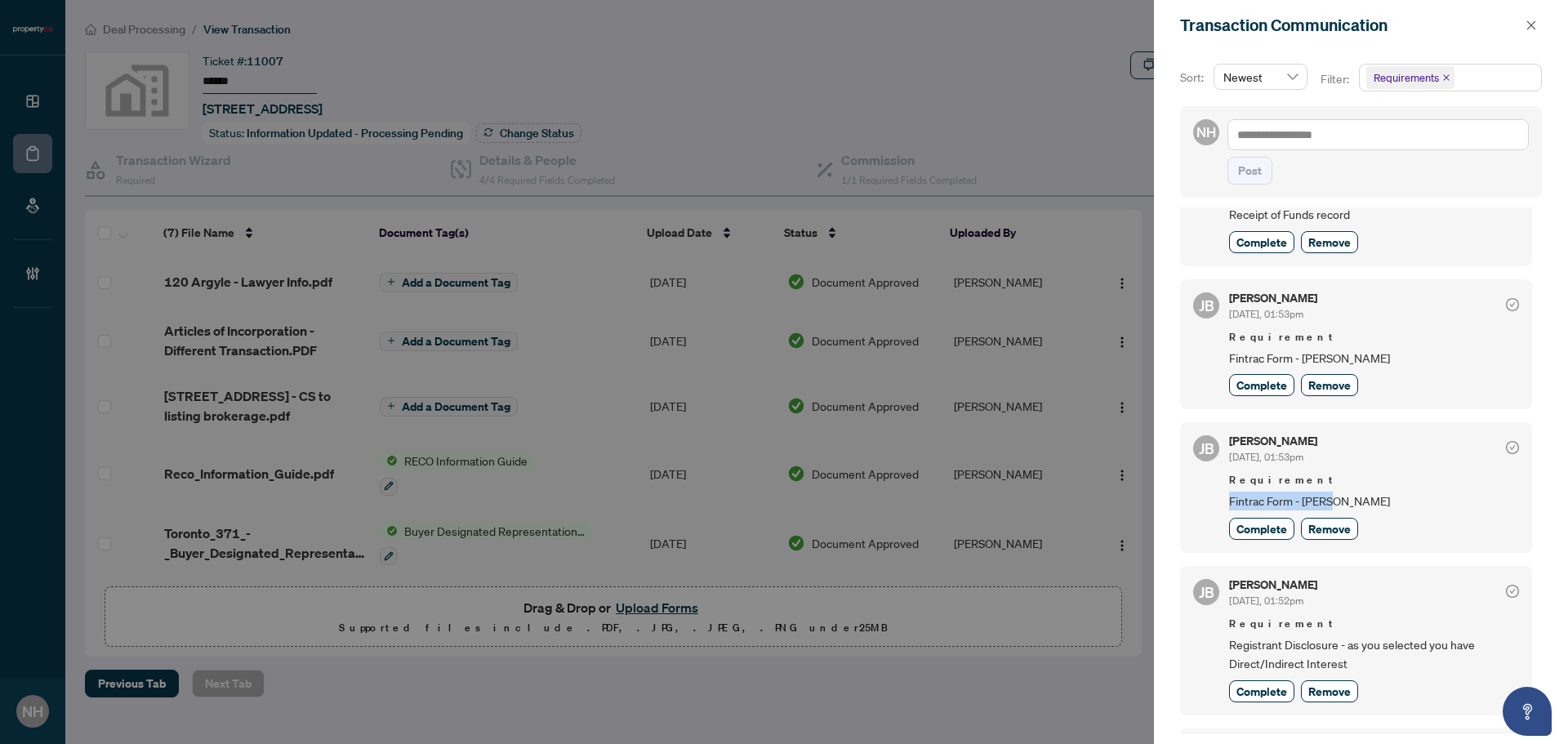
copy span "Fintrac Form - Lucas"
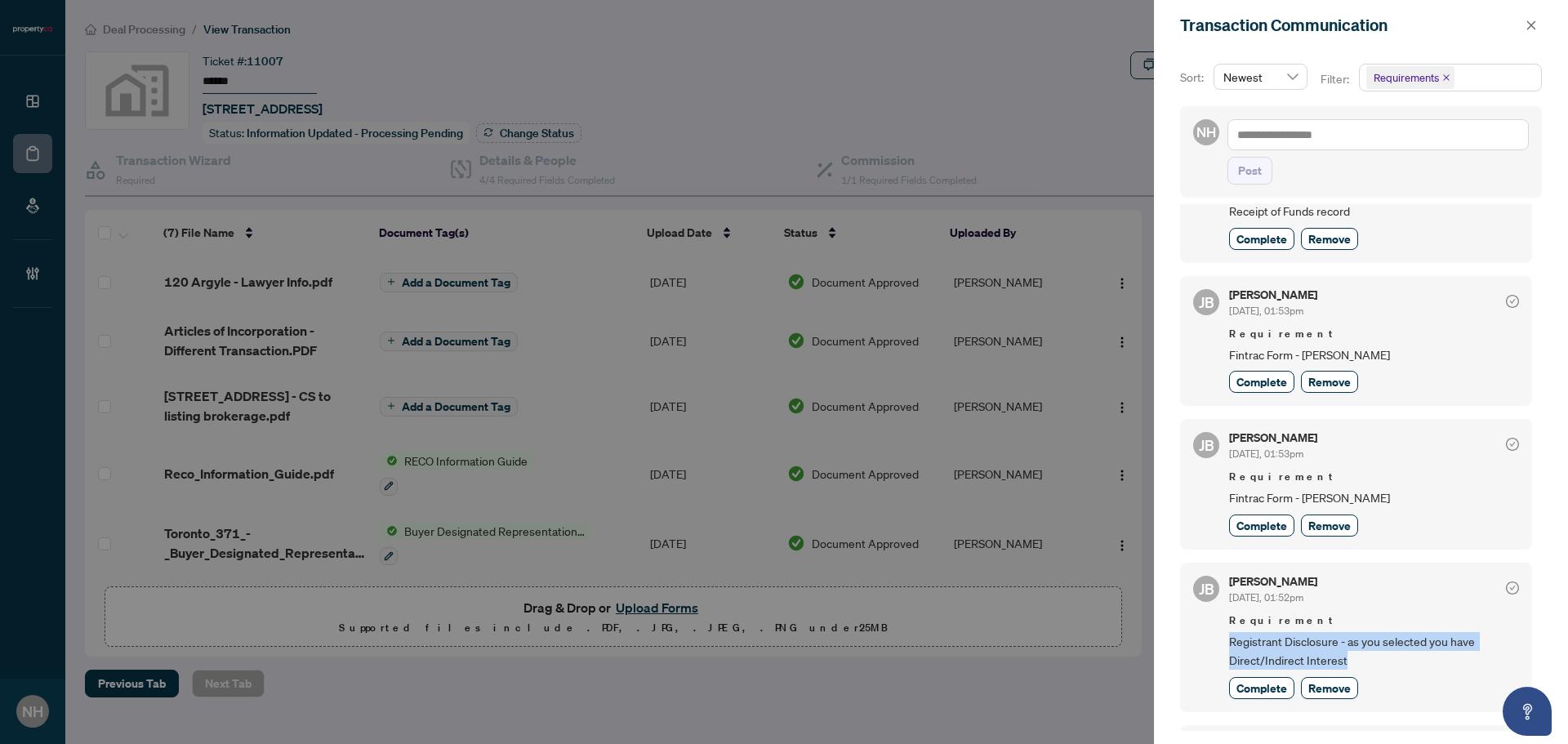
drag, startPoint x: 1228, startPoint y: 638, endPoint x: 1368, endPoint y: 666, distance: 142.8
click at [1368, 666] on div "JB Jean Belarde Sep/29/2025, 01:52pm Requirement Registrant Disclosure - as you…" at bounding box center [1356, 637] width 352 height 149
copy span "Registrant Disclosure - as you selected you have Direct/Indirect Interest"
click at [1526, 22] on icon "close" at bounding box center [1532, 26] width 11 height 11
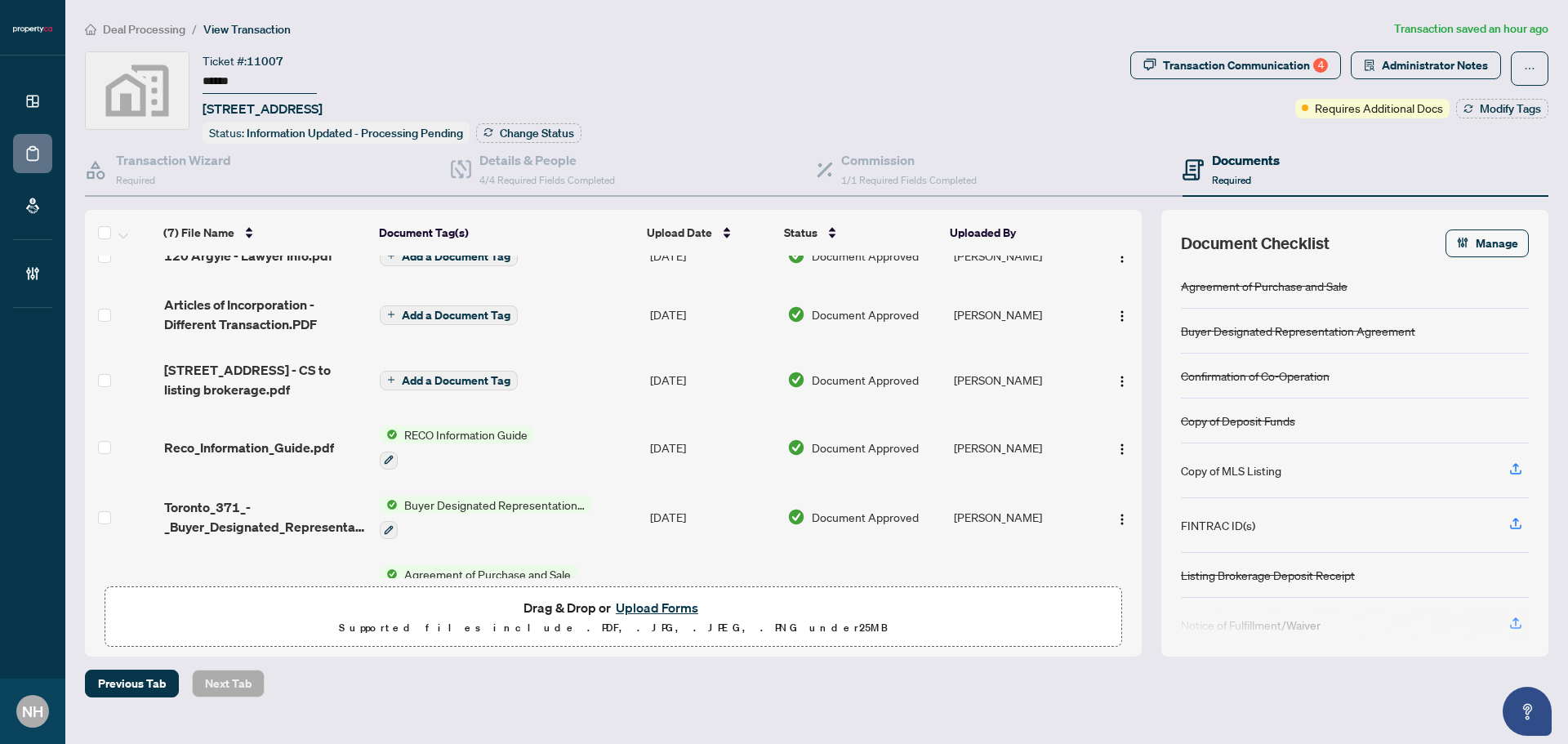
scroll to position [0, 0]
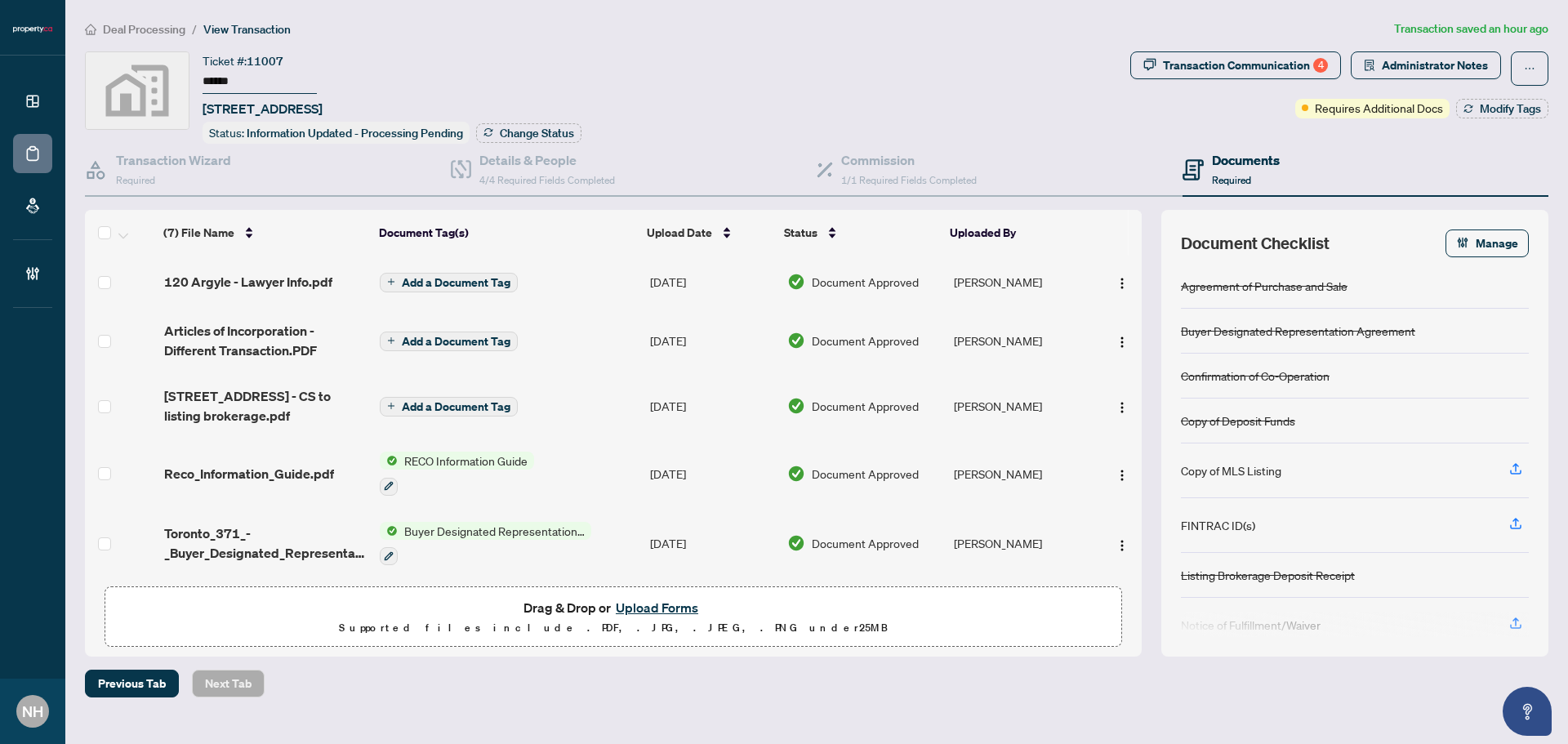
click at [121, 34] on span "Deal Processing" at bounding box center [143, 29] width 83 height 14
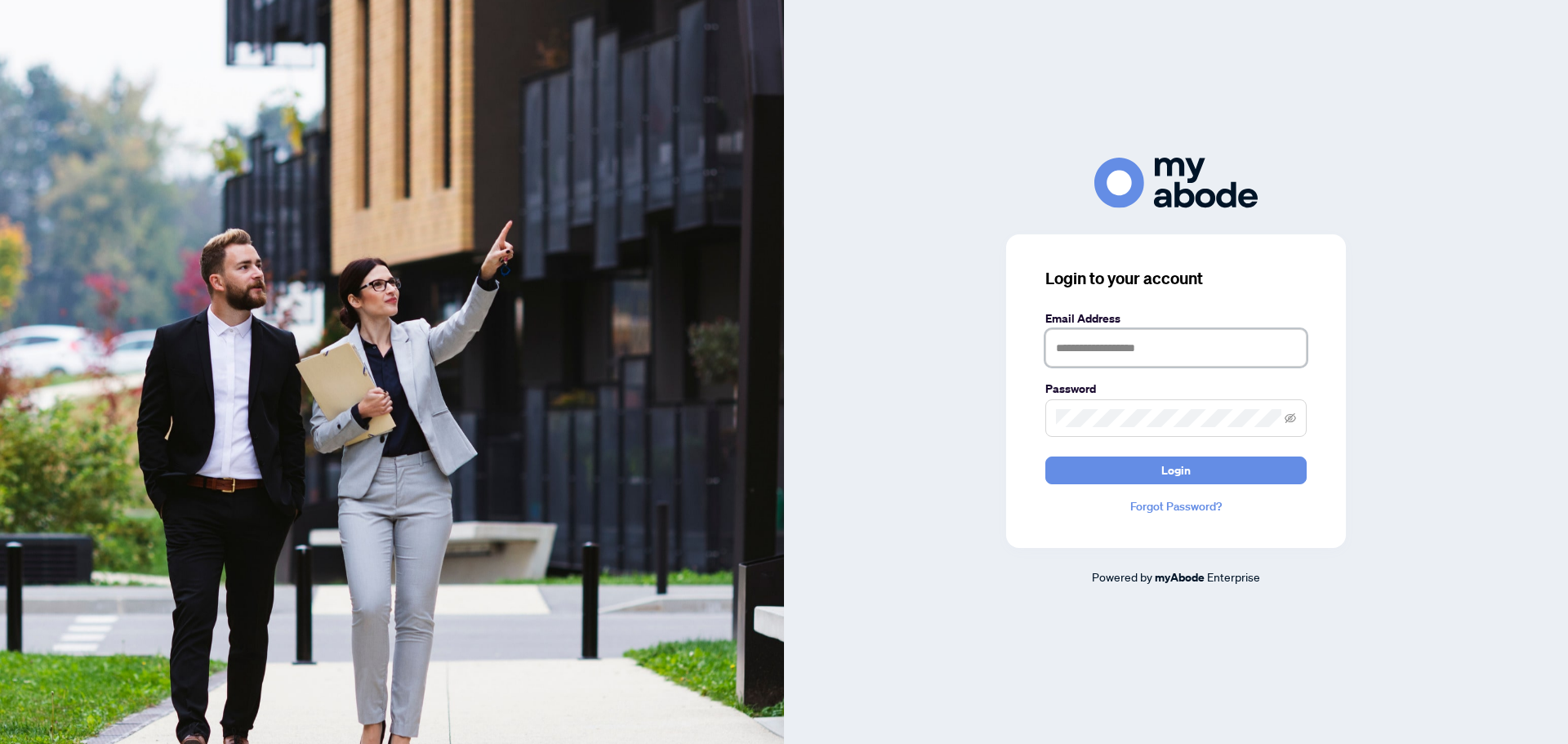
type input "**********"
click at [1188, 467] on span "Login" at bounding box center [1176, 470] width 29 height 27
